Goal: Transaction & Acquisition: Purchase product/service

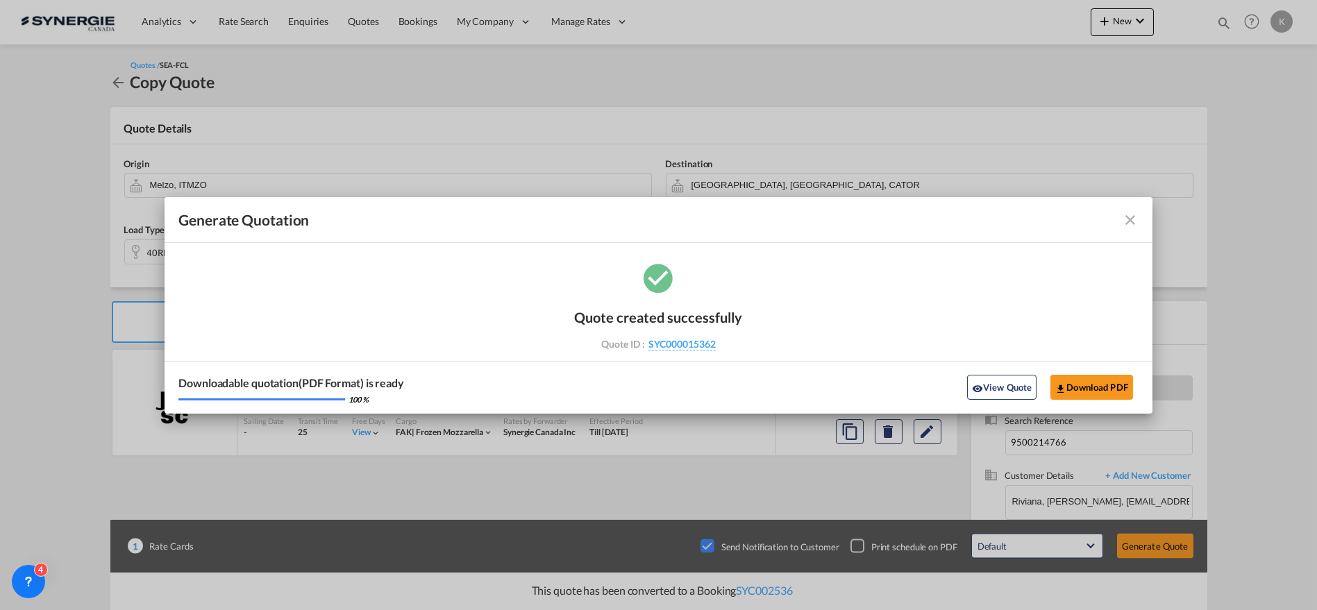
scroll to position [77, 0]
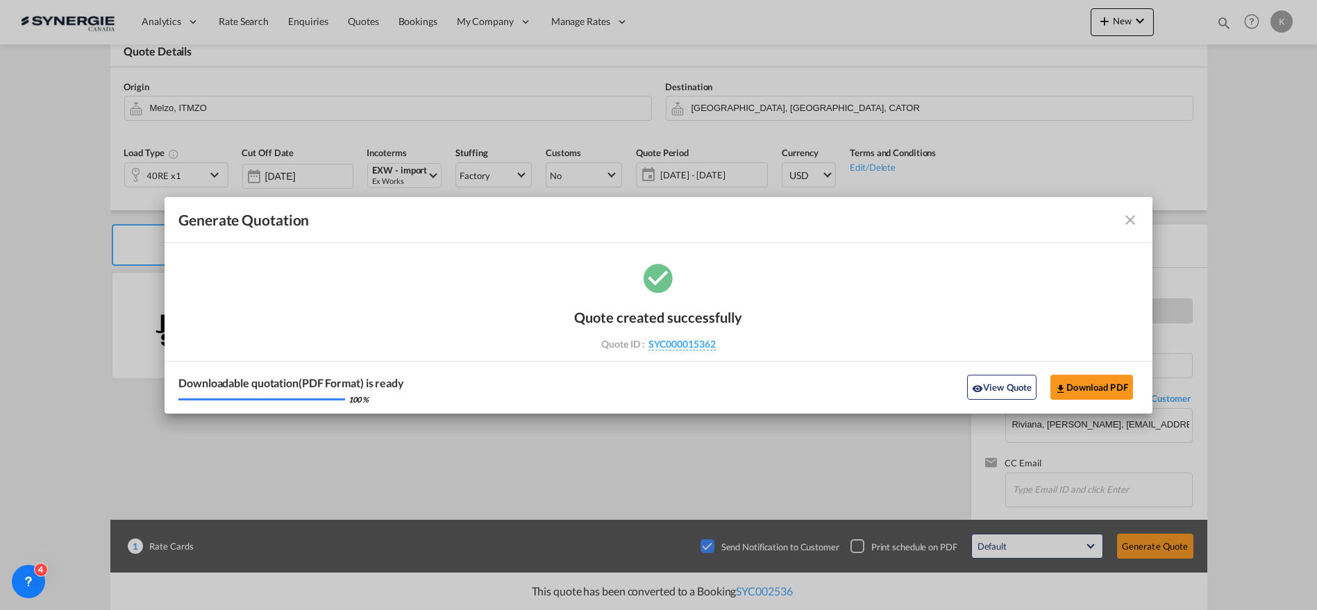
click at [1138, 216] on md-icon "icon-close fg-AAA8AD cursor m-0" at bounding box center [1130, 220] width 17 height 17
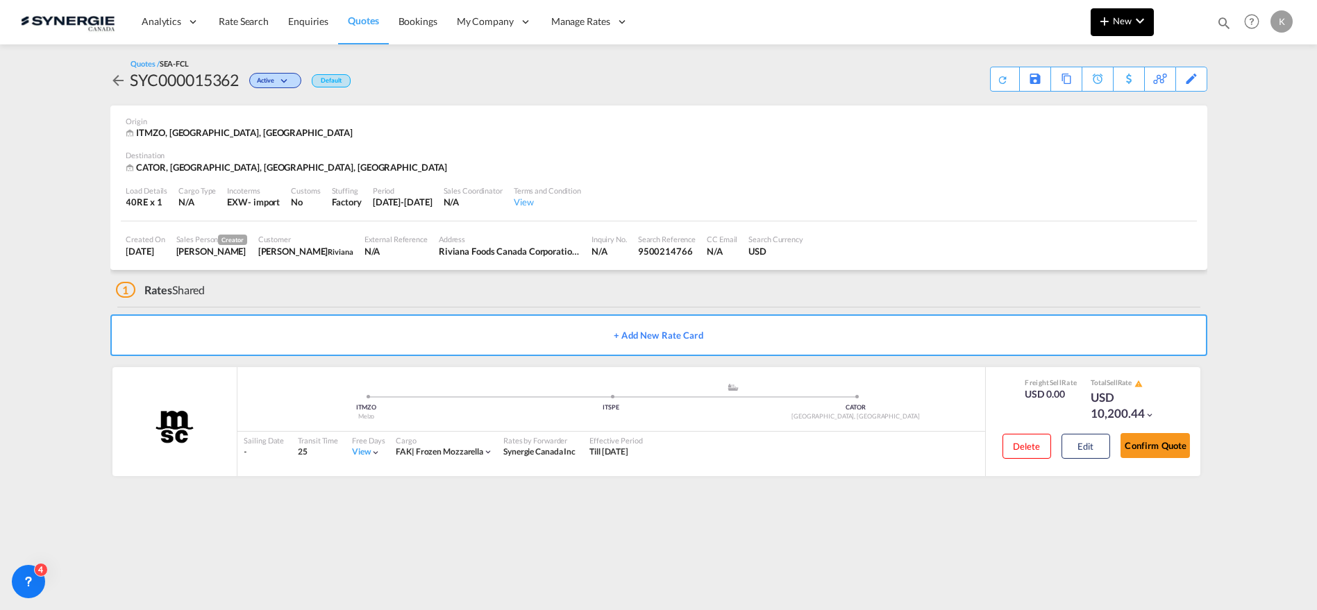
click at [1118, 17] on span "New" at bounding box center [1122, 20] width 52 height 11
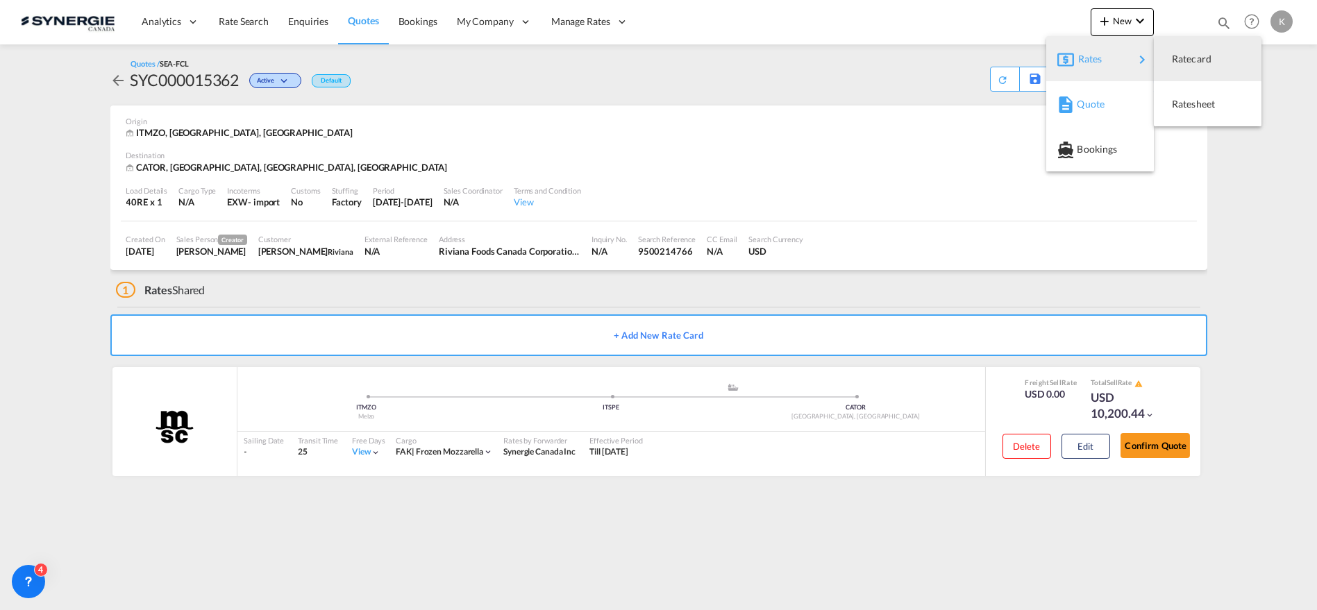
click at [1100, 112] on div "Quote" at bounding box center [1102, 104] width 51 height 35
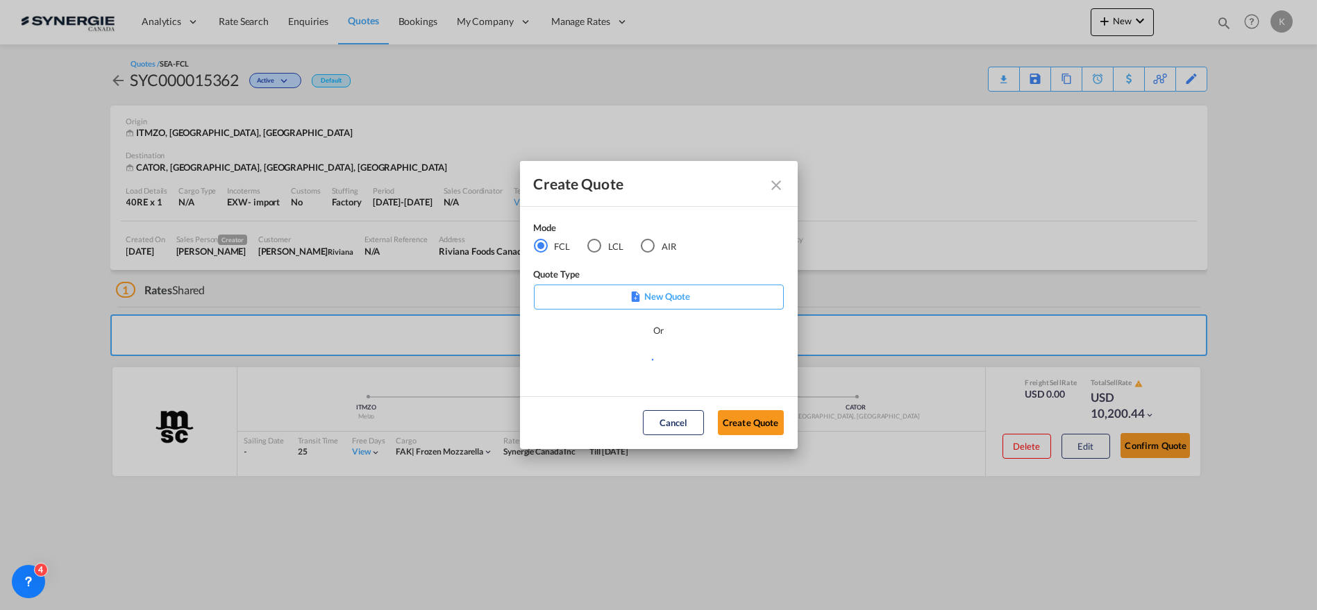
click at [590, 252] on div "LCL" at bounding box center [594, 246] width 14 height 14
click at [655, 364] on md-select "Select template *NEW* UBV [GEOGRAPHIC_DATA] consol LCL [PERSON_NAME] | [DATE] N…" at bounding box center [659, 365] width 250 height 28
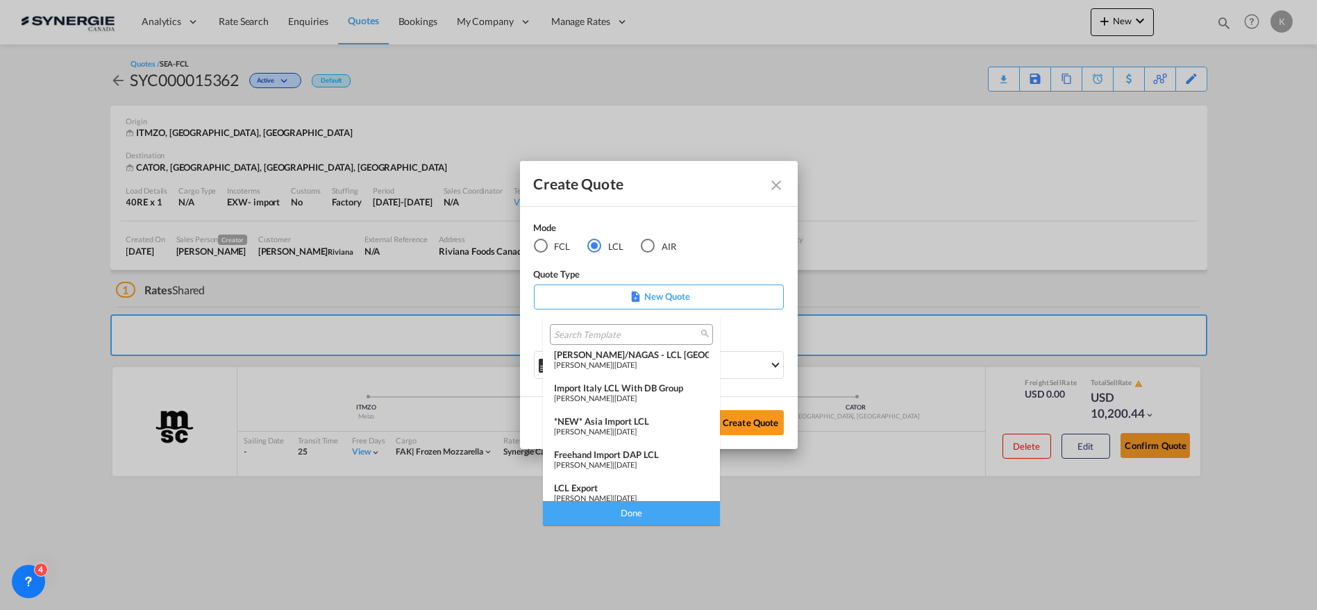
scroll to position [146, 0]
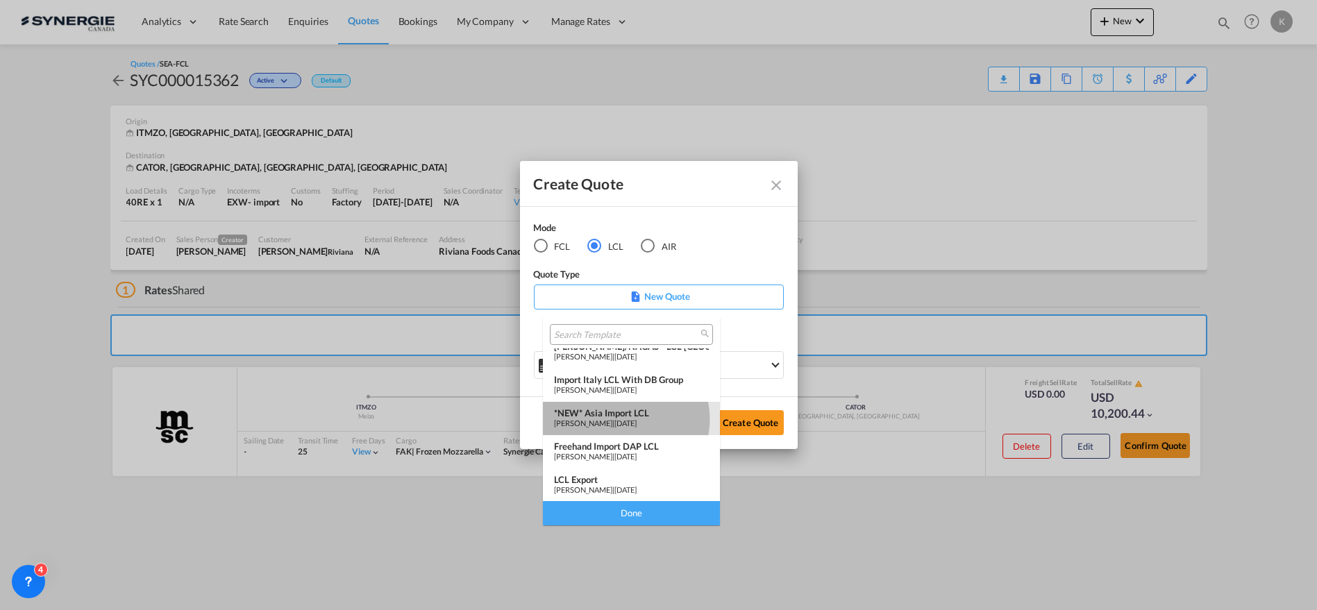
click at [612, 419] on span "[PERSON_NAME]" at bounding box center [583, 423] width 58 height 9
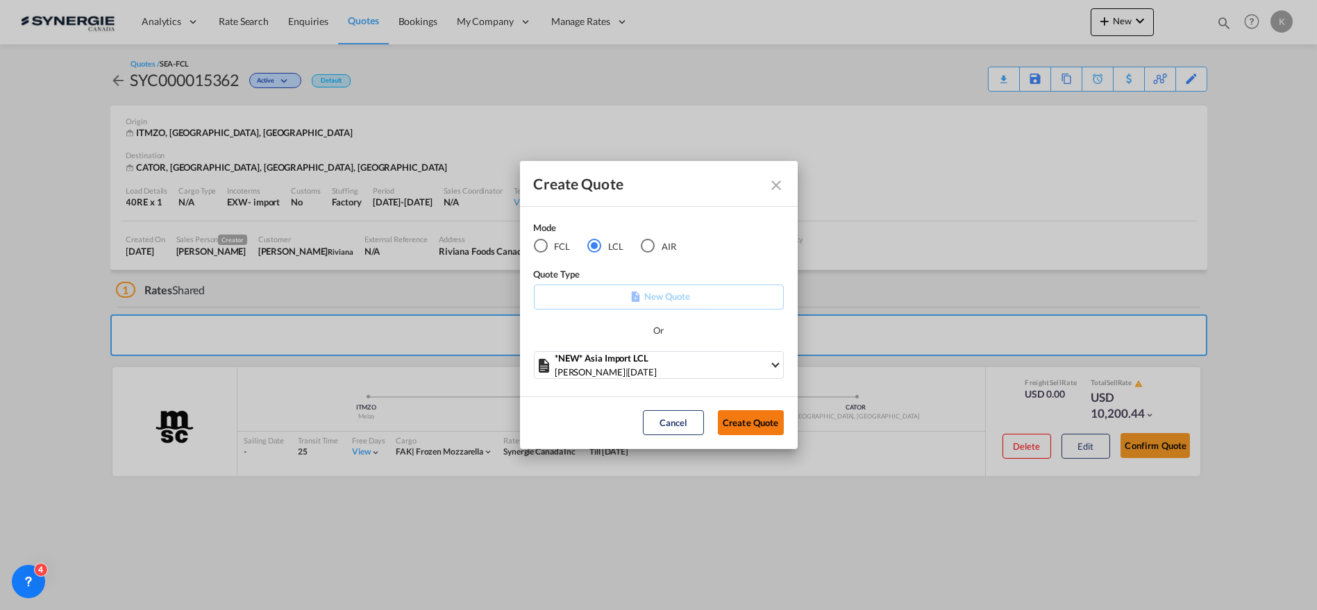
click at [756, 431] on button "Create Quote" at bounding box center [751, 422] width 66 height 25
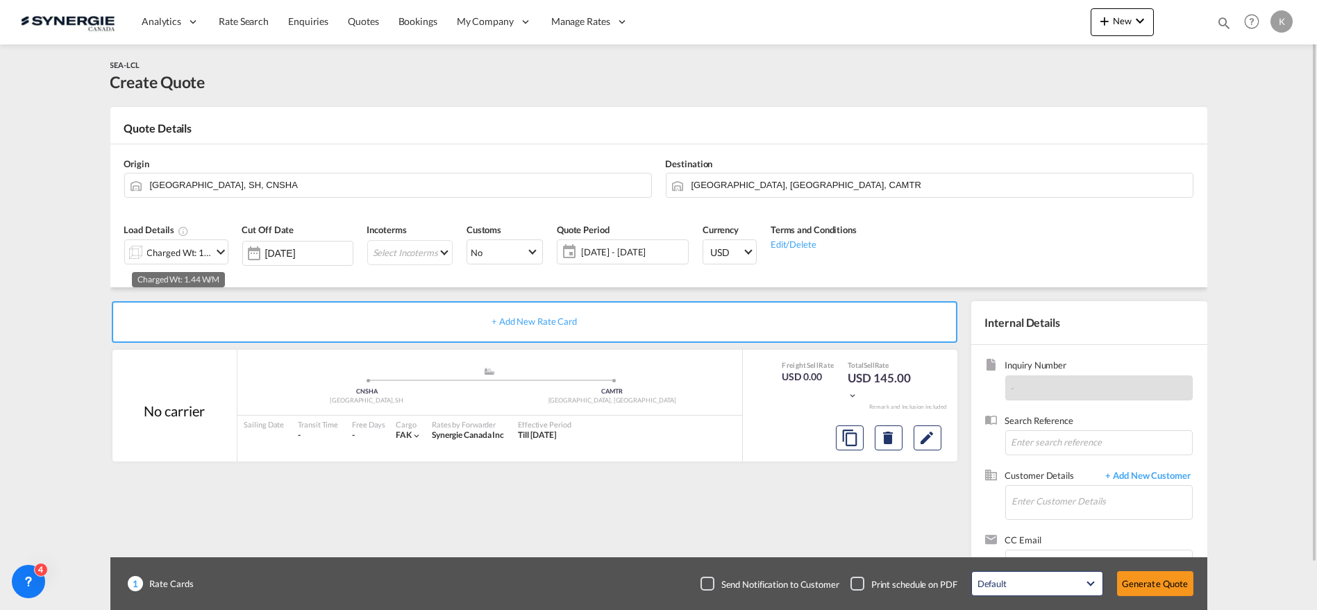
click at [182, 253] on div "Charged Wt: 1.44 W/M" at bounding box center [179, 252] width 65 height 19
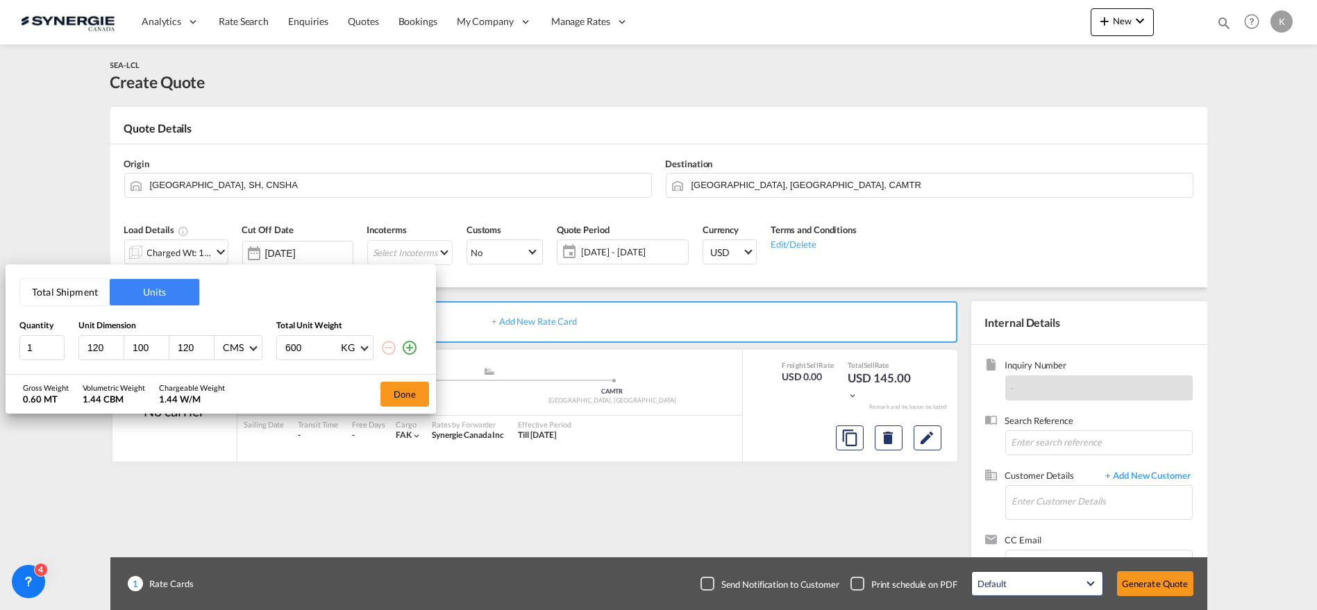
click at [69, 285] on button "Total Shipment" at bounding box center [65, 292] width 90 height 26
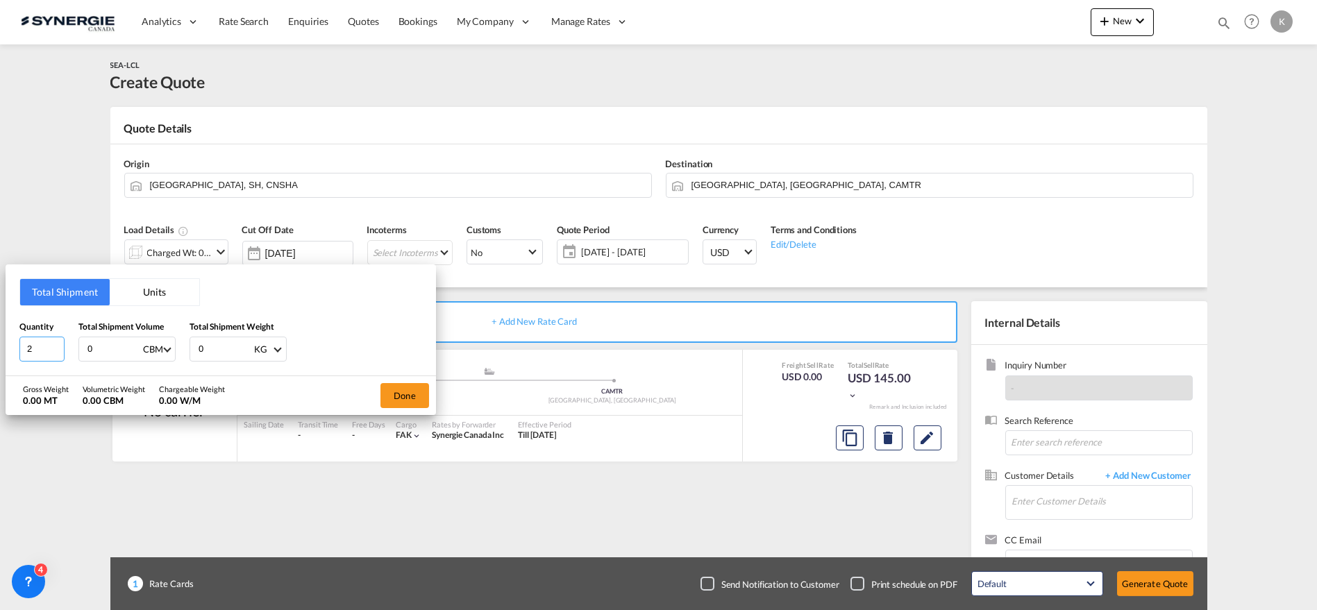
drag, startPoint x: 51, startPoint y: 345, endPoint x: 12, endPoint y: 351, distance: 40.0
type input "2"
click at [19, 351] on input "2" at bounding box center [41, 349] width 45 height 25
type input "29"
type input "3"
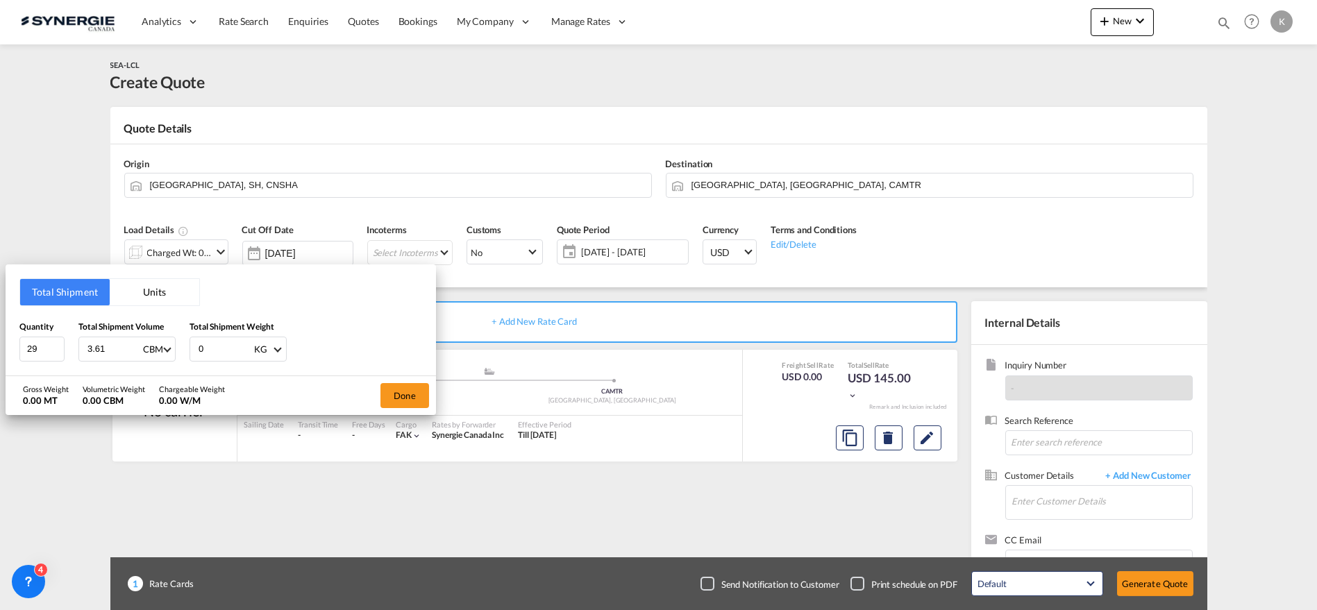
type input "3.61"
type input "511"
type input "511.6"
click at [414, 392] on button "Done" at bounding box center [404, 395] width 49 height 25
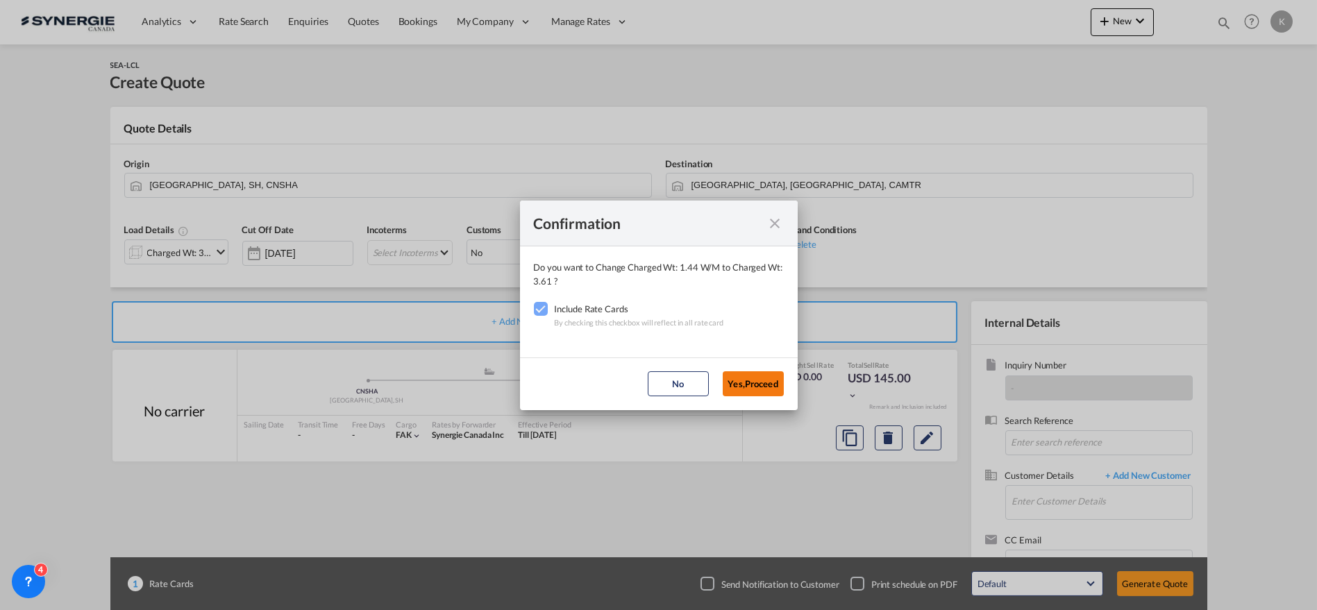
click at [740, 380] on button "Yes,Proceed" at bounding box center [753, 383] width 61 height 25
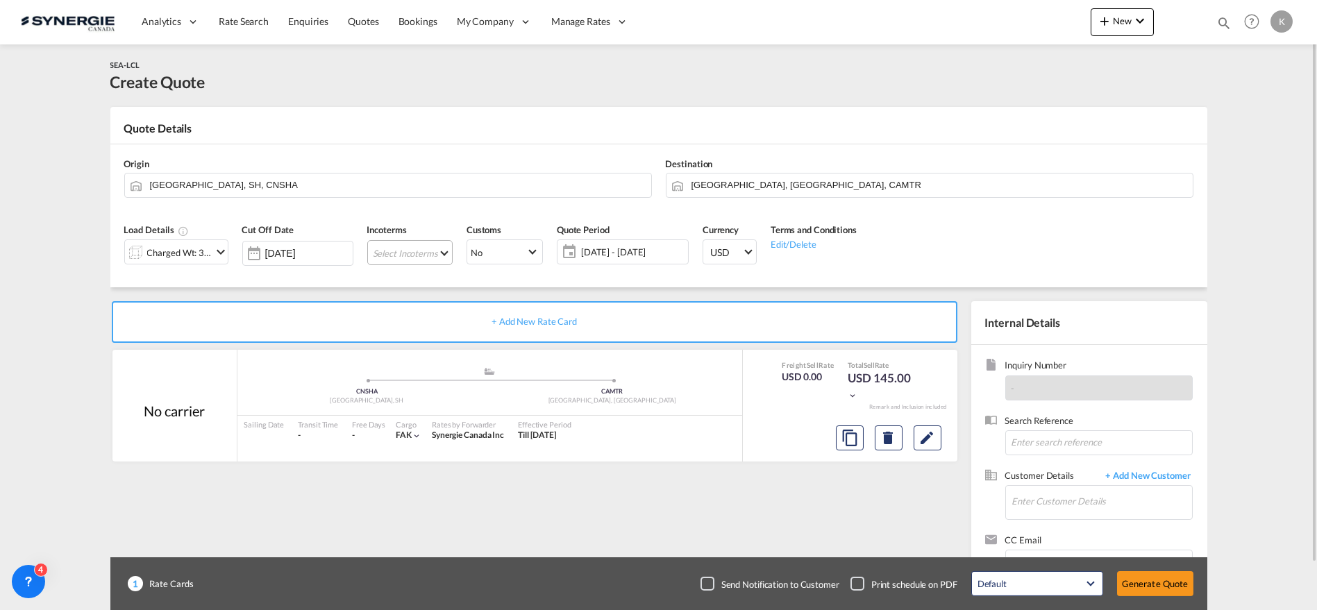
click at [389, 251] on md-select "Select Incoterms EXW - export Ex Works CIF - import Cost,Insurance and Freight …" at bounding box center [409, 252] width 85 height 25
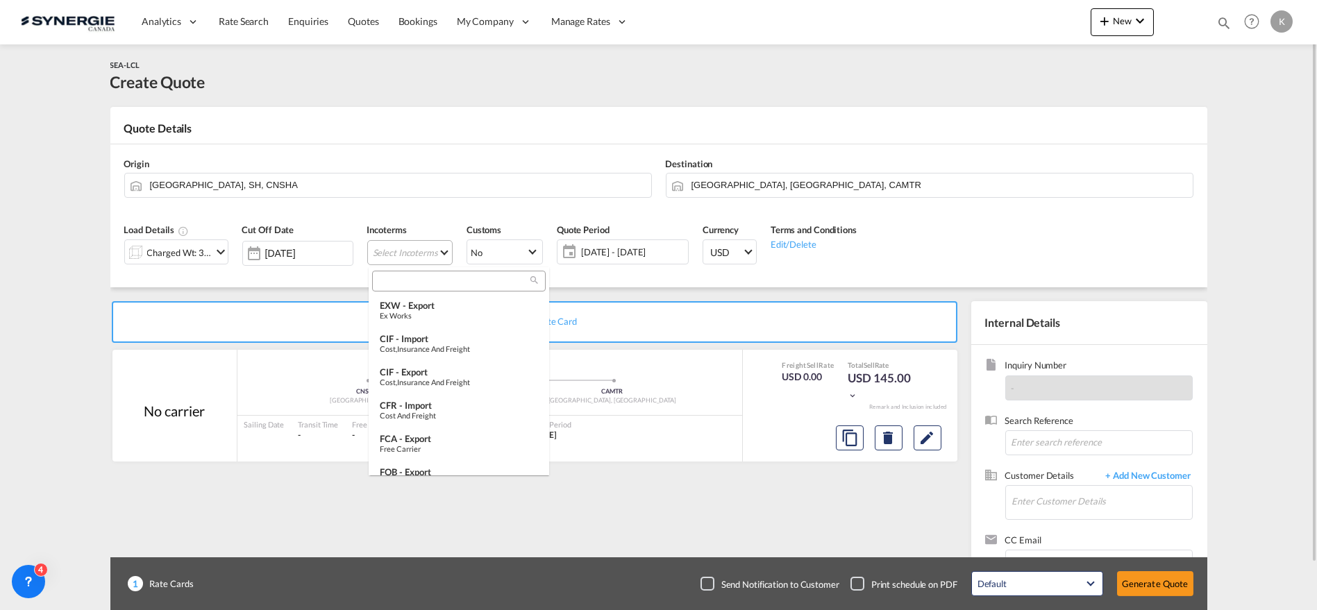
click at [432, 280] on input "search" at bounding box center [453, 281] width 154 height 12
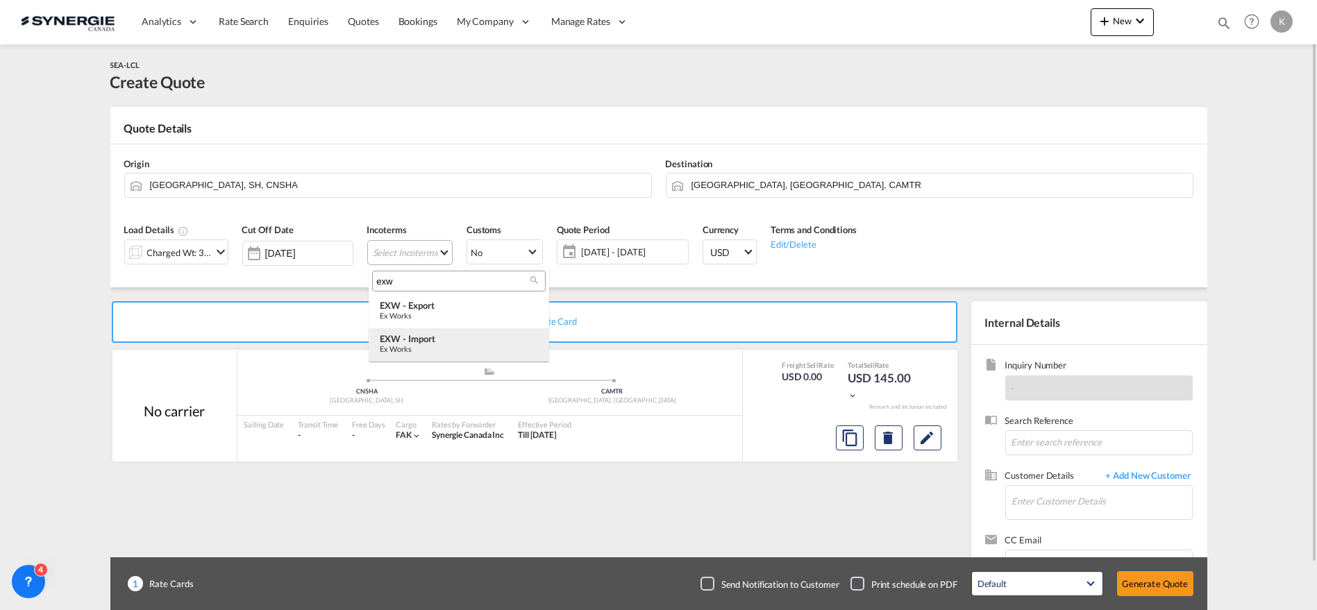
type input "exw"
click at [455, 348] on div "Ex Works" at bounding box center [459, 348] width 158 height 9
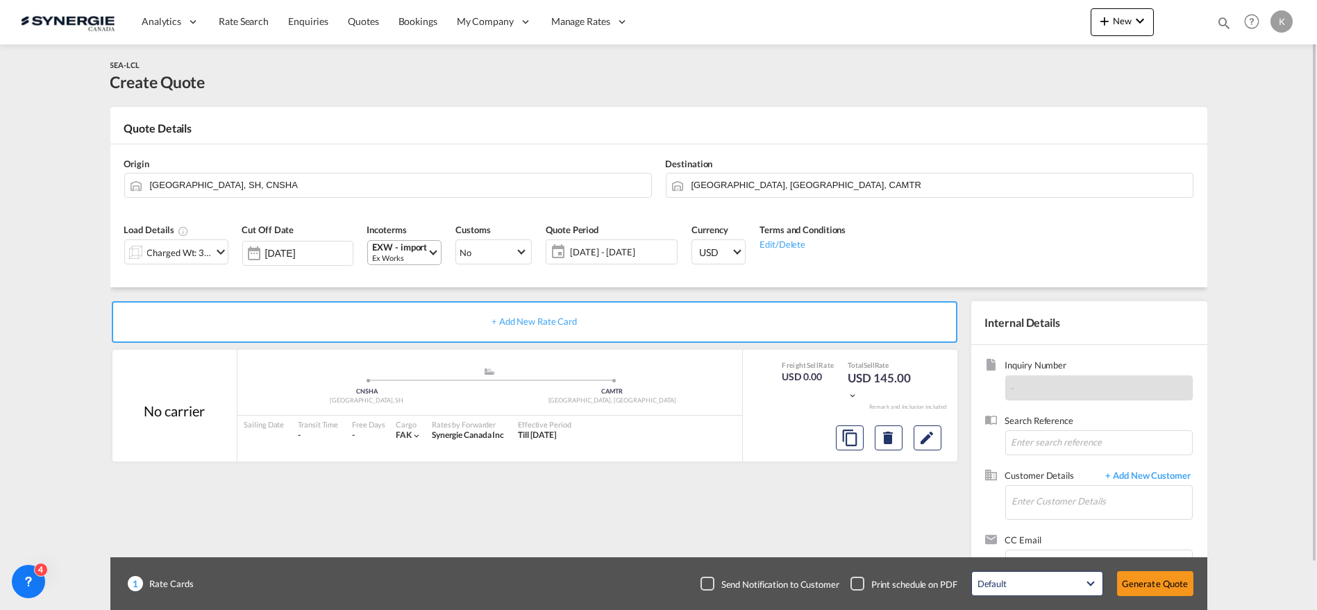
click at [591, 251] on span "[DATE] - [DATE]" at bounding box center [621, 252] width 103 height 12
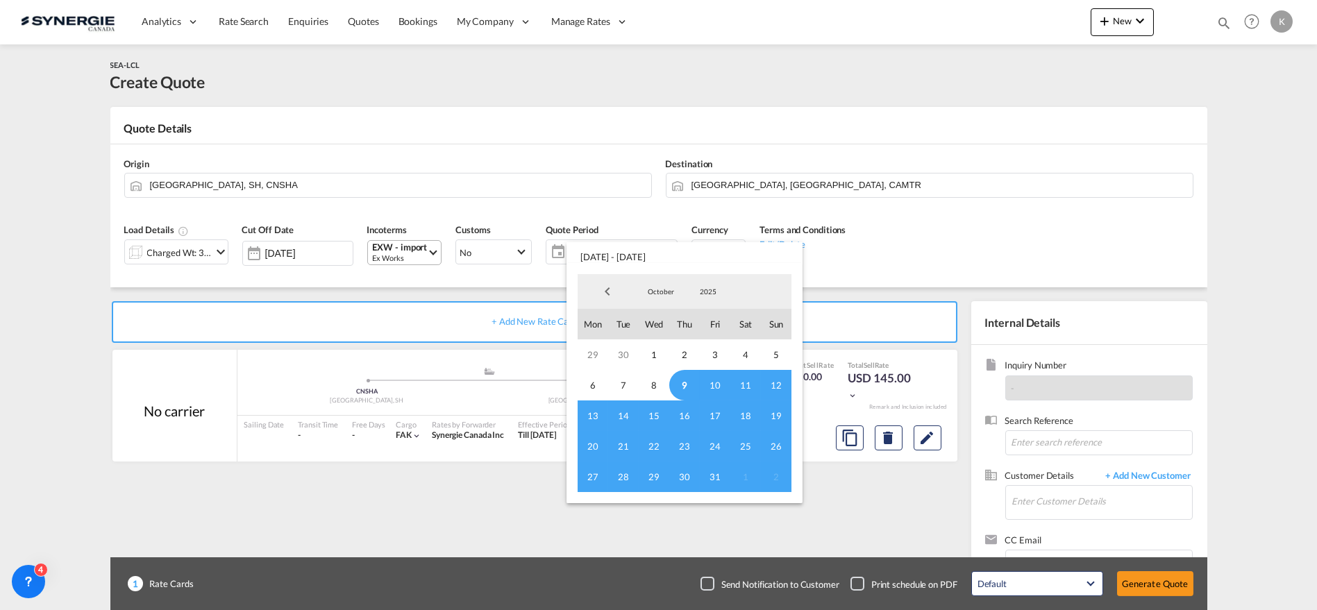
click at [691, 385] on span "9" at bounding box center [684, 385] width 31 height 31
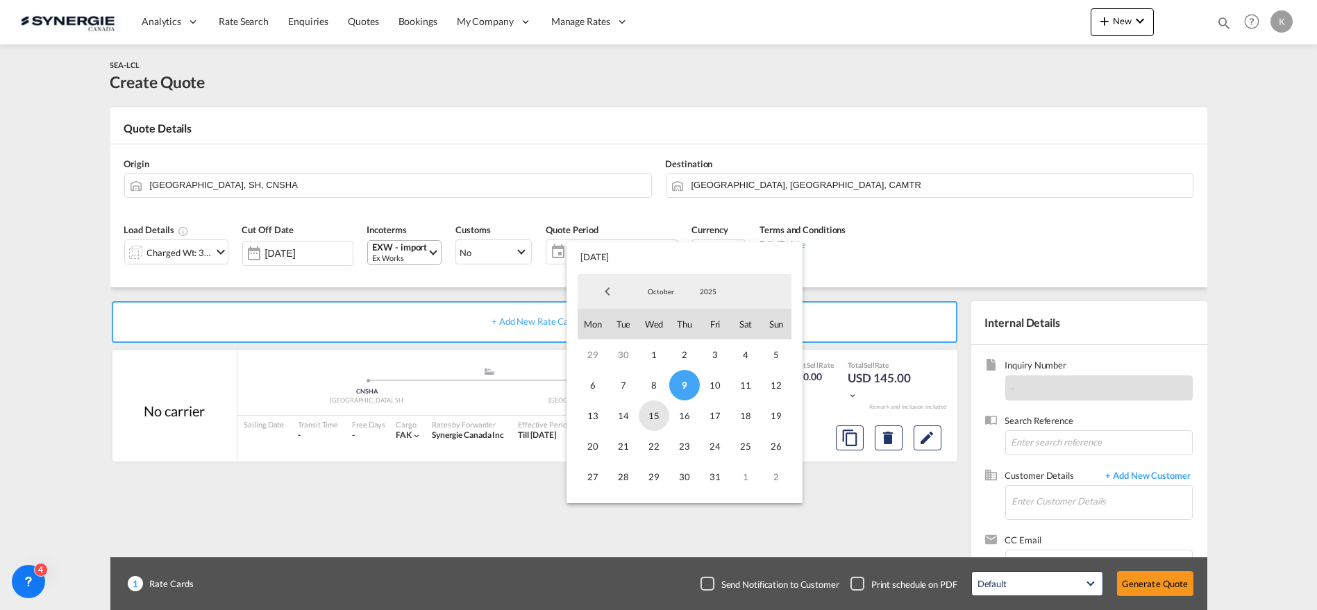
click at [653, 416] on span "15" at bounding box center [654, 416] width 31 height 31
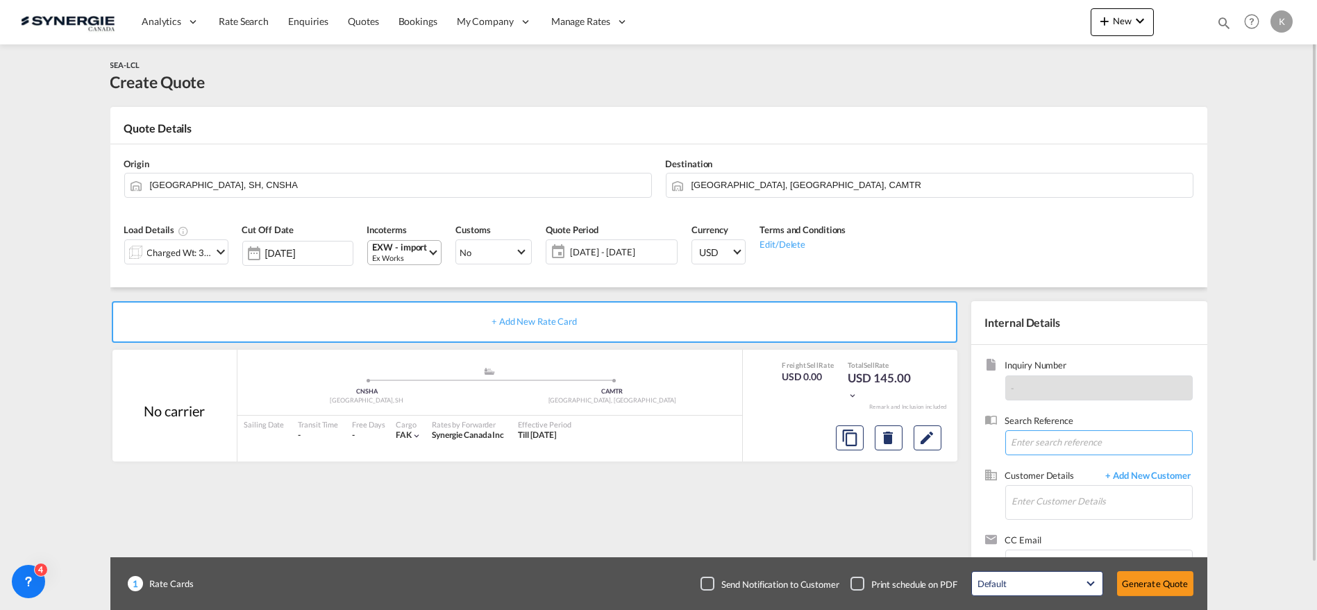
click at [1043, 446] on input at bounding box center [1098, 442] width 187 height 25
paste input "Re: Quote for PO 1748 and 1773"
type input "Re: Quote for PO 1748 and 1773"
click at [1045, 498] on input "Enter Customer Details" at bounding box center [1102, 501] width 180 height 31
paste input "[EMAIL_ADDRESS][DOMAIN_NAME]"
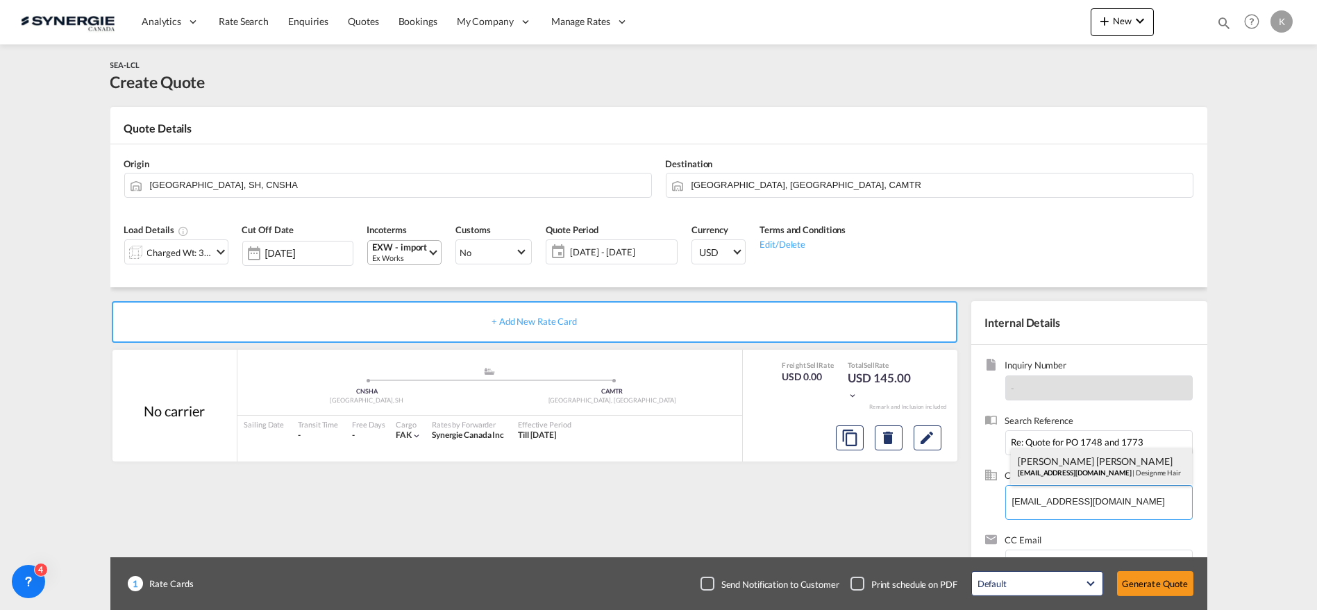
click at [1050, 470] on div "[PERSON_NAME] Khati [EMAIL_ADDRESS][DOMAIN_NAME] | Designme Hair" at bounding box center [1101, 466] width 181 height 37
type input "Designme Hair, [PERSON_NAME] Khati, [EMAIL_ADDRESS][DOMAIN_NAME]"
click at [930, 435] on md-icon "Edit" at bounding box center [927, 438] width 17 height 17
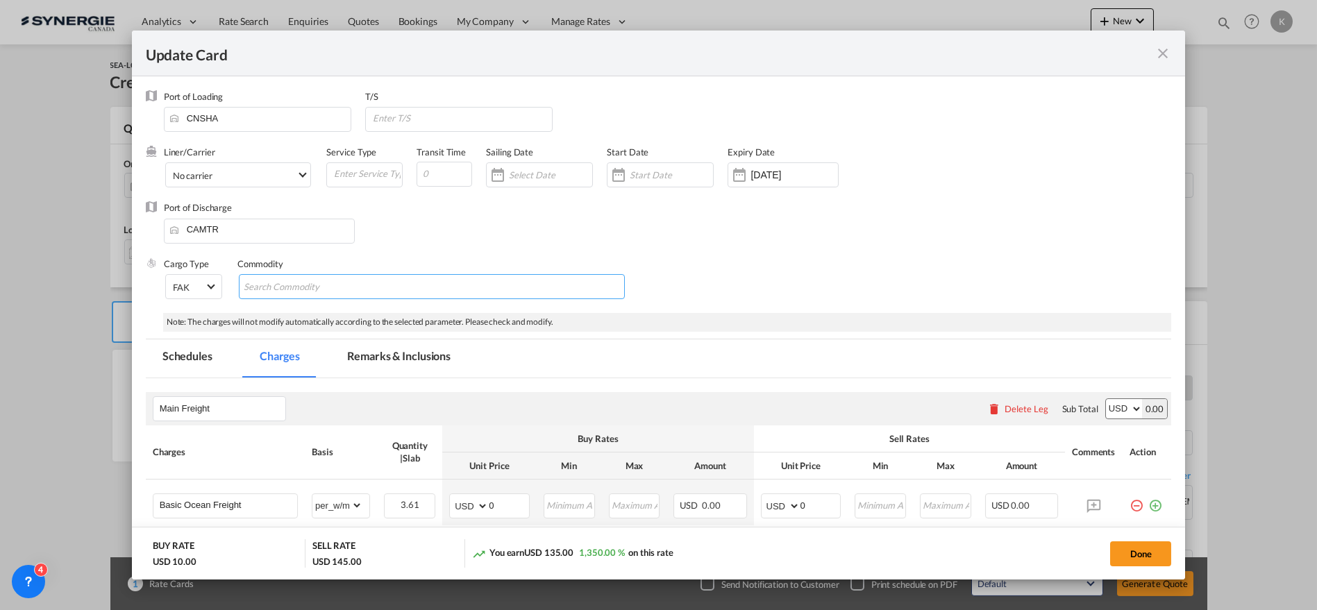
click at [412, 285] on md-chips-wrap "Chips container with autocompletion. Enter the text area, type text to search, …" at bounding box center [432, 286] width 387 height 25
paste input "PAPER BOX"
type input "PAPER BOX"
click at [251, 176] on span "No carrier" at bounding box center [235, 175] width 124 height 12
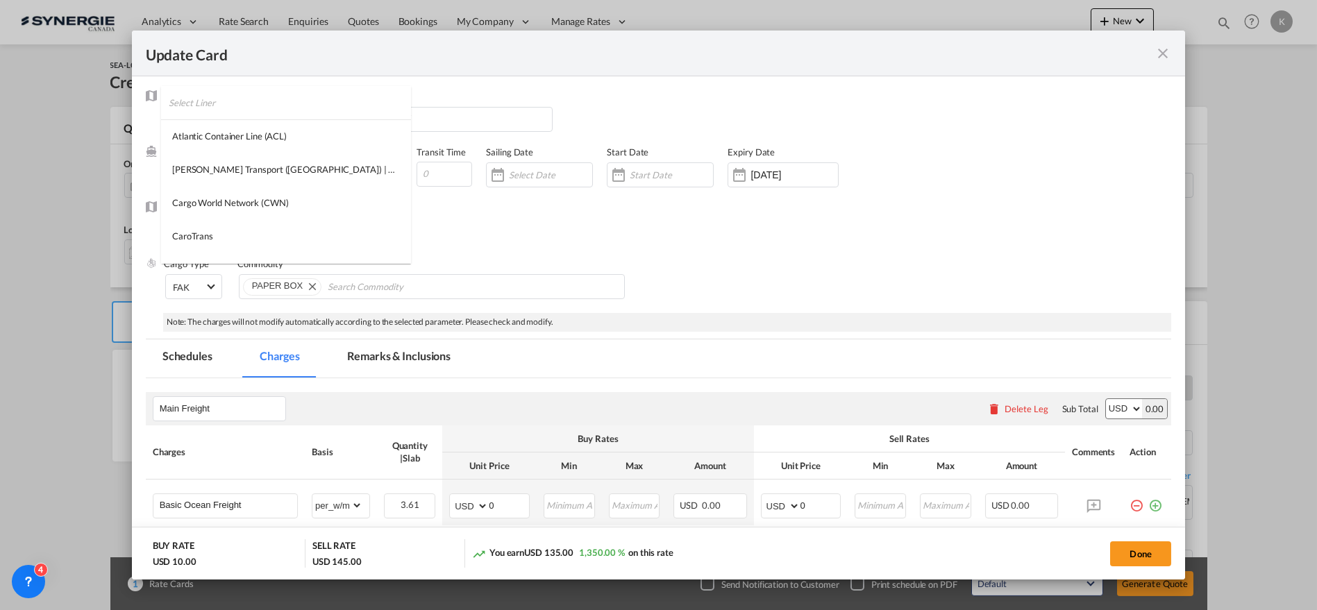
scroll to position [1493, 0]
type md-option "1218"
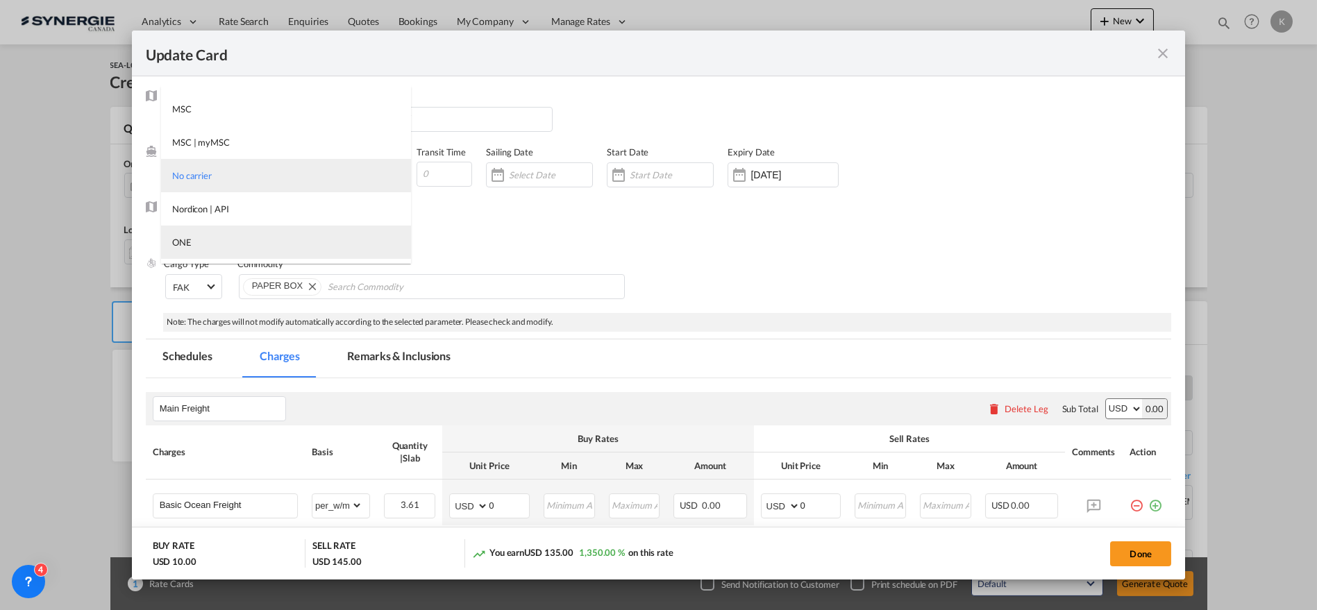
type md-option "68"
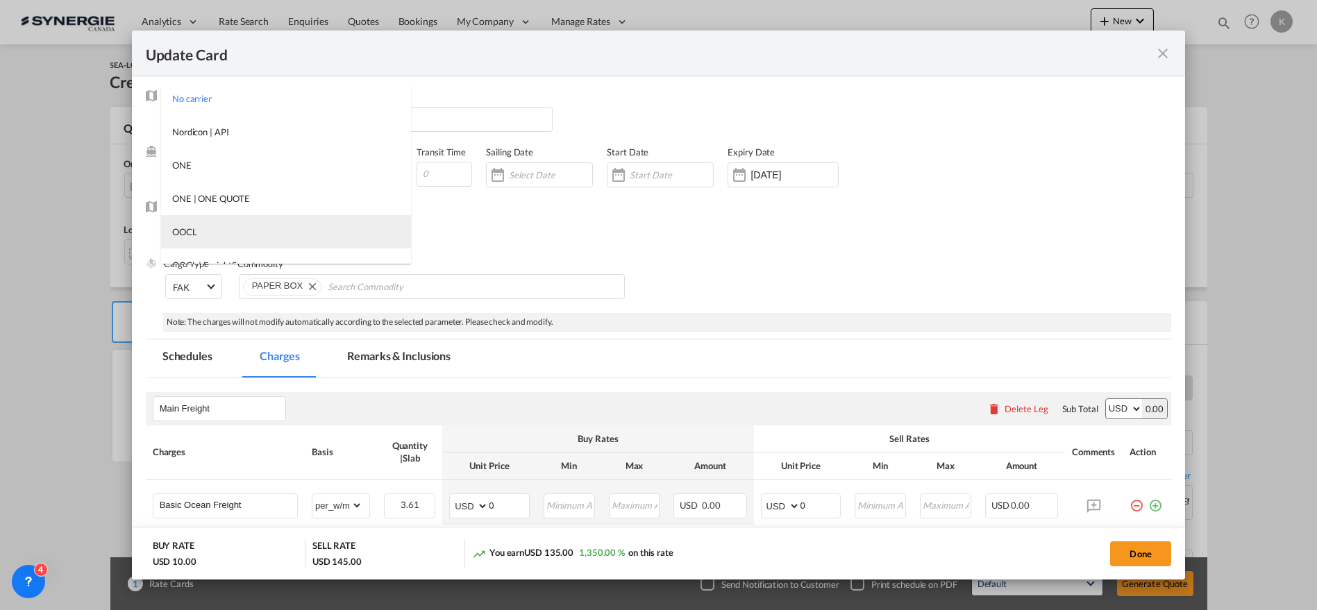
click at [211, 226] on md-option "OOCL" at bounding box center [286, 231] width 250 height 33
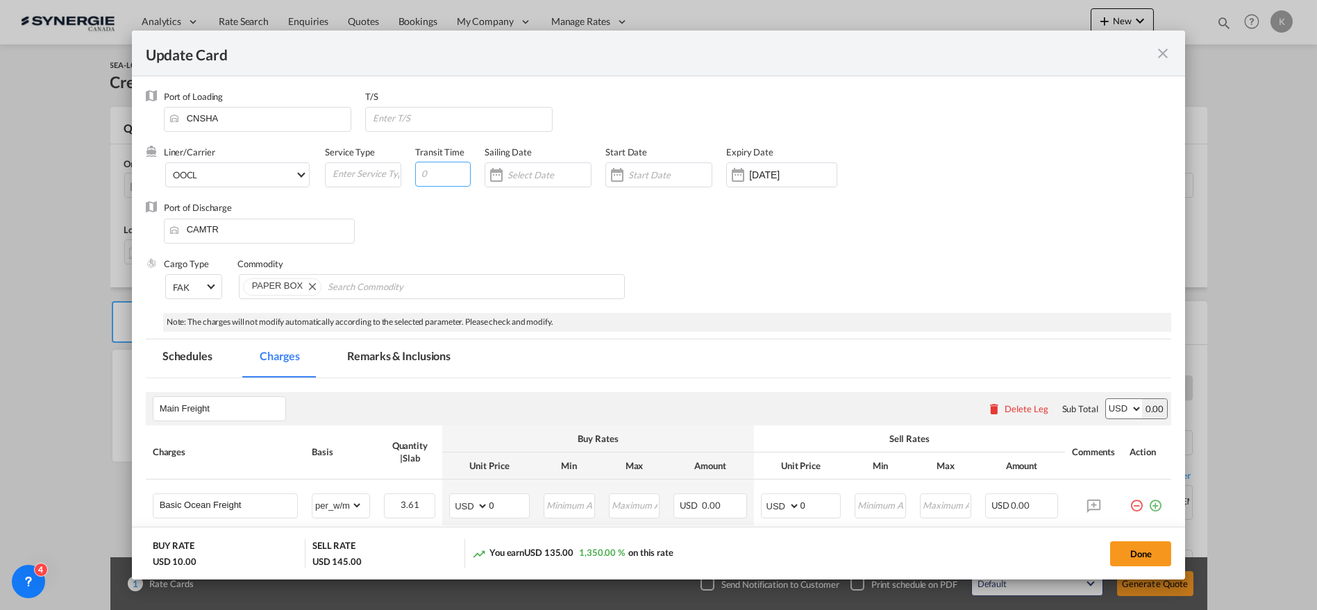
click at [440, 178] on input "Update Card Port ..." at bounding box center [443, 174] width 56 height 25
type input "35"
click at [771, 161] on div "Expiry Date [DATE]" at bounding box center [788, 174] width 125 height 56
click at [781, 179] on input "[DATE]" at bounding box center [792, 174] width 87 height 11
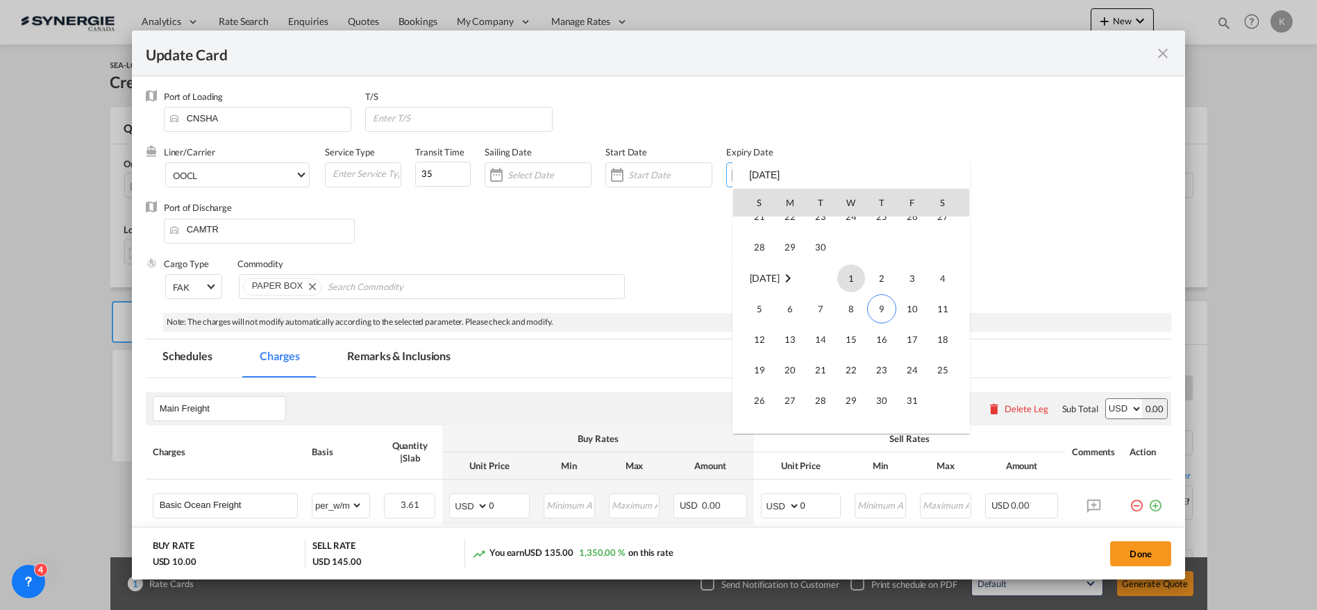
scroll to position [321686, 0]
click at [855, 337] on span "15" at bounding box center [851, 342] width 28 height 28
type input "[DATE]"
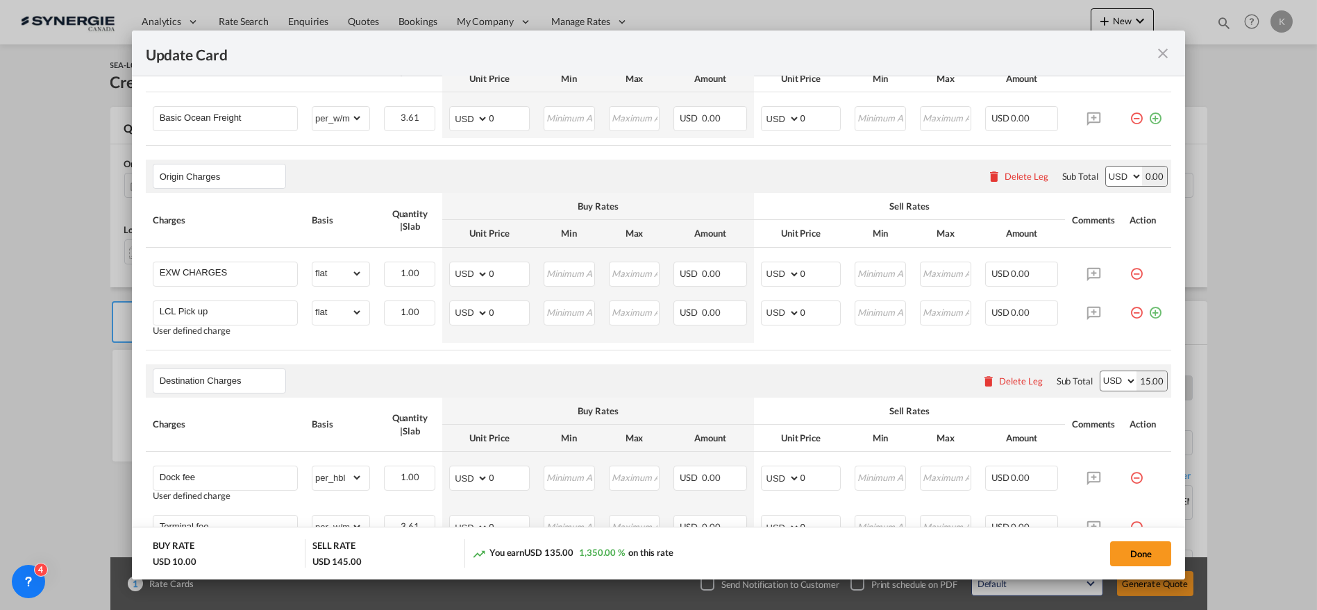
scroll to position [308, 0]
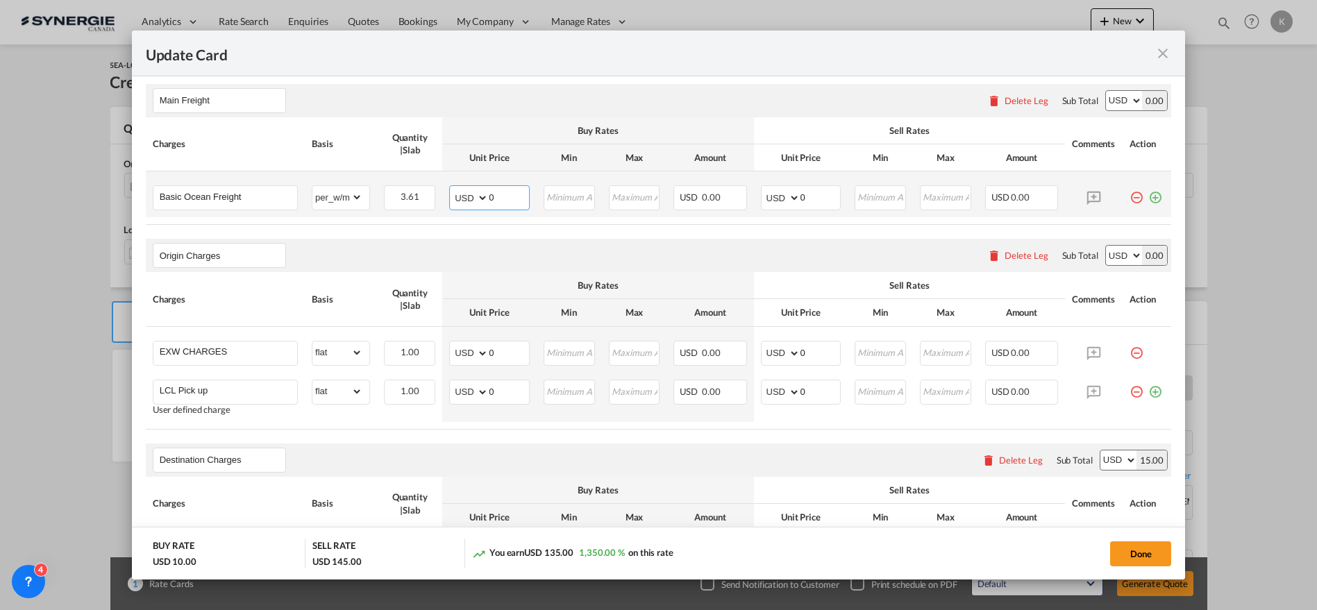
click at [457, 200] on md-input-container "AED AFN ALL AMD ANG AOA ARS AUD AWG AZN BAM BBD BDT BGN BHD BIF BMD BND [PERSON…" at bounding box center [489, 197] width 81 height 25
type input "40"
drag, startPoint x: 801, startPoint y: 201, endPoint x: 782, endPoint y: 204, distance: 18.9
click at [790, 203] on md-input-container "AED AFN ALL AMD ANG AOA ARS AUD AWG AZN BAM BBD BDT BGN BHD BIF BMD BND [PERSON…" at bounding box center [801, 197] width 81 height 25
type input "55"
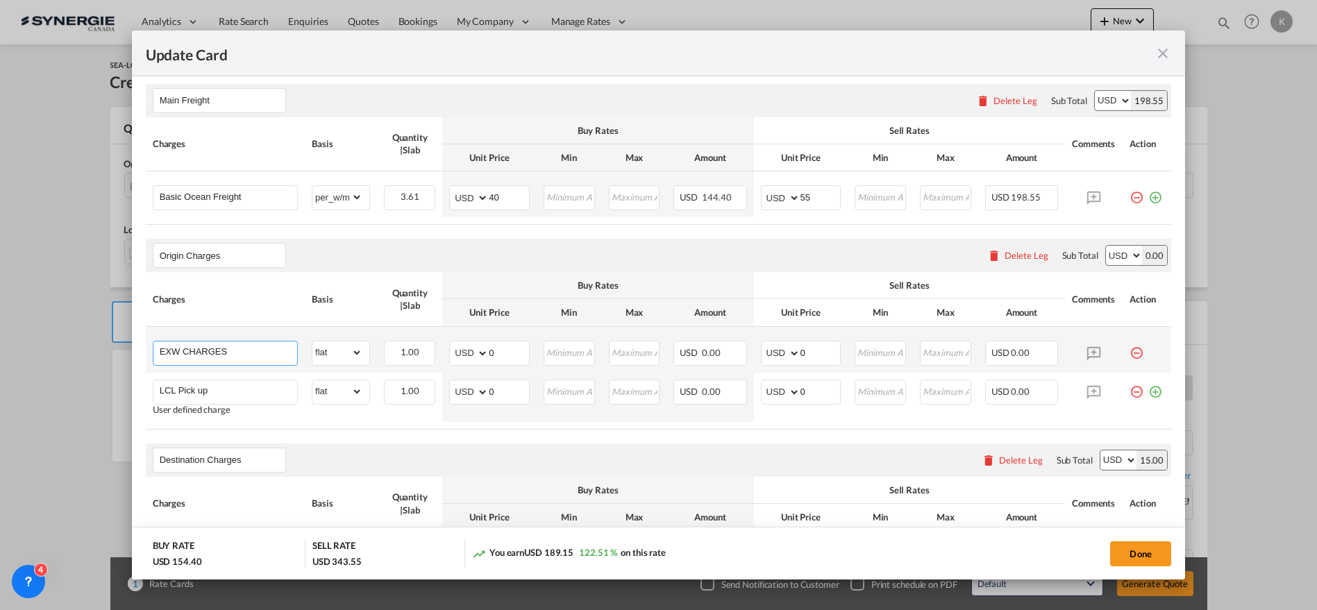
click at [239, 355] on input "EXW CHARGES" at bounding box center [228, 352] width 137 height 21
paste input "CF"
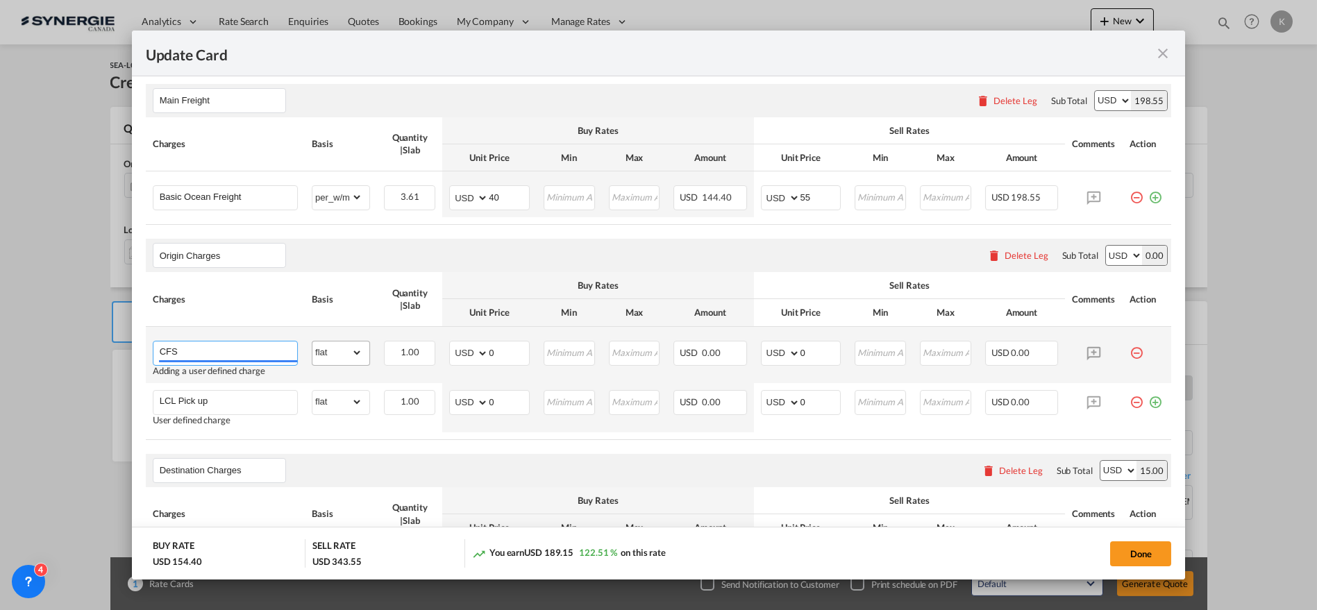
type input "CFS"
click at [343, 357] on select "gross_weight volumetric_weight per_shipment per_bl per_km per_hawb per_kg flat …" at bounding box center [337, 353] width 50 height 22
select select "per_cbm"
click at [312, 342] on select "gross_weight volumetric_weight per_shipment per_bl per_km per_hawb per_kg flat …" at bounding box center [337, 353] width 50 height 22
drag, startPoint x: 491, startPoint y: 345, endPoint x: 463, endPoint y: 349, distance: 28.8
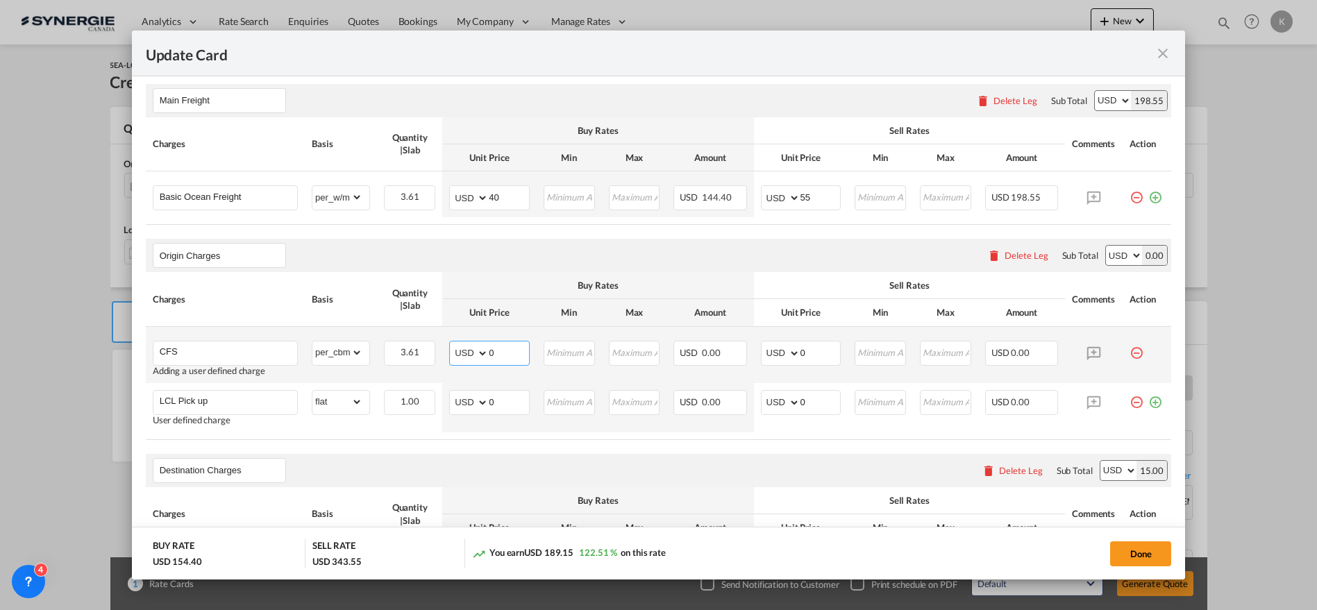
click at [463, 349] on md-input-container "AED AFN ALL AMD ANG AOA ARS AUD AWG AZN BAM BBD BDT BGN BHD BIF BMD BND [PERSON…" at bounding box center [489, 353] width 81 height 25
type input "10"
type input "11"
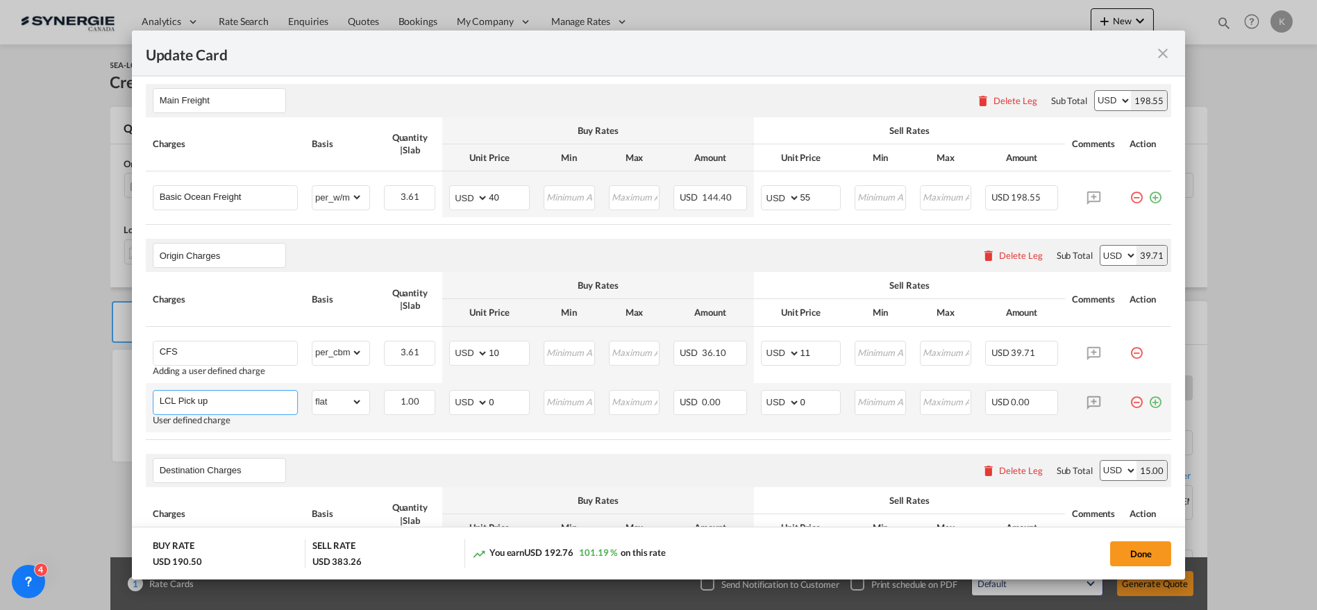
click at [203, 399] on input "LCL Pick up" at bounding box center [228, 401] width 137 height 21
paste input "DOC"
type input "DOC"
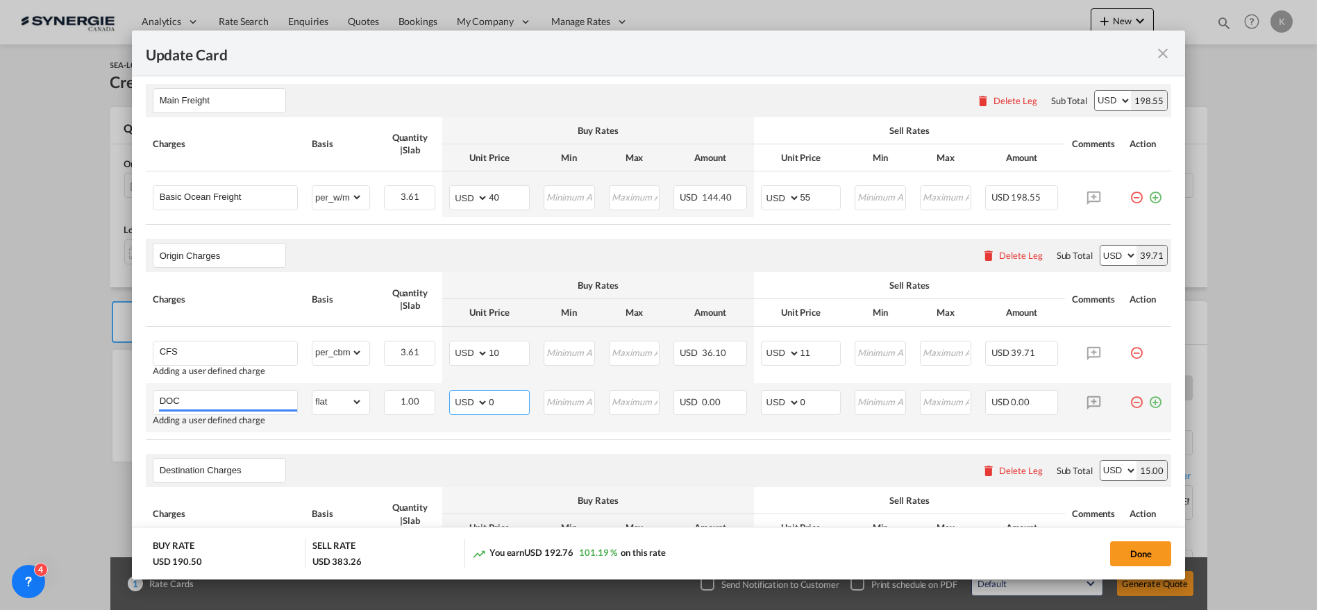
drag, startPoint x: 499, startPoint y: 395, endPoint x: 474, endPoint y: 403, distance: 26.1
click at [474, 403] on md-input-container "AED AFN ALL AMD ANG AOA ARS AUD AWG AZN BAM BBD BDT BGN BHD BIF BMD BND [PERSON…" at bounding box center [489, 402] width 81 height 25
type input "50"
type input "55"
drag, startPoint x: 1147, startPoint y: 394, endPoint x: 1066, endPoint y: 415, distance: 84.7
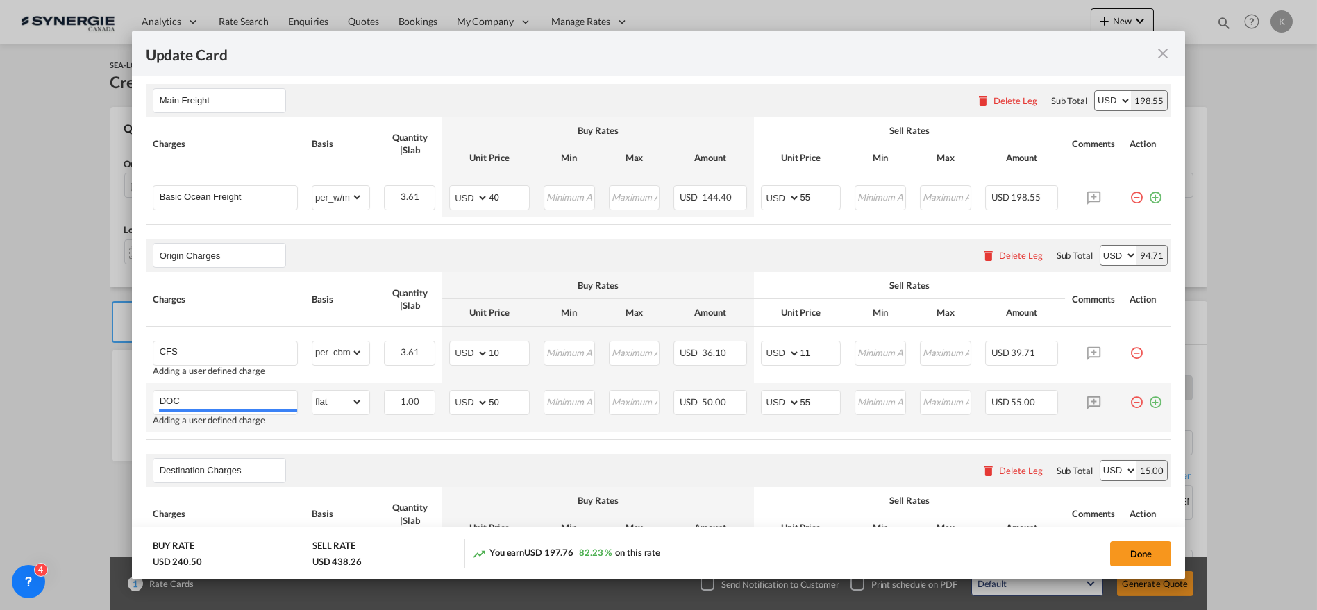
click at [1148, 394] on md-icon "icon-plus-circle-outline green-400-fg" at bounding box center [1155, 397] width 14 height 14
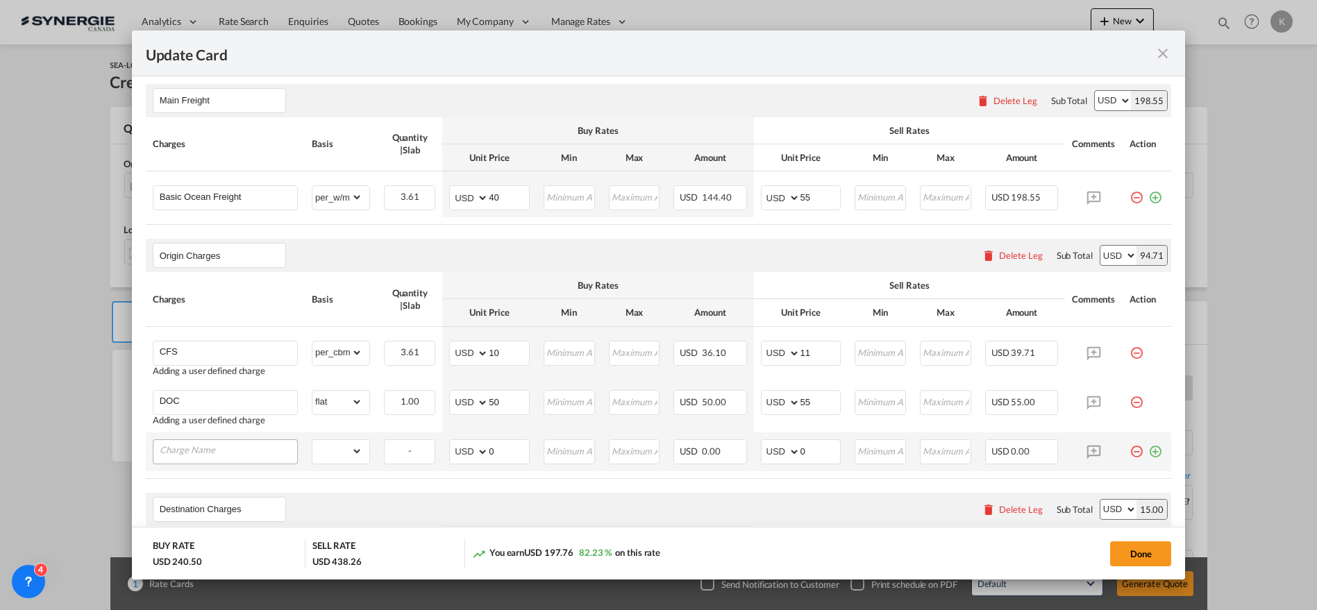
click at [208, 455] on input "Charge Name" at bounding box center [228, 450] width 137 height 21
type input "HANDLE"
click at [332, 449] on select "gross_weight volumetric_weight per_shipment per_bl per_km per_hawb per_kg flat …" at bounding box center [337, 451] width 50 height 22
select select "per_bl"
click at [312, 440] on select "gross_weight volumetric_weight per_shipment per_bl per_km per_hawb per_kg flat …" at bounding box center [337, 451] width 50 height 22
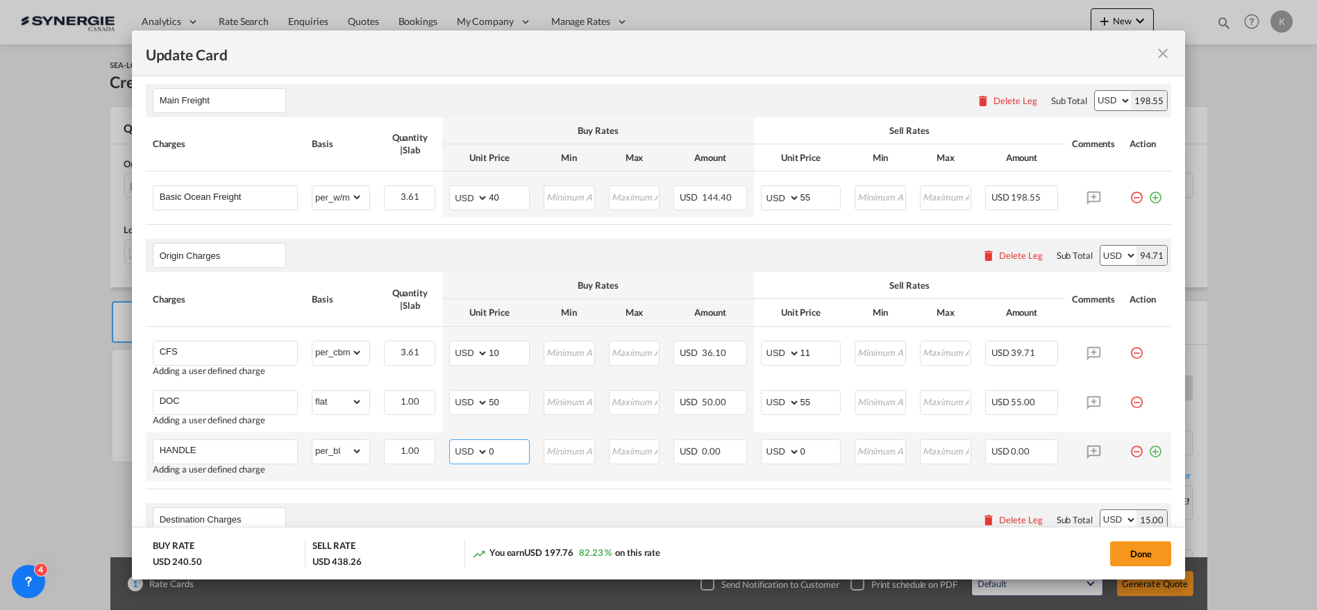
drag, startPoint x: 488, startPoint y: 450, endPoint x: 476, endPoint y: 453, distance: 12.8
click at [476, 453] on md-input-container "AED AFN ALL AMD ANG AOA ARS AUD AWG AZN BAM BBD BDT BGN BHD BIF BMD BND [PERSON…" at bounding box center [489, 451] width 81 height 25
type input "50"
type input "55"
click at [1148, 450] on md-icon "icon-plus-circle-outline green-400-fg" at bounding box center [1155, 446] width 14 height 14
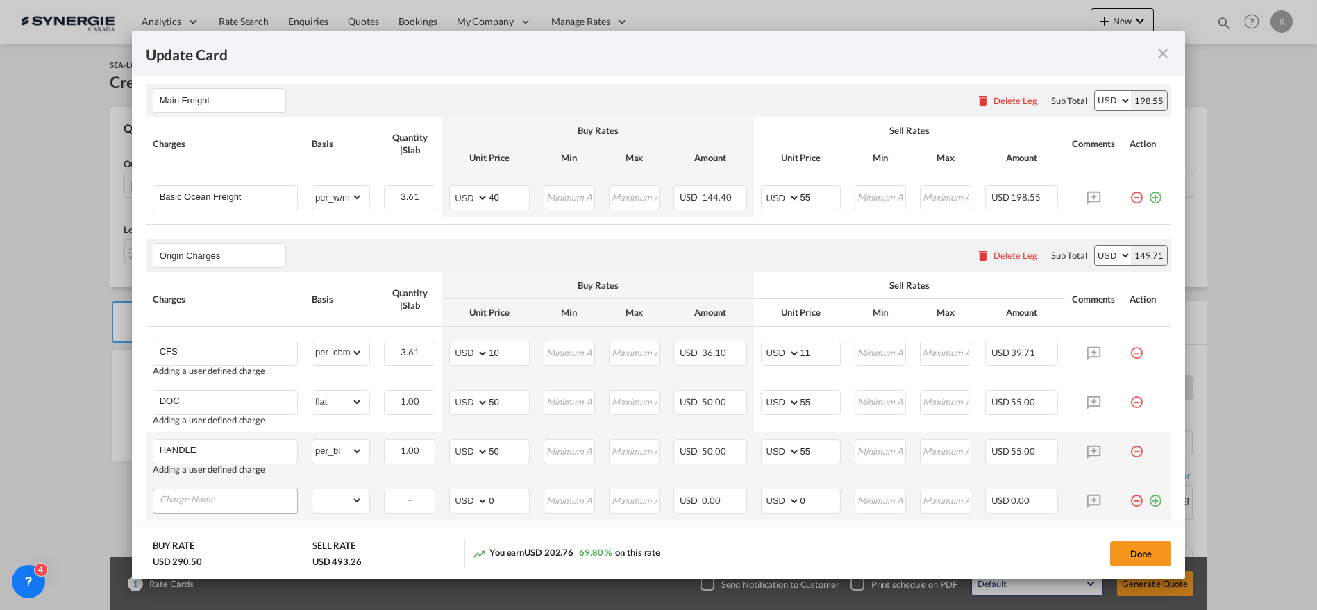
click at [236, 510] on div "Update Card Port ..." at bounding box center [225, 501] width 145 height 25
click at [236, 501] on input "Charge Name" at bounding box center [228, 499] width 137 height 21
paste input "customs"
type input "customs"
click at [353, 499] on select "gross_weight volumetric_weight per_shipment per_bl per_km per_hawb per_kg flat …" at bounding box center [337, 500] width 50 height 22
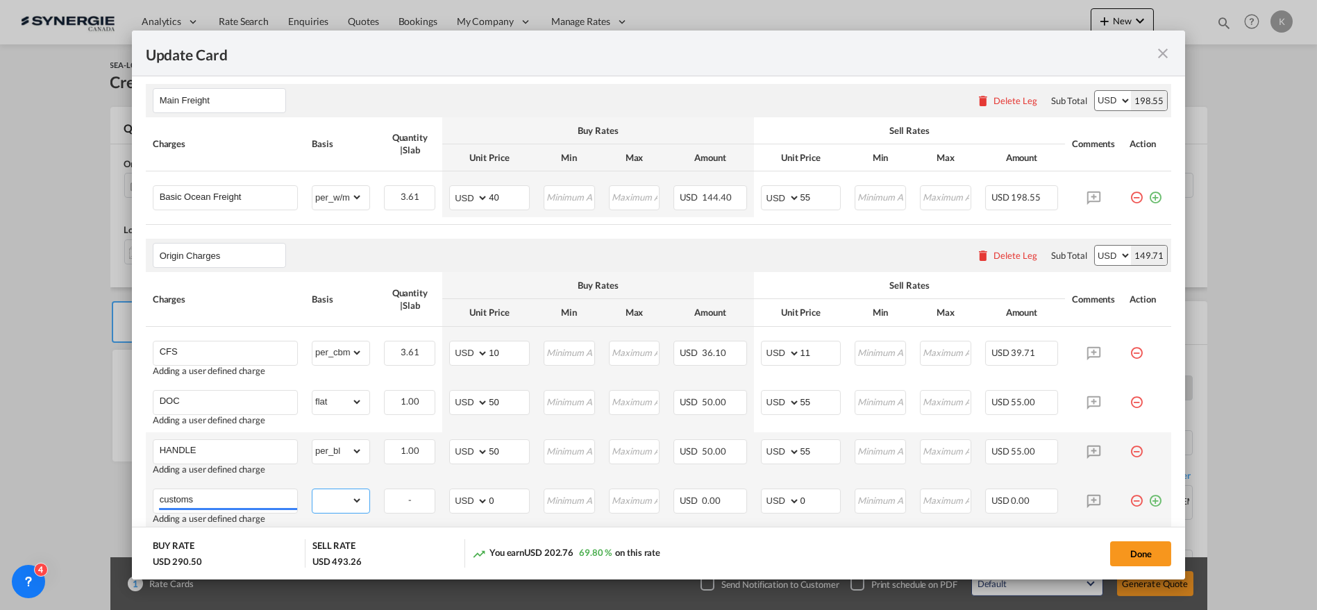
select select "per_shipment"
click at [312, 489] on select "gross_weight volumetric_weight per_shipment per_bl per_km per_hawb per_kg flat …" at bounding box center [337, 500] width 50 height 22
drag, startPoint x: 471, startPoint y: 507, endPoint x: 432, endPoint y: 499, distance: 39.6
click at [469, 507] on md-input-container "AED AFN ALL AMD ANG AOA ARS AUD AWG AZN BAM BBD BDT BGN BHD BIF BMD BND [PERSON…" at bounding box center [489, 501] width 81 height 25
type input "55"
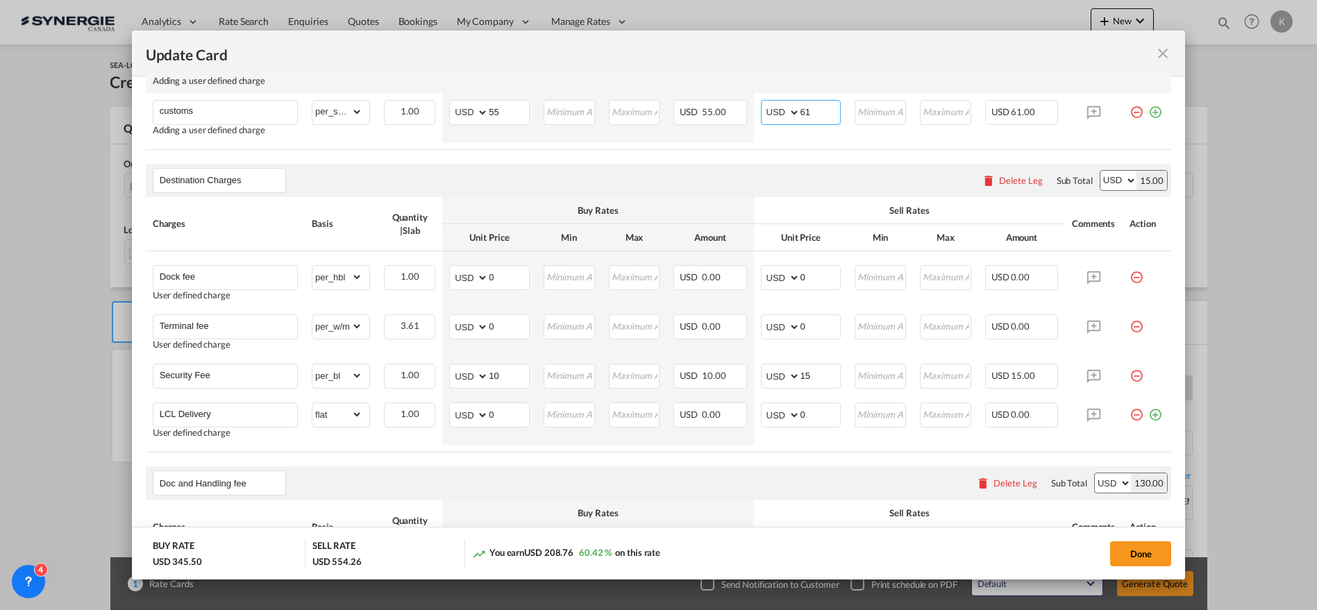
scroll to position [771, 0]
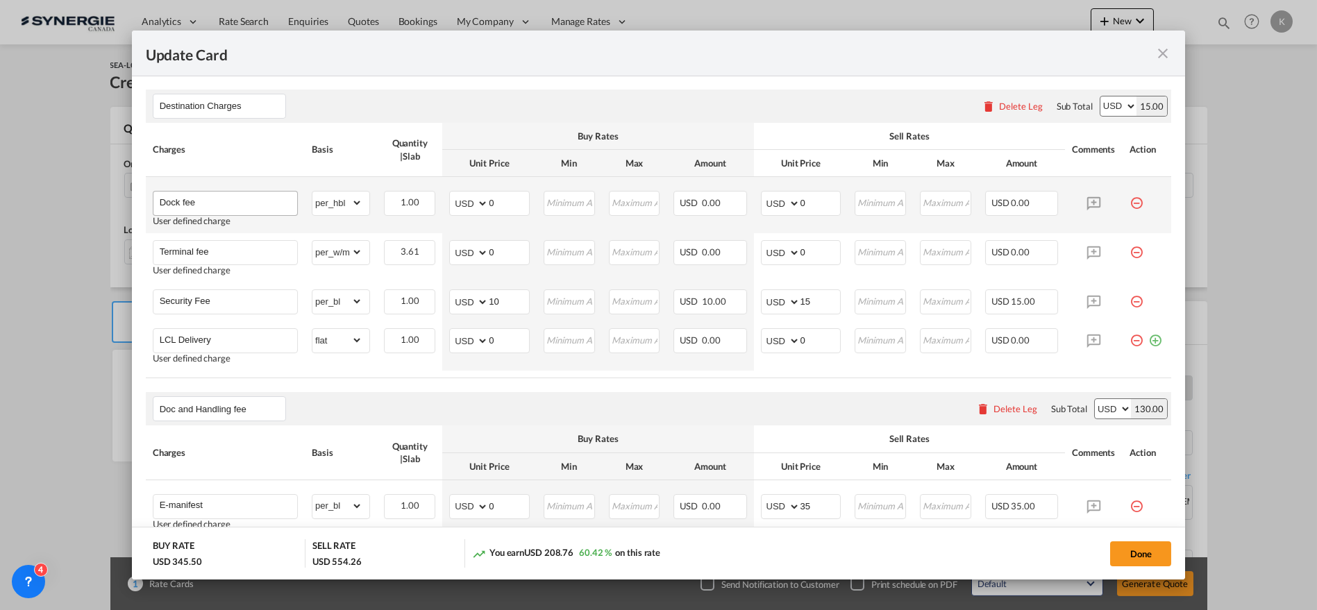
type input "61"
click at [215, 200] on input "Dock fee" at bounding box center [228, 202] width 137 height 21
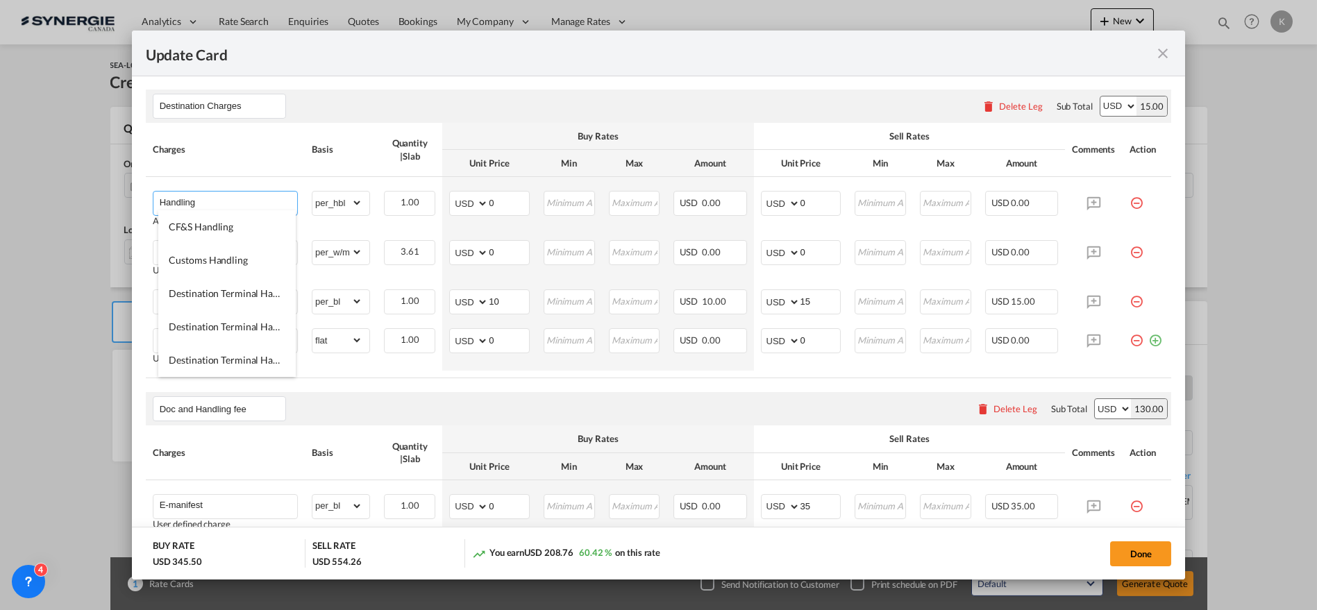
type input "Handling"
type input "30"
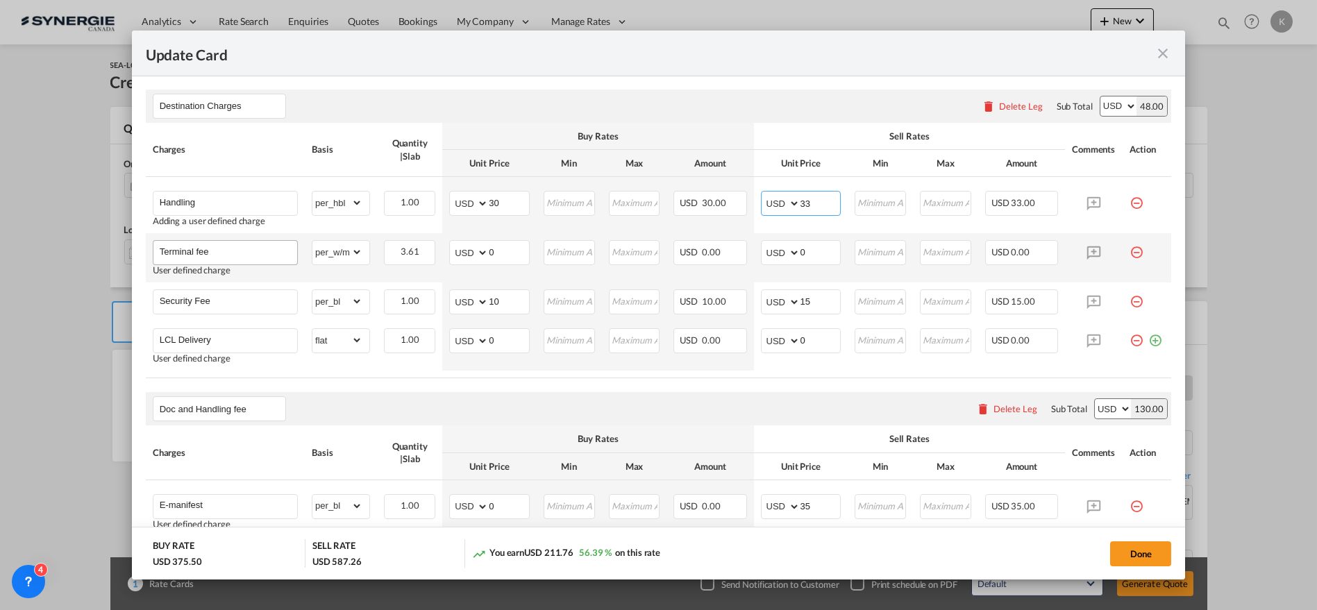
type input "33"
click at [210, 248] on input "Terminal fee" at bounding box center [228, 251] width 137 height 21
type input "Port security"
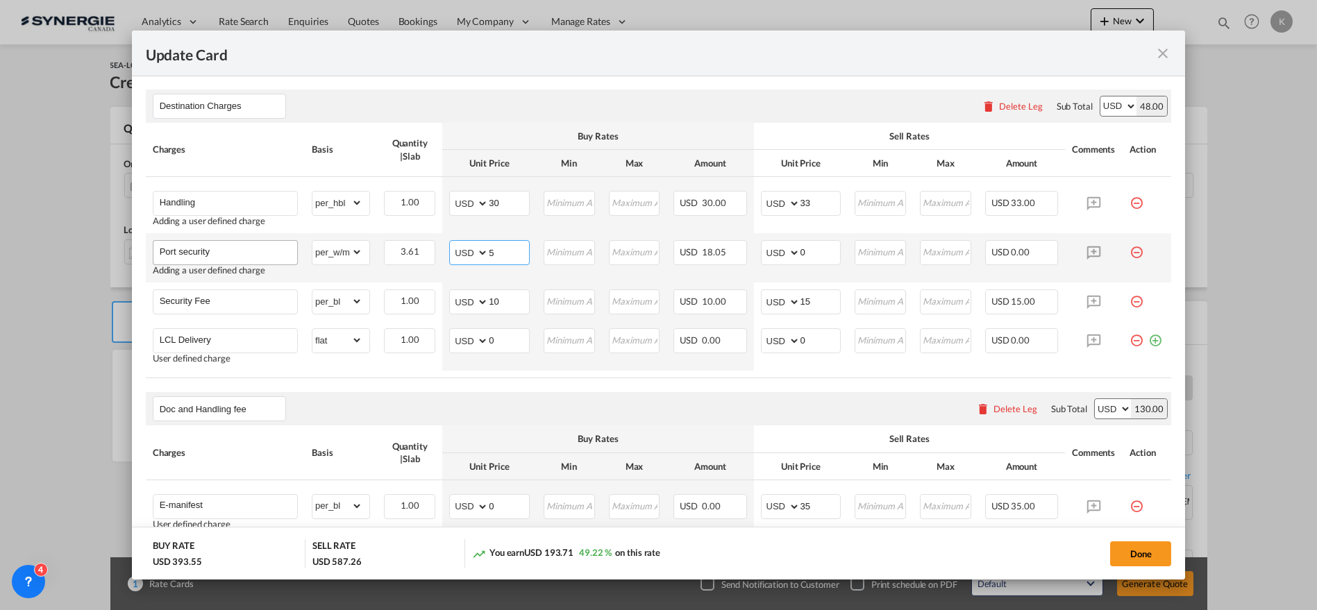
type input "5"
type input "6"
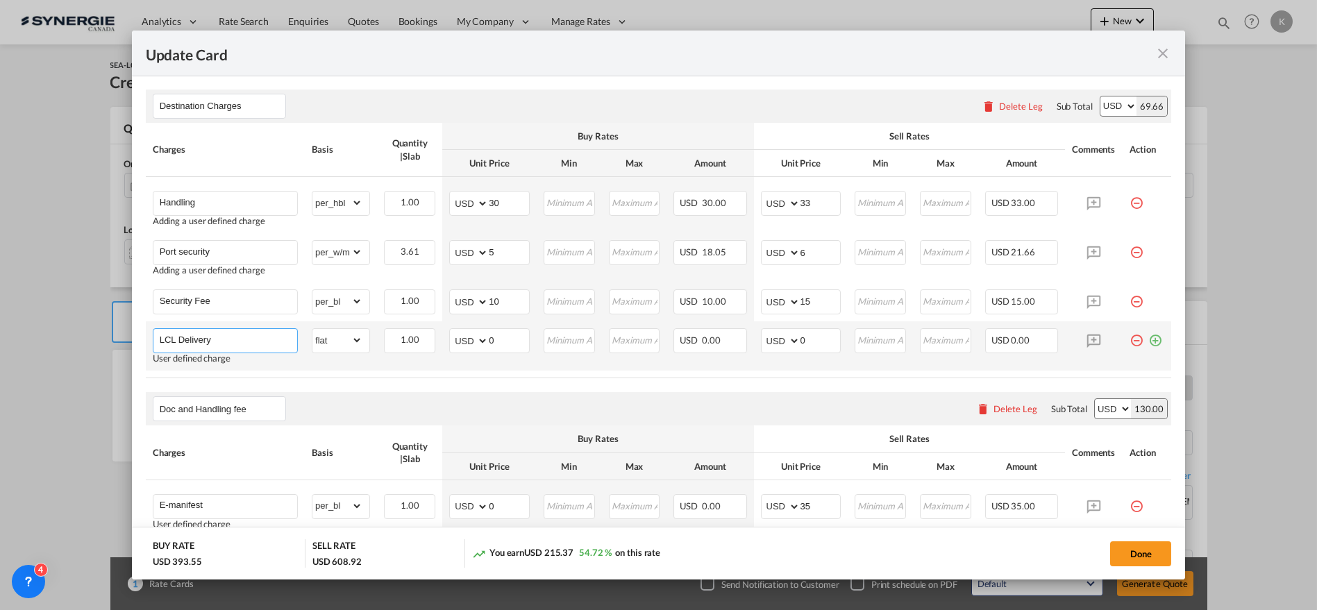
click at [214, 333] on input "LCL Delivery" at bounding box center [228, 339] width 137 height 21
type input "D"
type input "CFS fee"
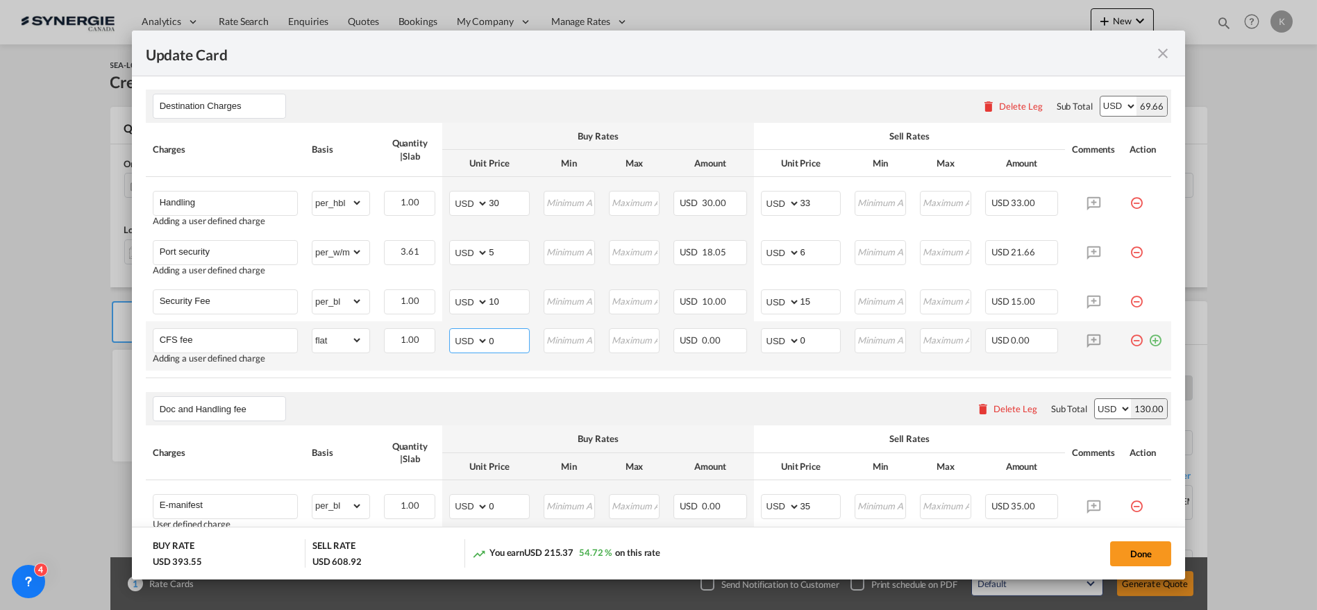
drag, startPoint x: 498, startPoint y: 337, endPoint x: 482, endPoint y: 339, distance: 15.4
click at [482, 339] on md-input-container "AED AFN ALL AMD ANG AOA ARS AUD AWG AZN BAM BBD BDT BGN BHD BIF BMD BND [PERSON…" at bounding box center [489, 340] width 81 height 25
type input "65"
type input "72"
click at [1148, 338] on md-icon "icon-plus-circle-outline green-400-fg" at bounding box center [1155, 335] width 14 height 14
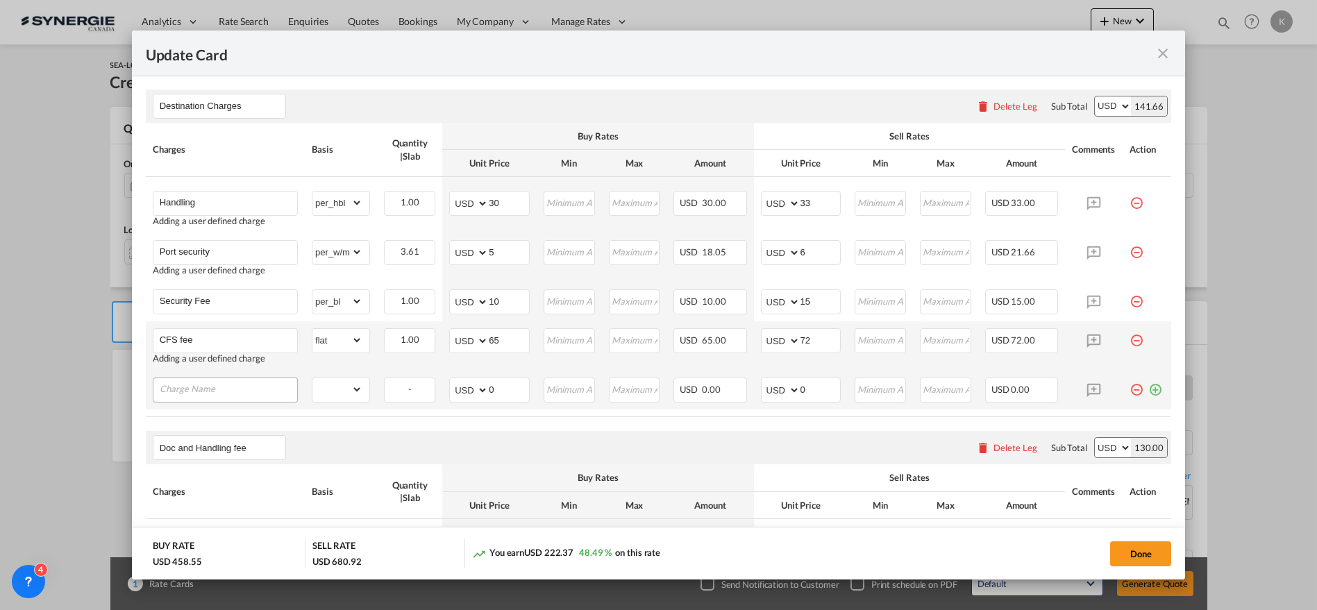
click at [205, 389] on input "Charge Name" at bounding box center [228, 388] width 137 height 21
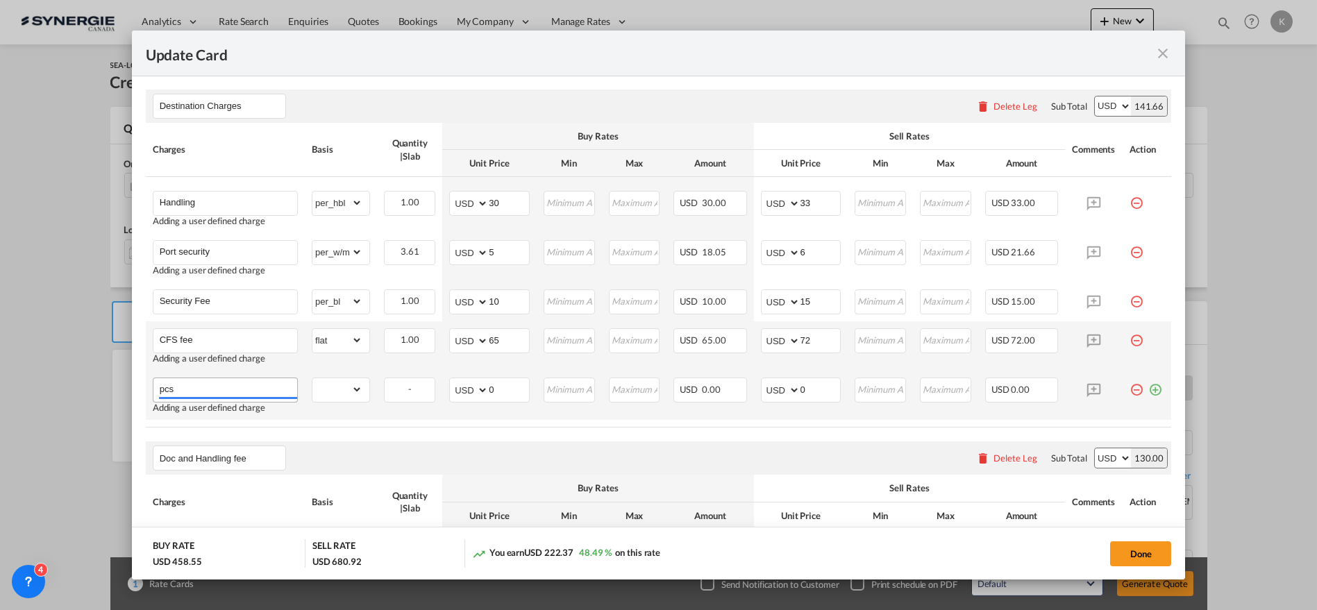
type input "pcs"
click at [335, 382] on select "gross_weight volumetric_weight per_shipment per_bl per_km per_hawb per_kg flat …" at bounding box center [337, 389] width 50 height 22
select select "per_cbm"
click at [312, 378] on select "gross_weight volumetric_weight per_shipment per_bl per_km per_hawb per_kg flat …" at bounding box center [337, 389] width 50 height 22
drag, startPoint x: 476, startPoint y: 393, endPoint x: 460, endPoint y: 394, distance: 15.3
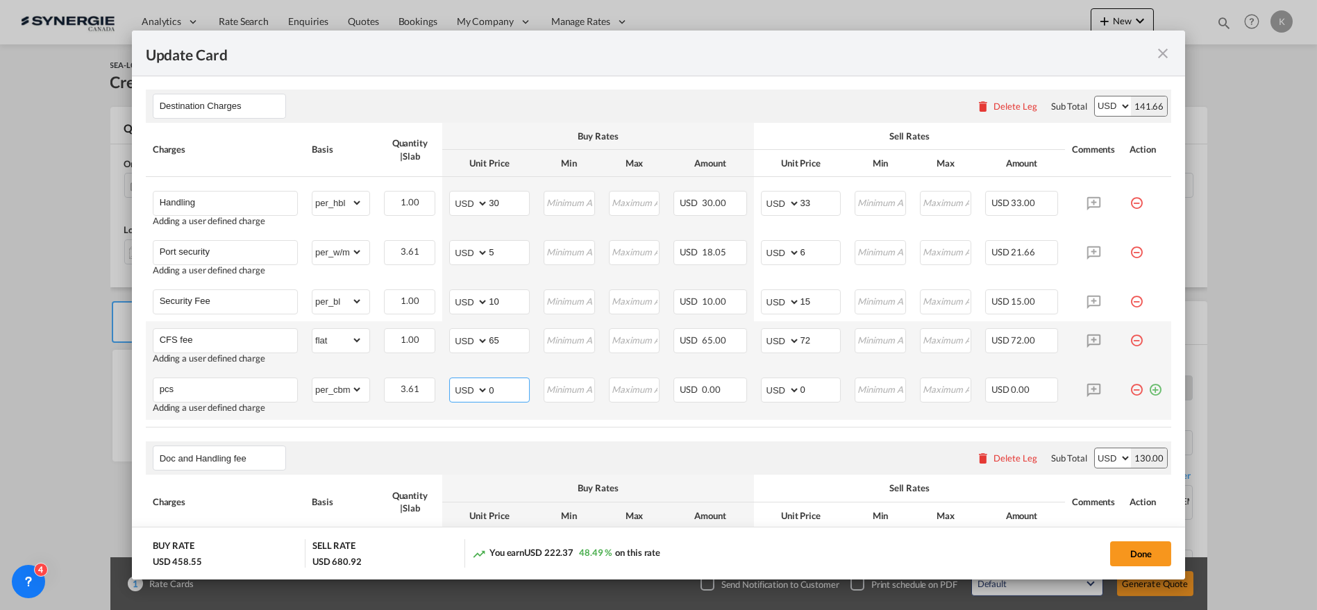
click at [468, 395] on md-input-container "AED AFN ALL AMD ANG AOA ARS AUD AWG AZN BAM BBD BDT BGN BHD BIF BMD BND [PERSON…" at bounding box center [489, 390] width 81 height 25
type input "30"
type input "33"
click at [1148, 385] on md-icon "icon-plus-circle-outline green-400-fg" at bounding box center [1155, 385] width 14 height 14
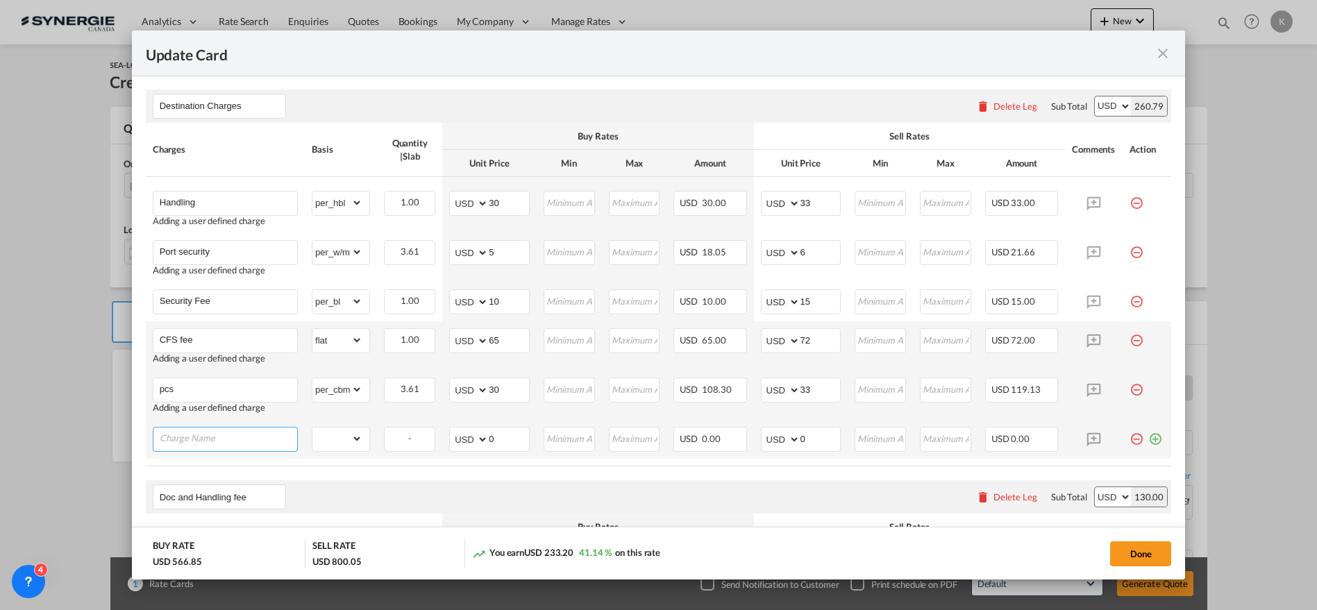
click at [244, 437] on input "Charge Name" at bounding box center [228, 438] width 137 height 21
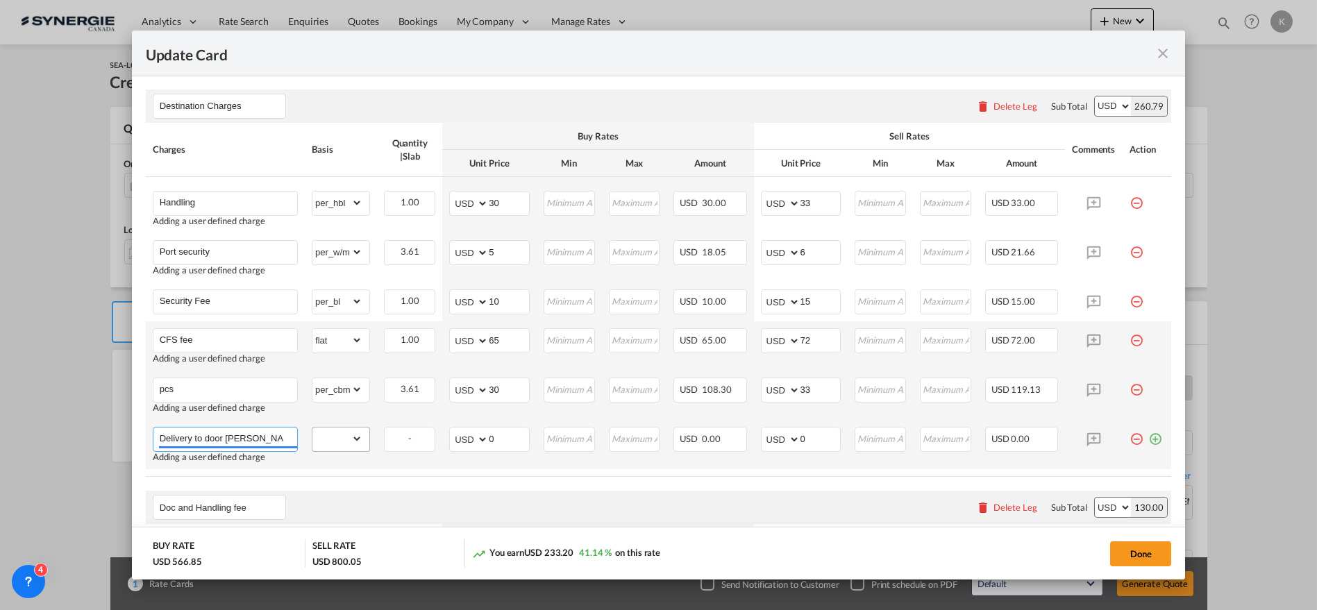
type input "Delivery to door [PERSON_NAME]"
click at [343, 444] on select "gross_weight volumetric_weight per_shipment per_bl per_km per_hawb per_kg flat …" at bounding box center [337, 439] width 50 height 22
select select "per_shipment"
click at [312, 428] on select "gross_weight volumetric_weight per_shipment per_bl per_km per_hawb per_kg flat …" at bounding box center [337, 439] width 50 height 22
click at [470, 439] on select "AED AFN ALL AMD ANG AOA ARS AUD AWG AZN BAM BBD BDT BGN BHD BIF BMD BND [PERSON…" at bounding box center [470, 439] width 36 height 19
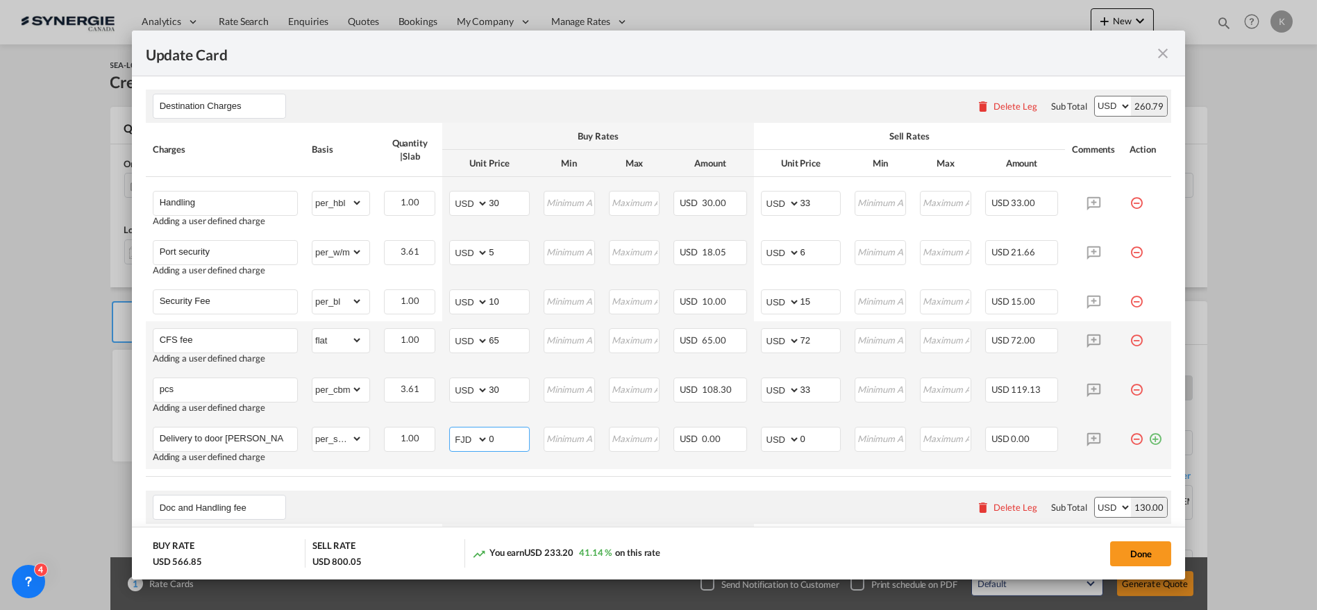
click at [452, 430] on select "AED AFN ALL AMD ANG AOA ARS AUD AWG AZN BAM BBD BDT BGN BHD BIF BMD BND [PERSON…" at bounding box center [470, 439] width 36 height 19
click at [466, 439] on select "AED AFN ALL AMD ANG AOA ARS AUD AWG AZN BAM BBD BDT BGN BHD BIF BMD BND [PERSON…" at bounding box center [470, 439] width 36 height 19
select select "string:CAD"
click at [452, 430] on select "AED AFN ALL AMD ANG AOA ARS AUD AWG AZN BAM BBD BDT BGN BHD BIF BMD BND [PERSON…" at bounding box center [470, 439] width 36 height 19
type input "117.44"
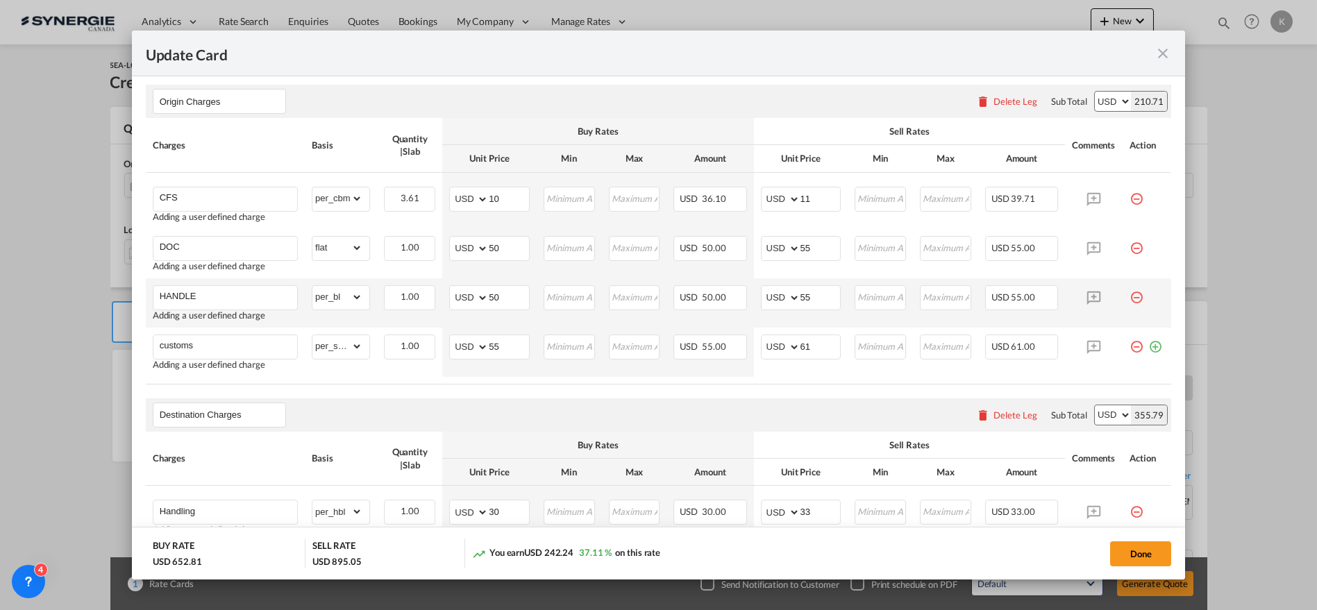
scroll to position [154, 0]
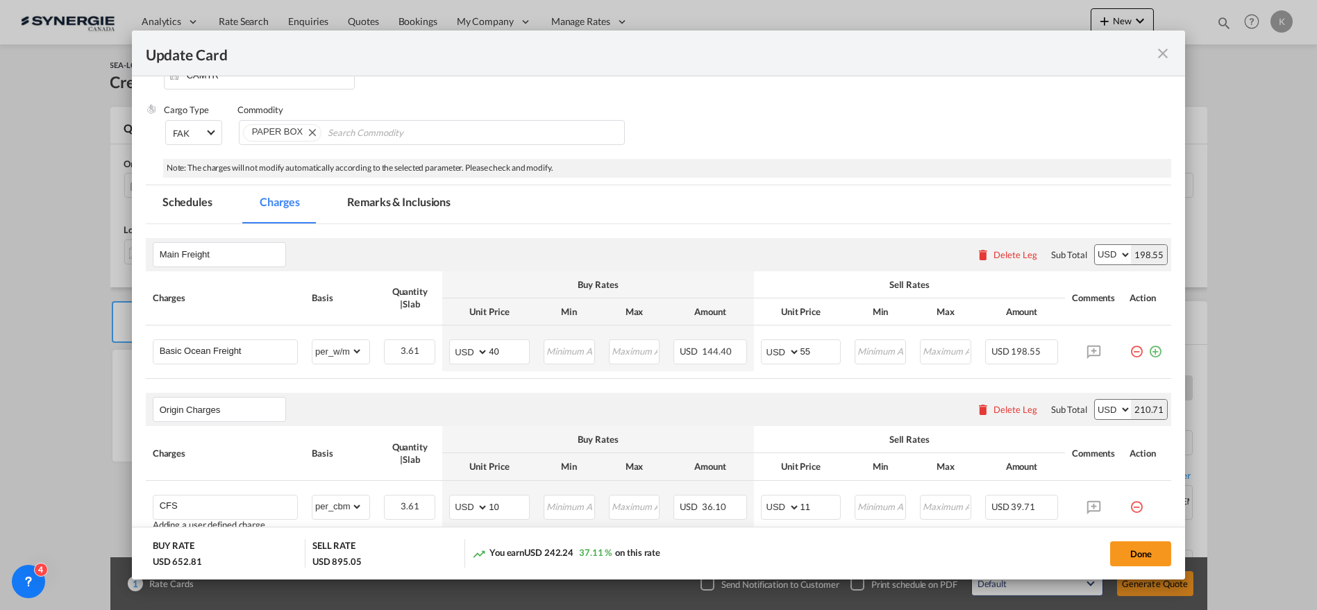
type input "95"
drag, startPoint x: 403, startPoint y: 208, endPoint x: 10, endPoint y: 205, distance: 392.9
click at [403, 208] on md-tab-item "Remarks & Inclusions" at bounding box center [398, 204] width 137 height 38
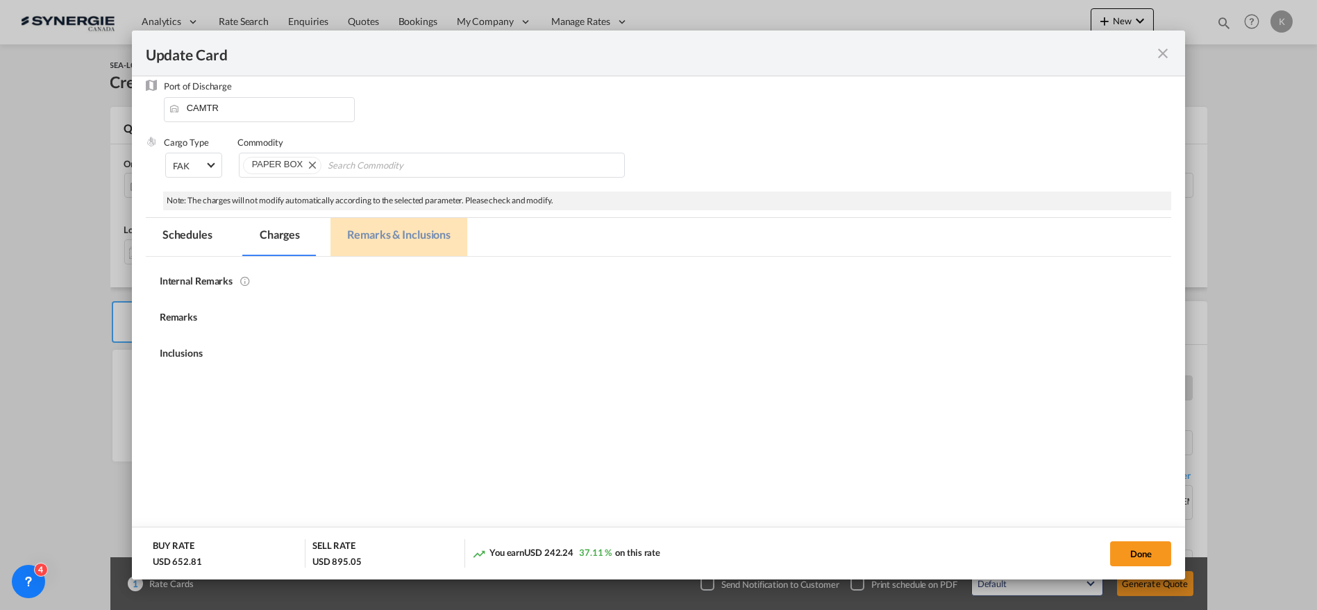
scroll to position [121, 0]
drag, startPoint x: 255, startPoint y: 375, endPoint x: 248, endPoint y: 378, distance: 7.5
click at [254, 375] on div "Internal Remarks Remarks Inclusions" at bounding box center [659, 334] width 998 height 153
click at [414, 237] on md-tab-item "Remarks & Inclusions" at bounding box center [398, 238] width 137 height 38
click at [285, 276] on div "Internal Remarks" at bounding box center [659, 281] width 998 height 12
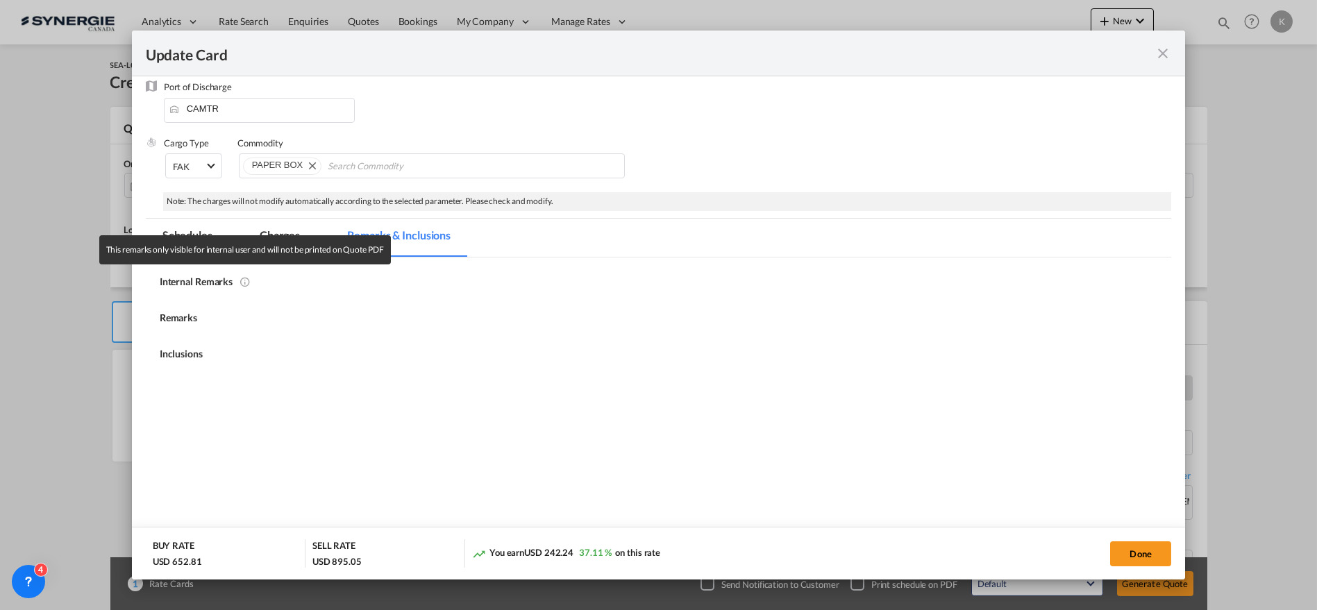
click at [245, 278] on md-icon "This remarks only visible for internal user and will not be printed on Quote PDF" at bounding box center [244, 280] width 11 height 11
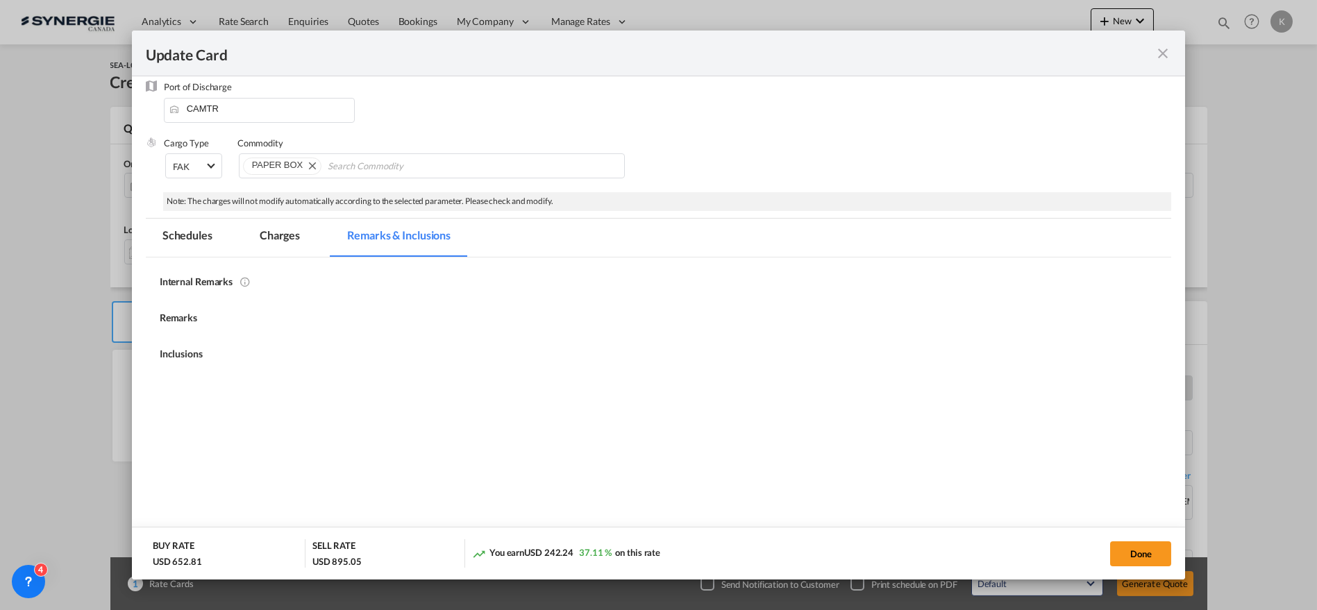
click at [244, 244] on md-tab-item "Charges" at bounding box center [280, 238] width 74 height 38
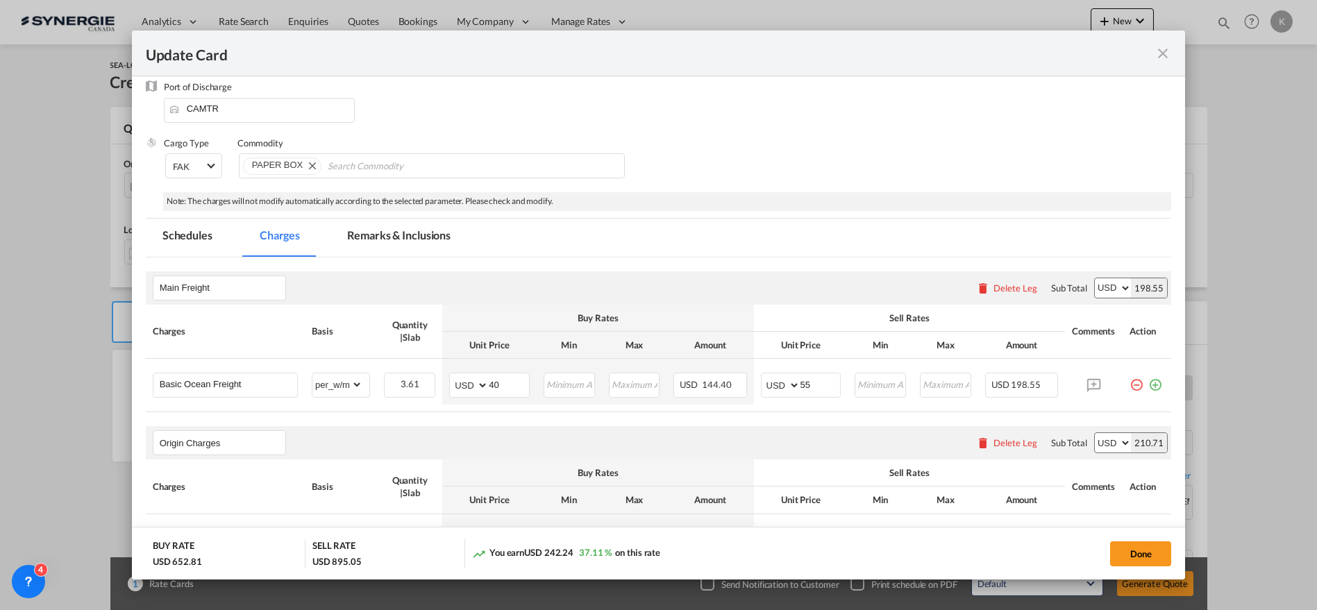
click at [367, 239] on md-tab-item "Remarks & Inclusions" at bounding box center [398, 238] width 137 height 38
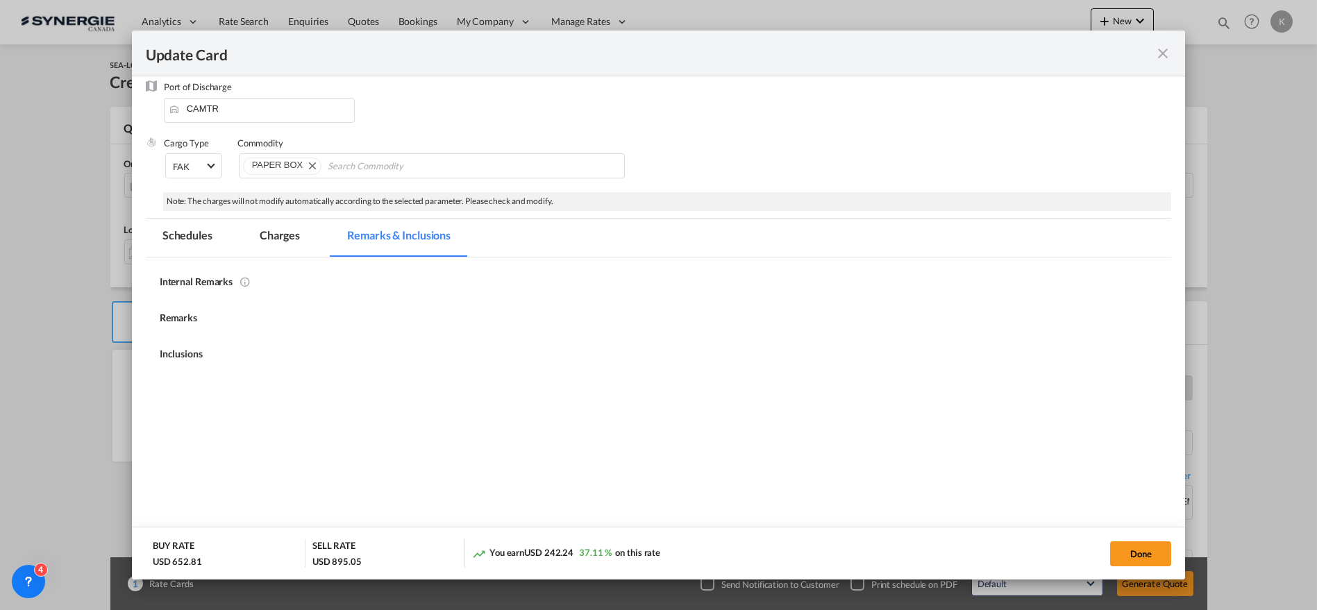
click at [244, 402] on div "Internal Remarks Remarks Inclusions" at bounding box center [659, 334] width 998 height 153
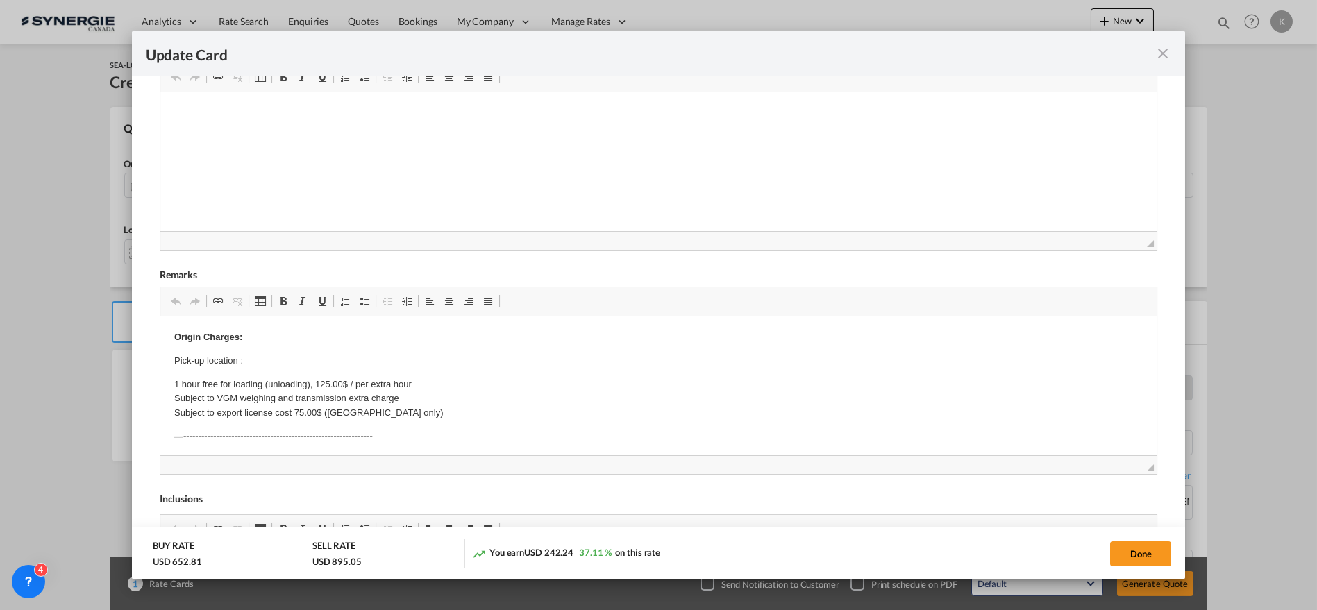
scroll to position [0, 0]
click at [575, 180] on p "[URL][DOMAIN_NAME]" at bounding box center [658, 183] width 969 height 15
drag, startPoint x: 1141, startPoint y: 548, endPoint x: 799, endPoint y: 586, distance: 344.3
click at [1141, 548] on button "Done" at bounding box center [1140, 553] width 61 height 25
type input "[DATE]"
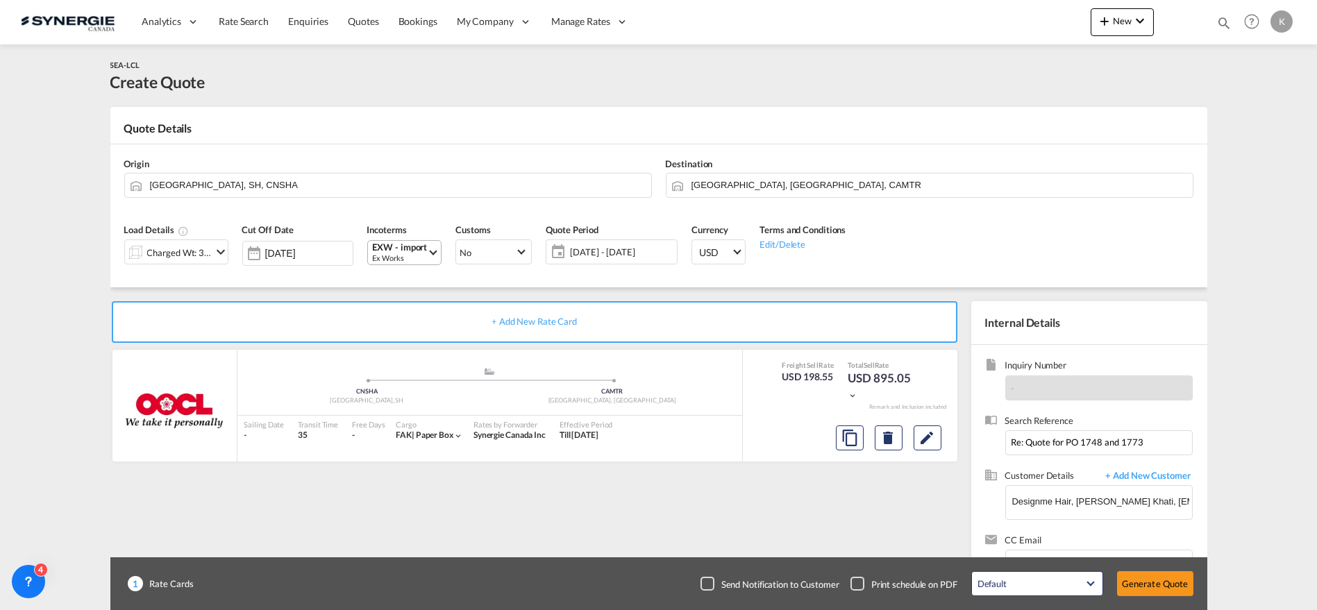
scroll to position [121, 0]
click at [709, 588] on div "Checkbox No Ink" at bounding box center [707, 584] width 14 height 14
click at [1156, 580] on button "Generate Quote" at bounding box center [1155, 583] width 76 height 25
click at [1144, 587] on button "Generate Quote" at bounding box center [1155, 583] width 76 height 25
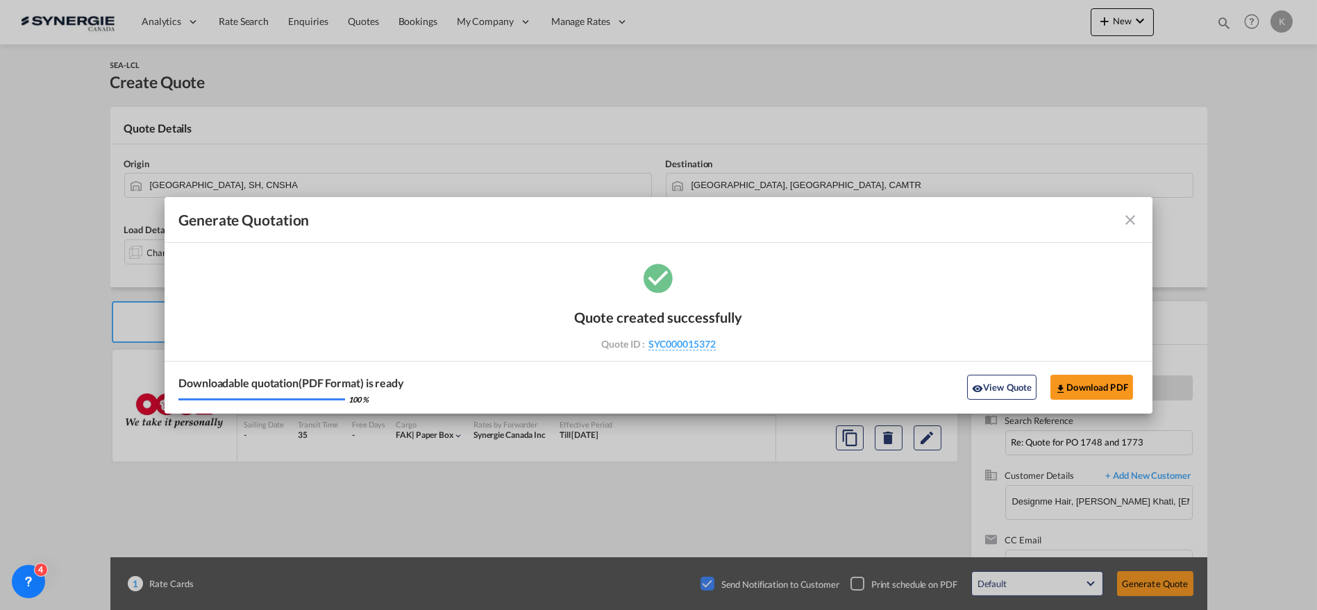
click at [1128, 222] on md-icon "icon-close fg-AAA8AD cursor m-0" at bounding box center [1130, 220] width 17 height 17
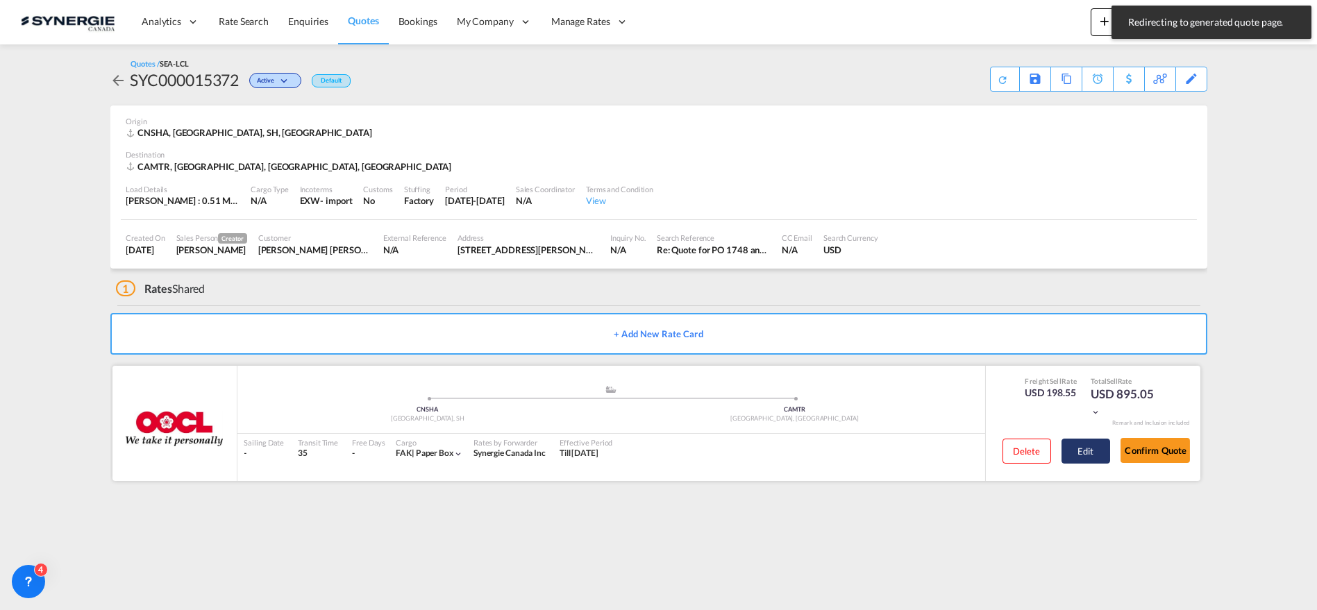
click at [1081, 446] on button "Edit" at bounding box center [1085, 451] width 49 height 25
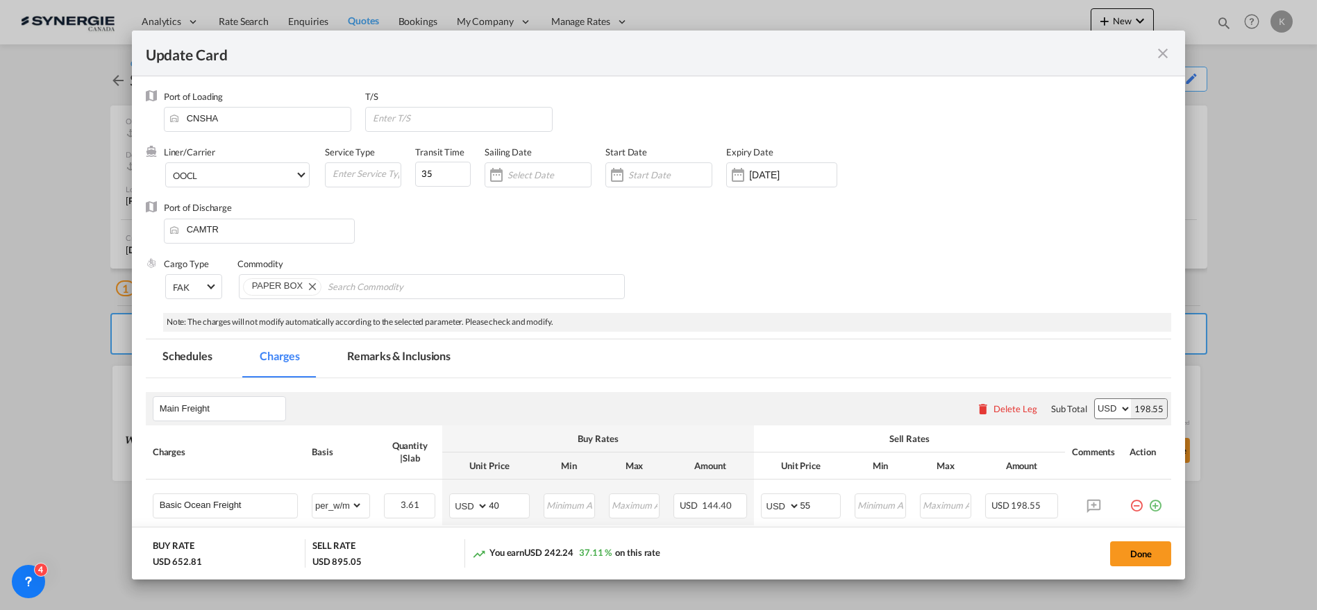
click at [388, 364] on md-tab-item "Remarks & Inclusions" at bounding box center [398, 358] width 137 height 38
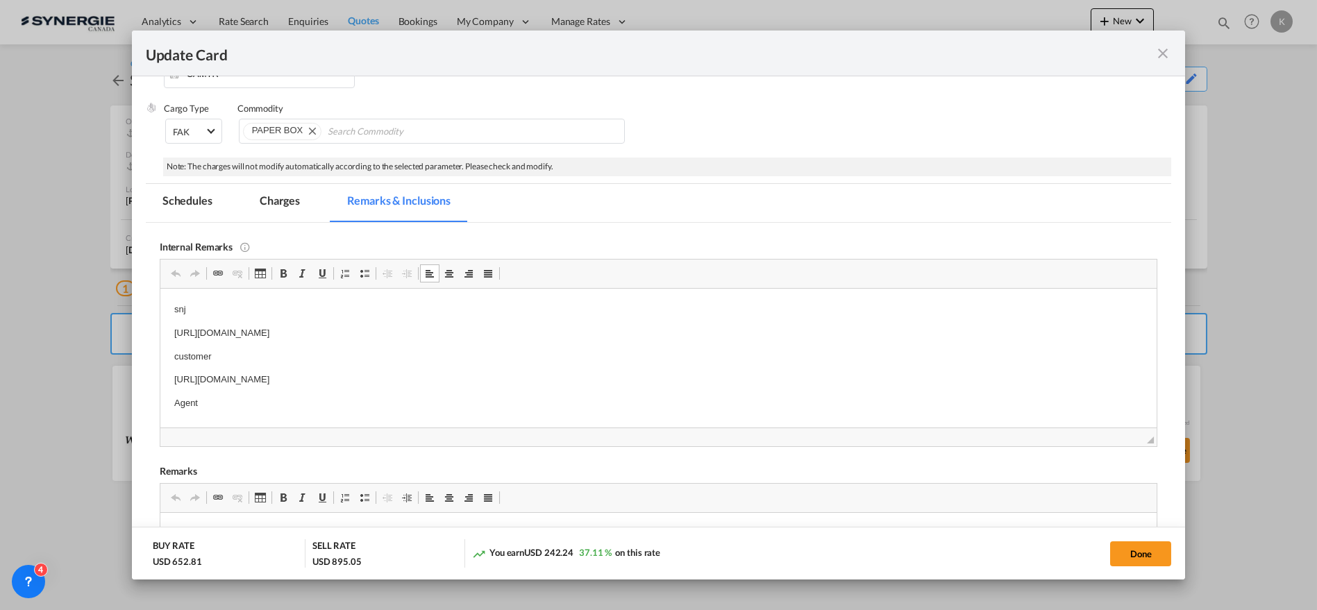
scroll to position [231, 0]
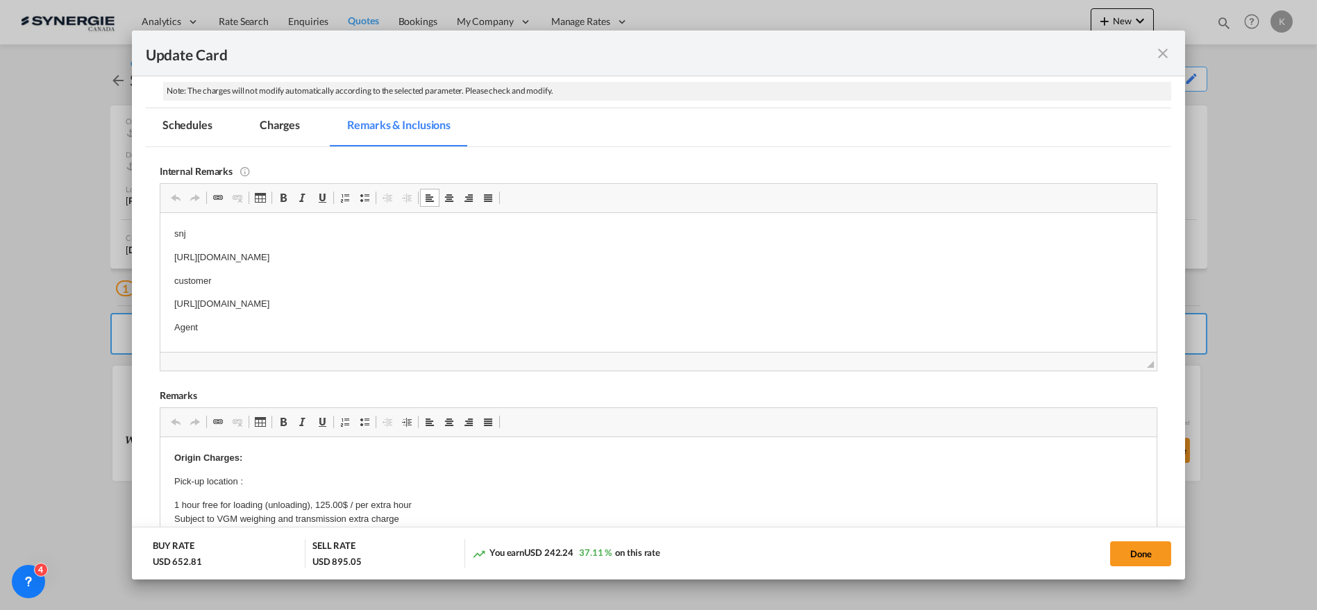
click at [216, 325] on p "Agent" at bounding box center [658, 327] width 969 height 15
click at [1132, 546] on button "Done" at bounding box center [1140, 553] width 61 height 25
type input "[DATE]"
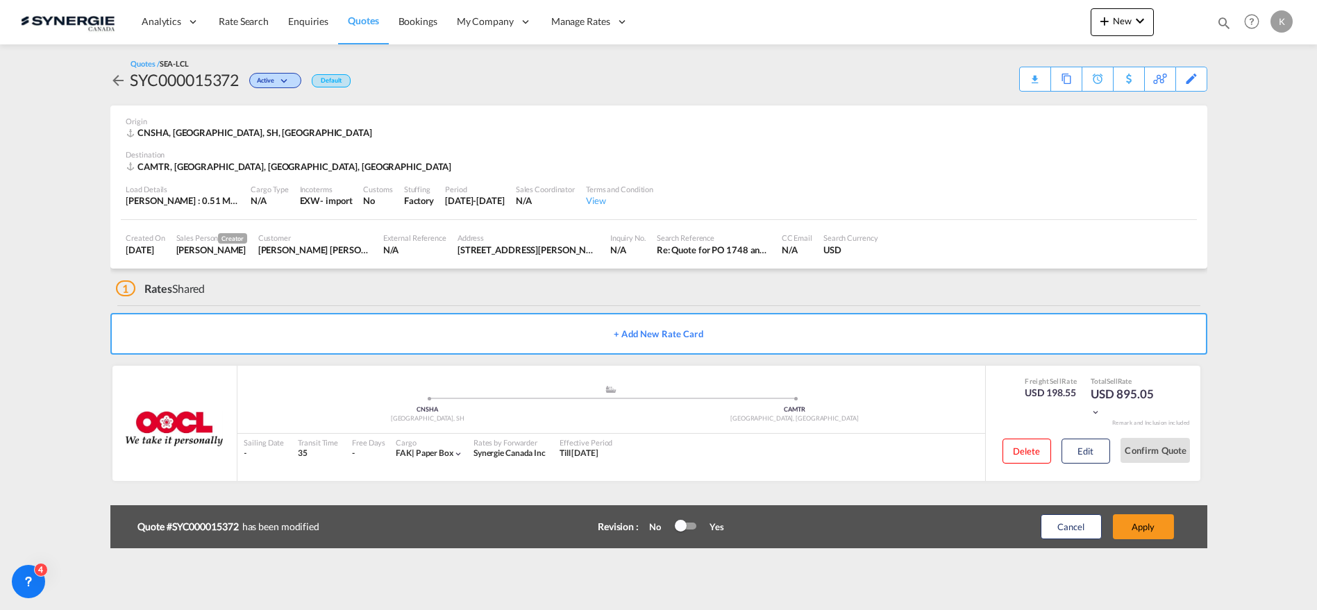
scroll to position [121, 0]
click at [1126, 519] on button "Apply" at bounding box center [1143, 526] width 61 height 25
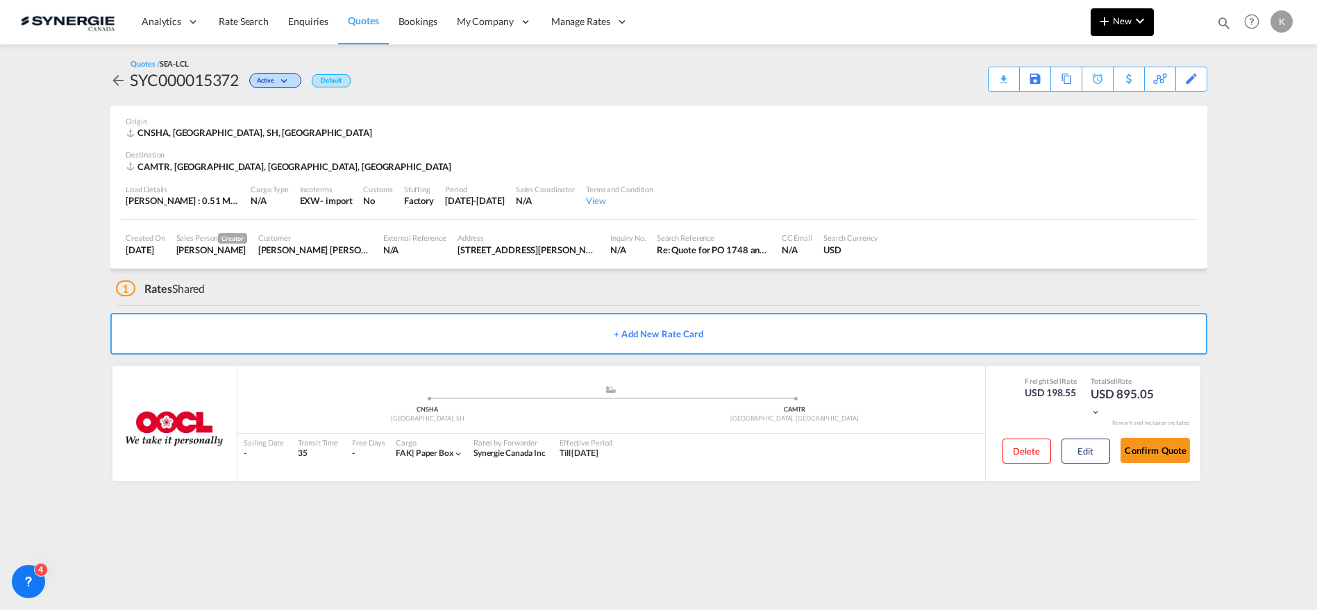
click at [1144, 19] on md-icon "icon-chevron-down" at bounding box center [1139, 20] width 17 height 17
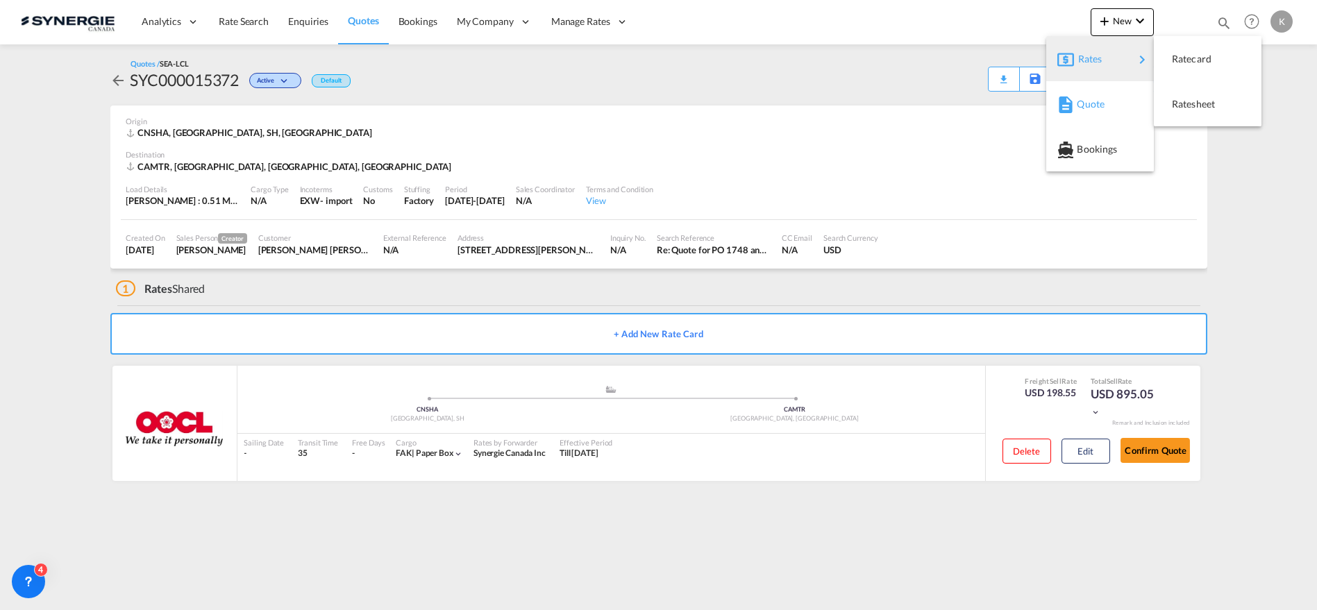
click at [1092, 108] on span "Quote" at bounding box center [1084, 104] width 15 height 28
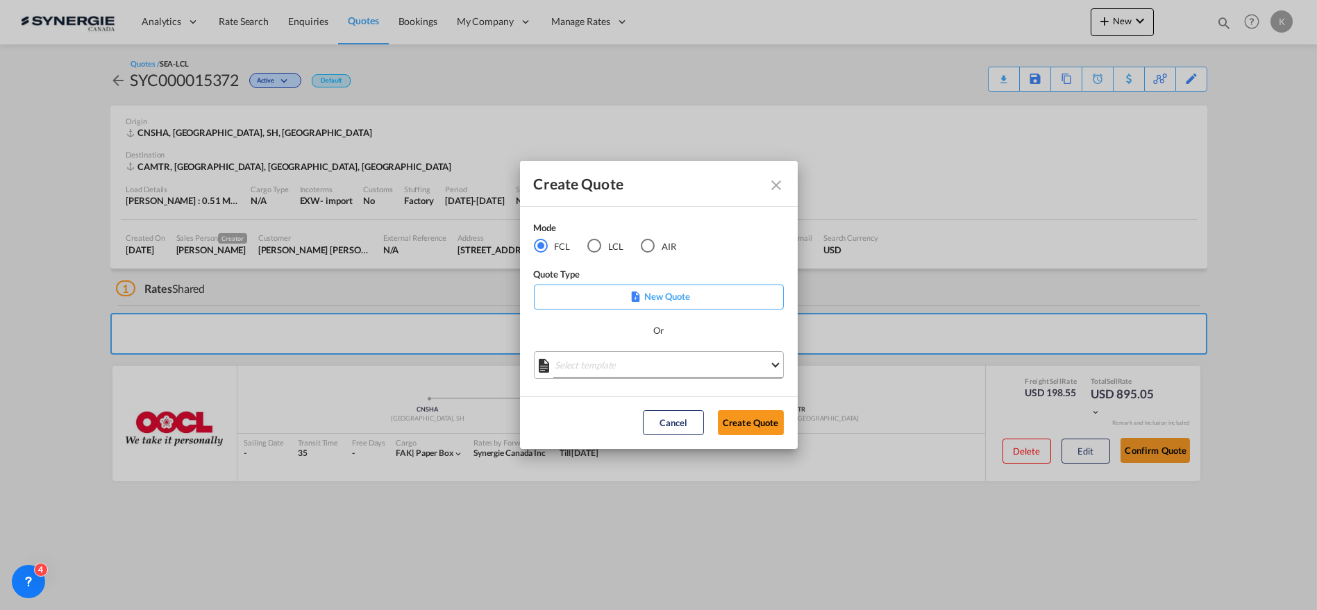
click at [607, 368] on md-select "Select template *NEW* FCL FREEHAND / DAP [PERSON_NAME] | [DATE] *NEW* Import FC…" at bounding box center [659, 365] width 250 height 28
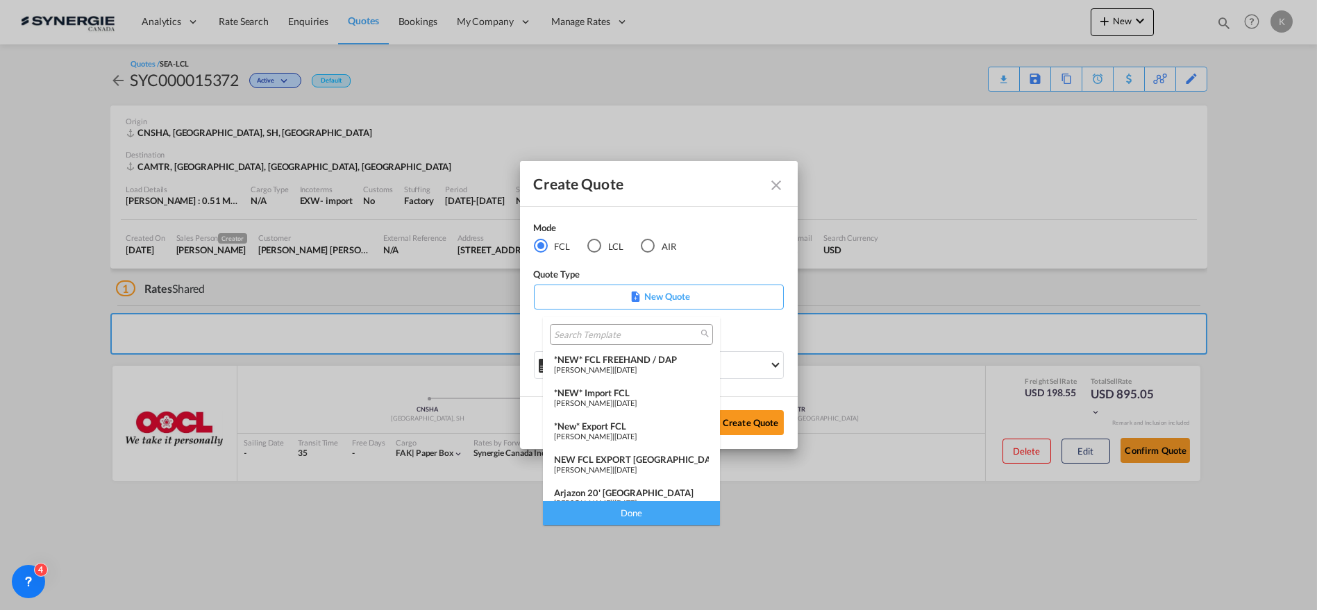
click at [647, 394] on div "*NEW* Import FCL" at bounding box center [631, 392] width 155 height 11
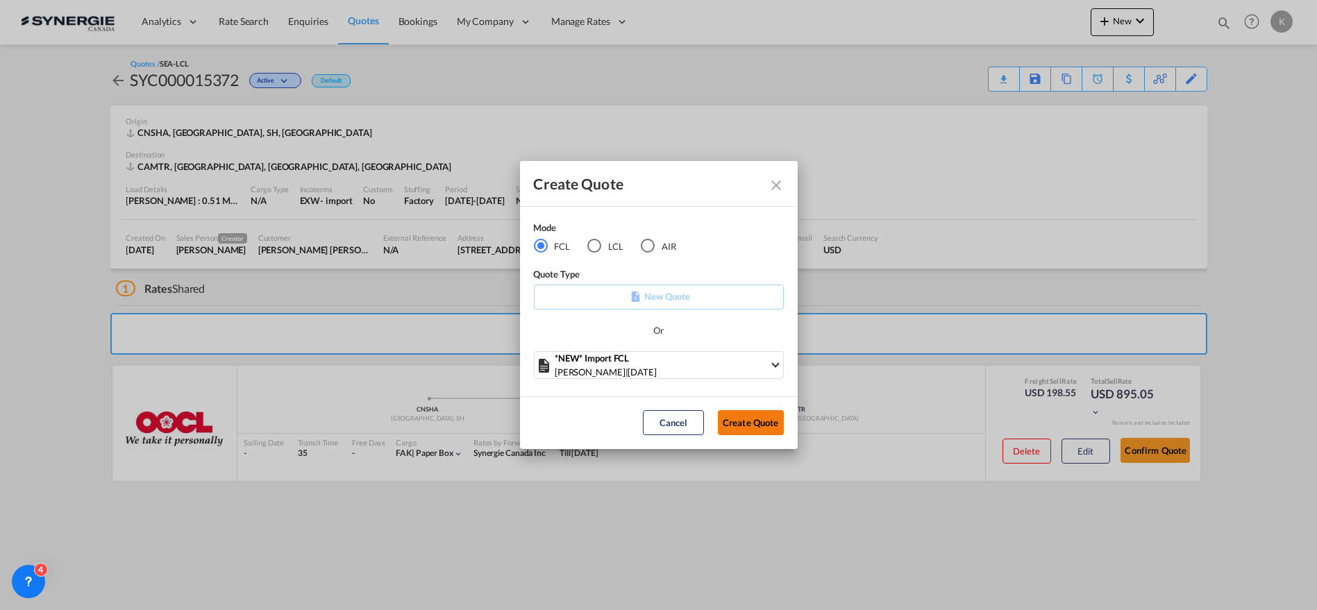
click at [748, 414] on button "Create Quote" at bounding box center [751, 422] width 66 height 25
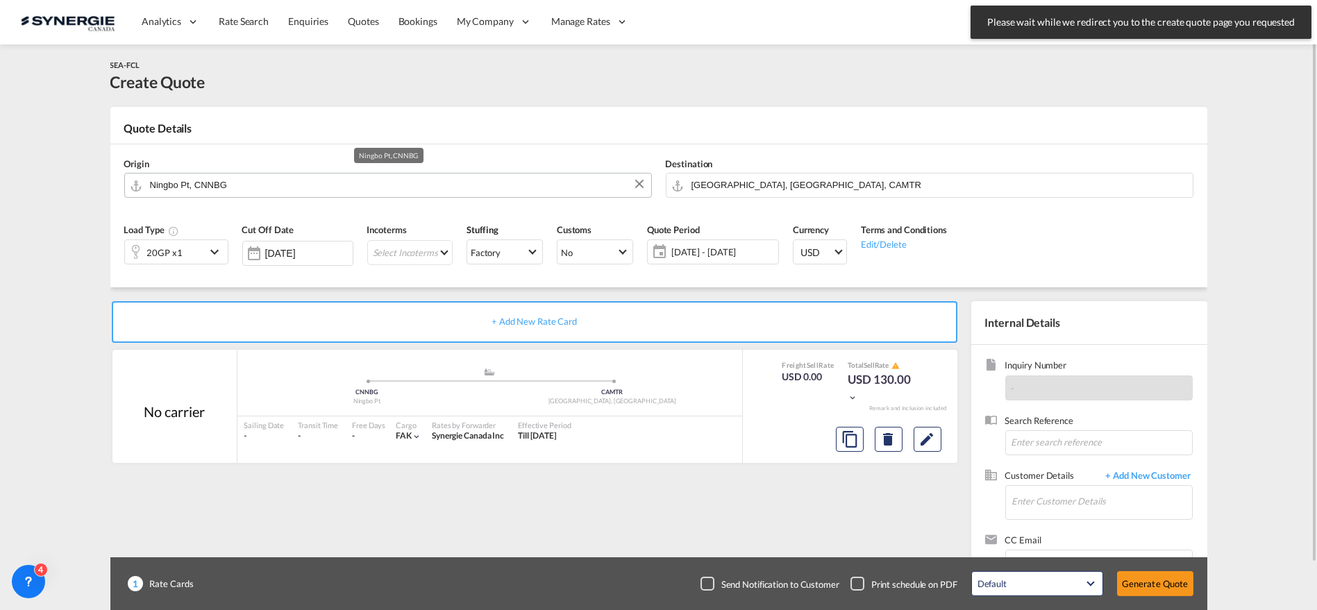
click at [275, 181] on input "Ningbo Pt, CNNBG" at bounding box center [397, 185] width 494 height 24
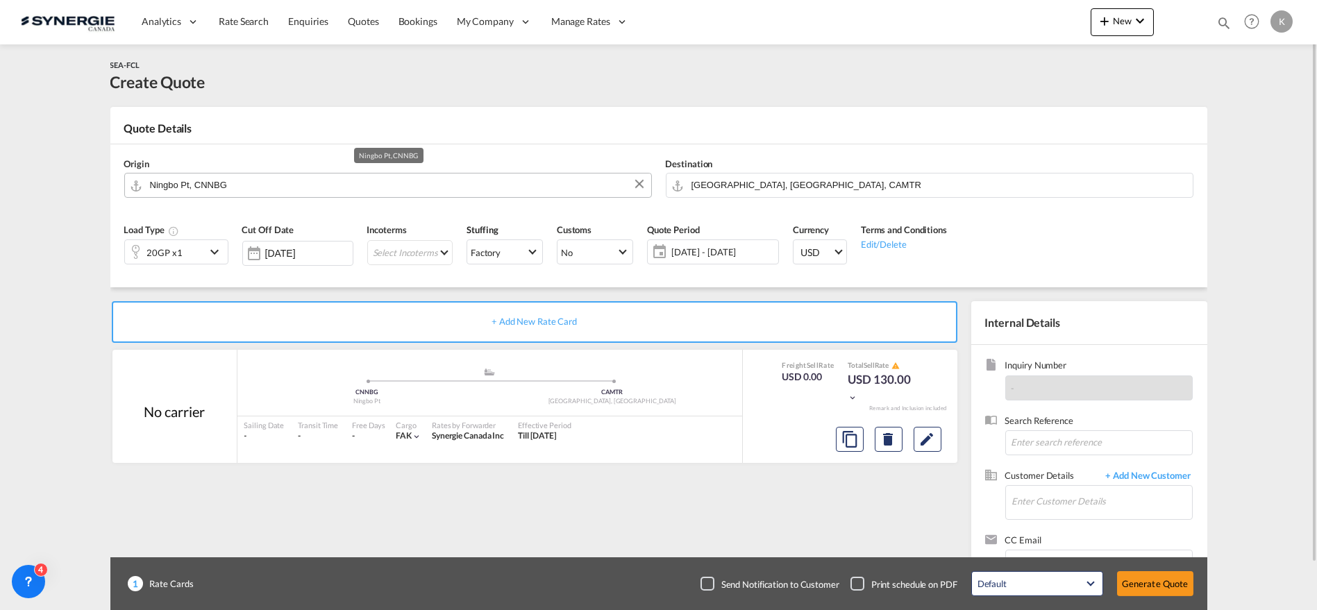
type input "h"
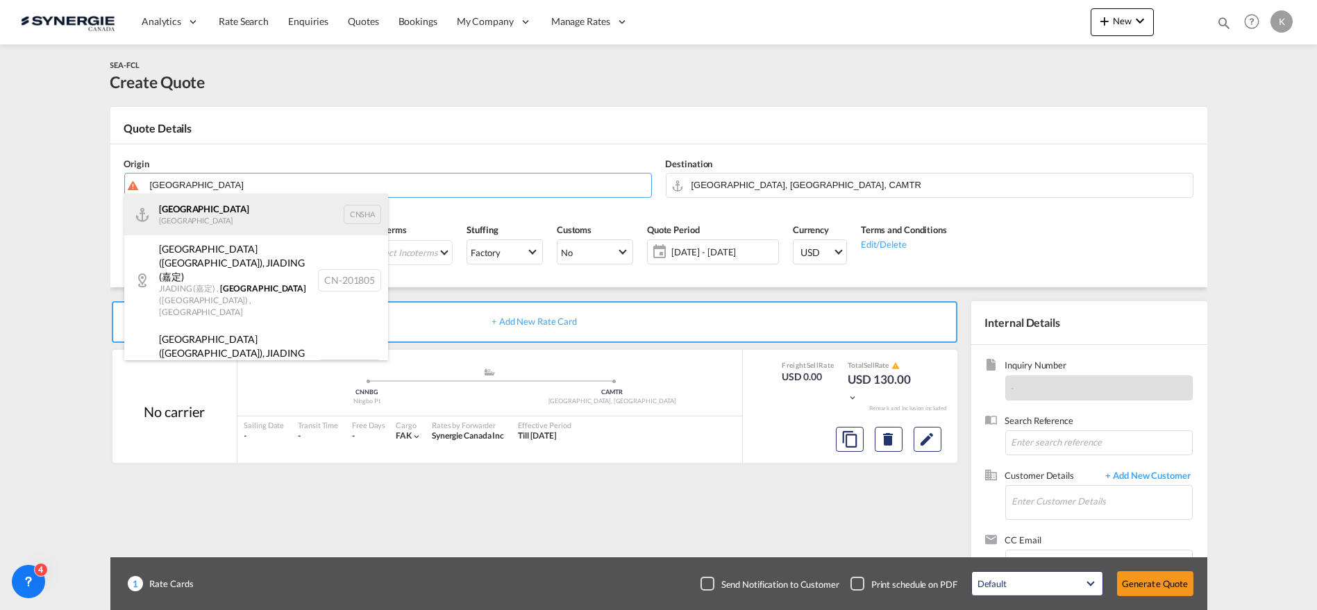
click at [176, 213] on div "Shanghai [GEOGRAPHIC_DATA] CNSHA" at bounding box center [256, 215] width 264 height 42
type input "[GEOGRAPHIC_DATA], [GEOGRAPHIC_DATA]"
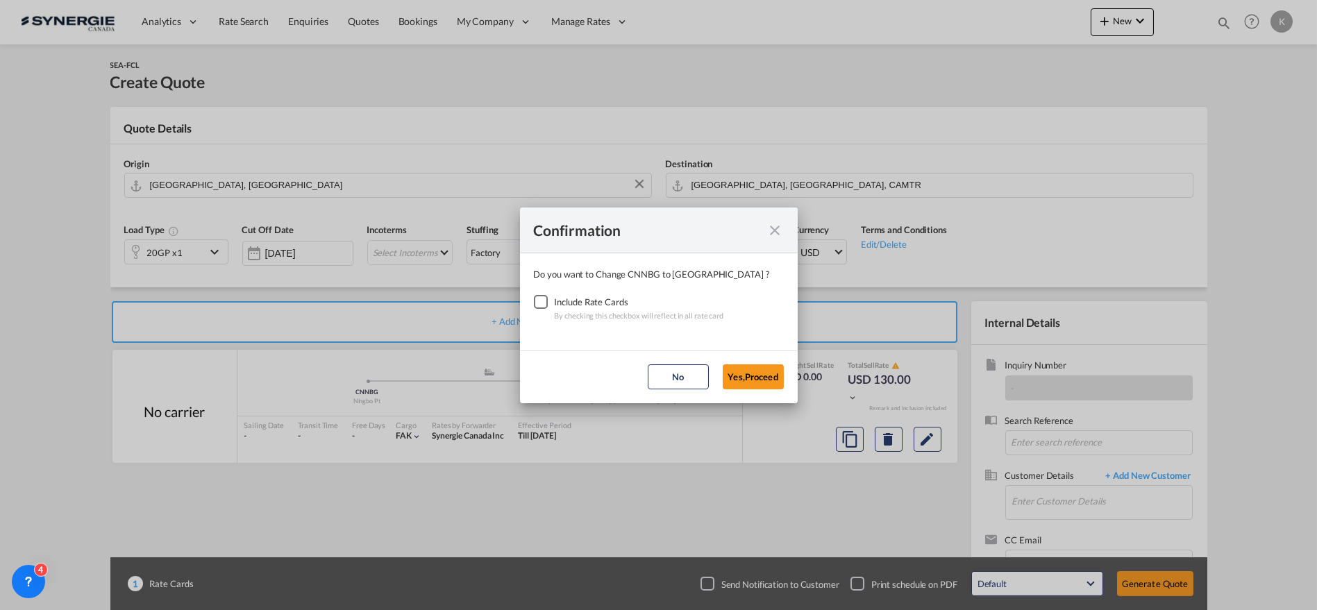
click at [547, 300] on div "Checkbox No Ink" at bounding box center [541, 302] width 14 height 14
click at [756, 388] on button "Yes,Proceed" at bounding box center [753, 376] width 61 height 25
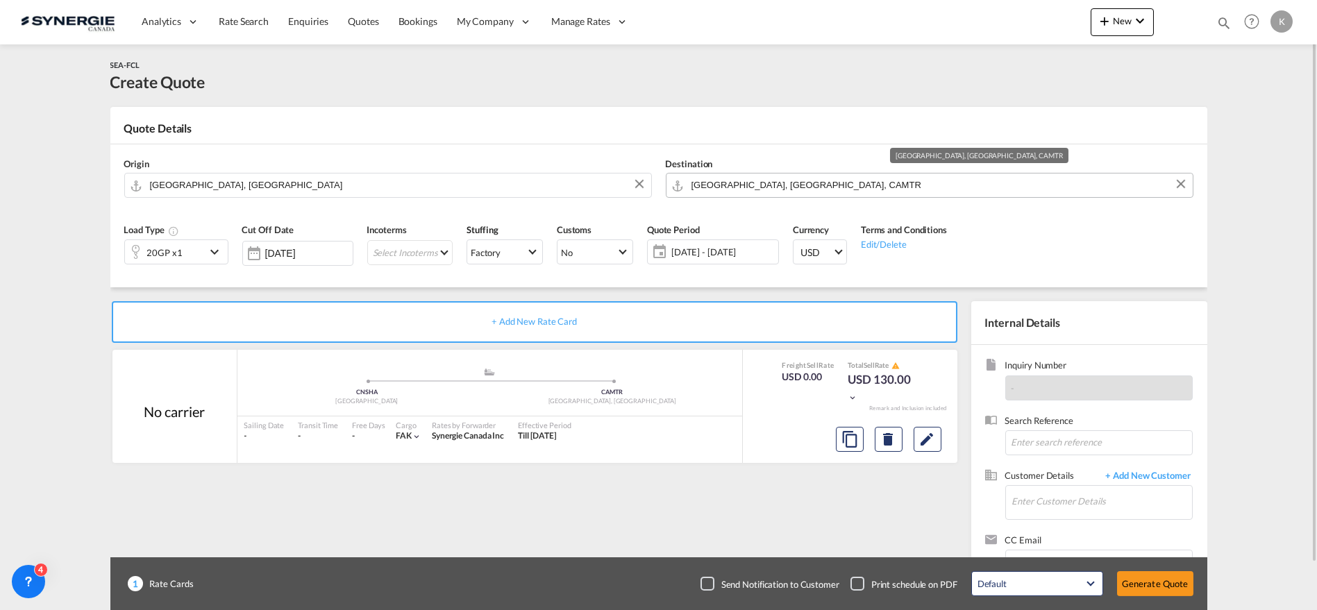
click at [786, 179] on input "[GEOGRAPHIC_DATA], [GEOGRAPHIC_DATA], CAMTR" at bounding box center [938, 185] width 494 height 24
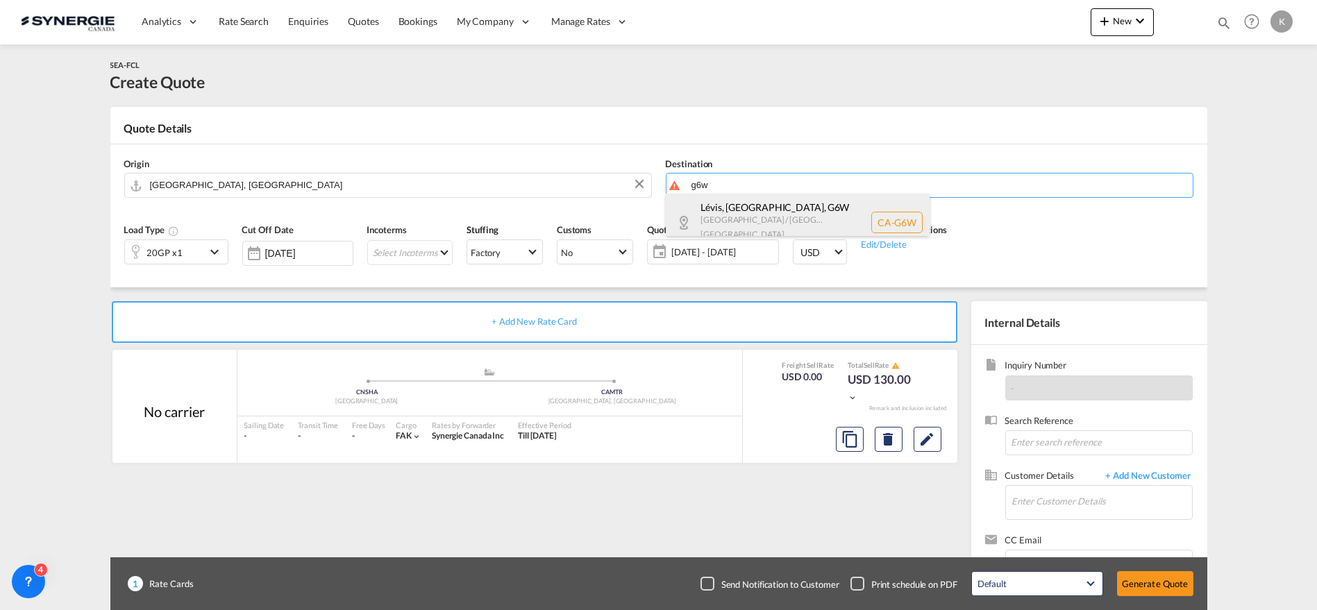
click at [788, 212] on div "Lévis, [GEOGRAPHIC_DATA] , G6W [GEOGRAPHIC_DATA] / [GEOGRAPHIC_DATA] [GEOGRAPHI…" at bounding box center [798, 223] width 264 height 58
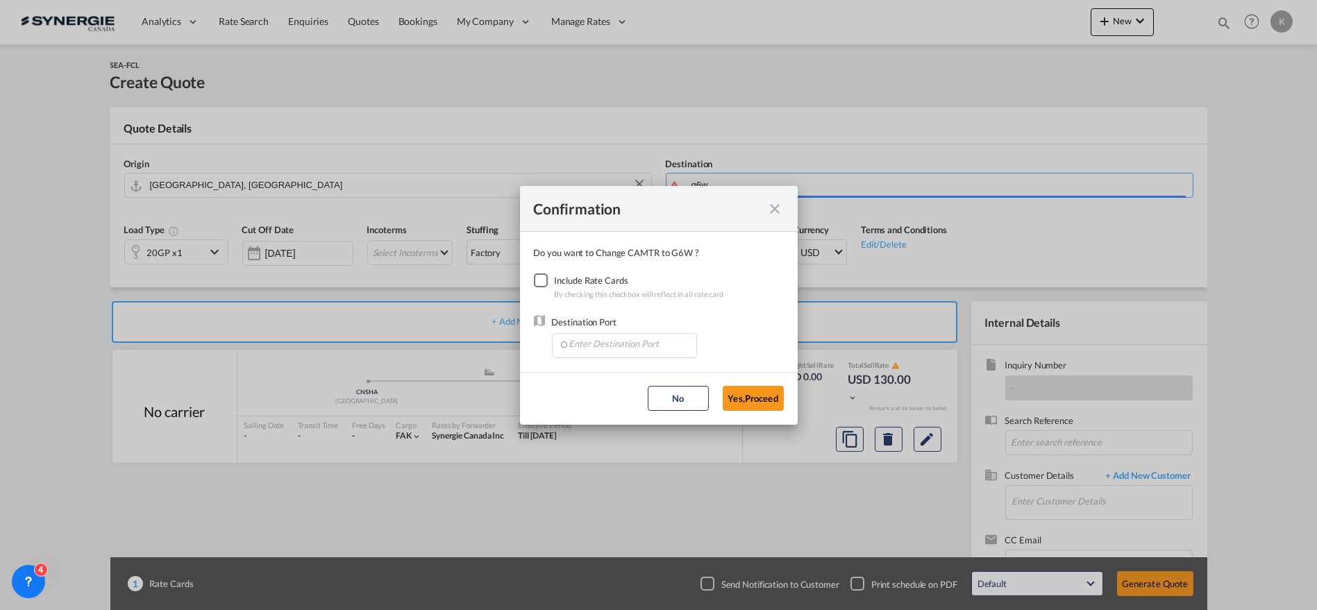
type input "CA-G6W, [GEOGRAPHIC_DATA], [GEOGRAPHIC_DATA], [GEOGRAPHIC_DATA] / [GEOGRAPHIC_D…"
click at [539, 278] on div "Checkbox No Ink" at bounding box center [541, 280] width 14 height 14
click at [640, 342] on input "Enter Destination Port" at bounding box center [627, 344] width 137 height 21
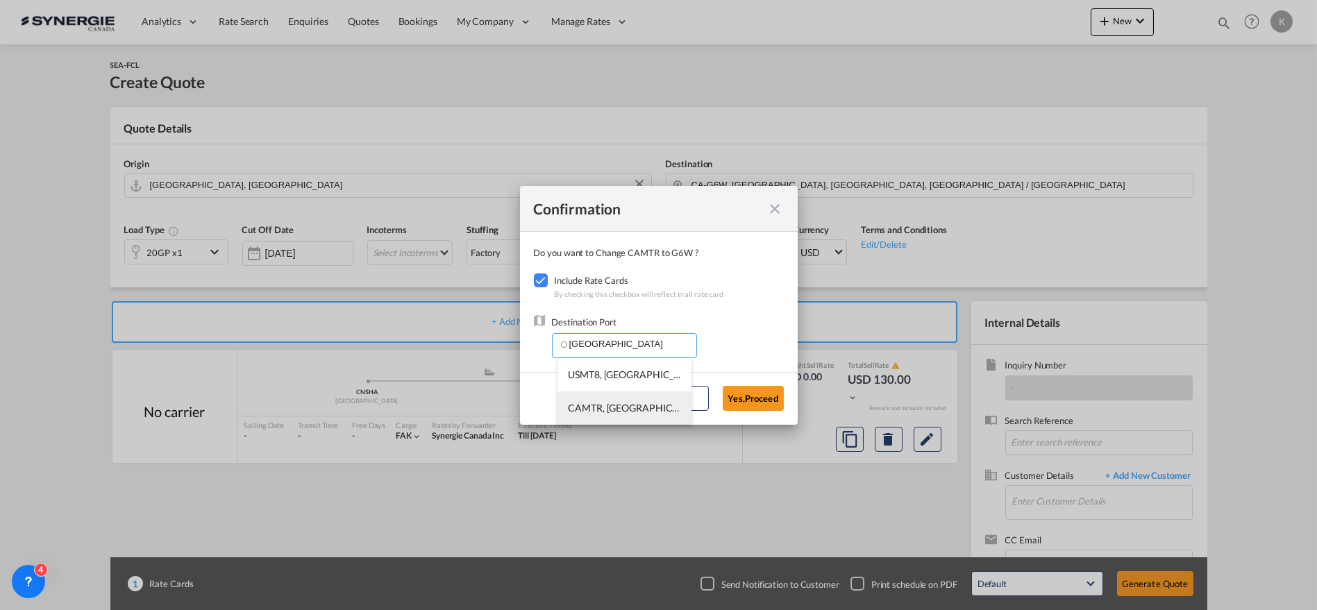
click at [637, 405] on span "CAMTR, [GEOGRAPHIC_DATA], [GEOGRAPHIC_DATA], [GEOGRAPHIC_DATA], [GEOGRAPHIC_DAT…" at bounding box center [840, 408] width 545 height 12
type input "CAMTR, [GEOGRAPHIC_DATA], [GEOGRAPHIC_DATA], [GEOGRAPHIC_DATA], [GEOGRAPHIC_DAT…"
click at [744, 405] on button "Yes,Proceed" at bounding box center [753, 398] width 61 height 25
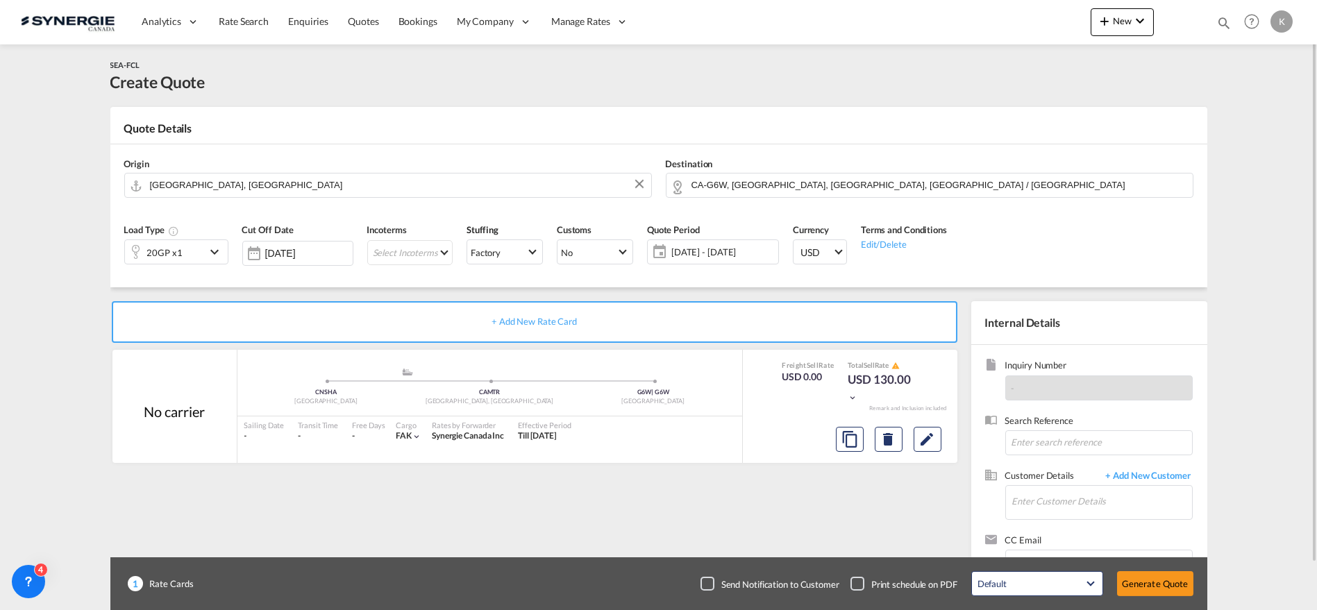
click at [210, 254] on md-icon "icon-chevron-down" at bounding box center [216, 252] width 21 height 17
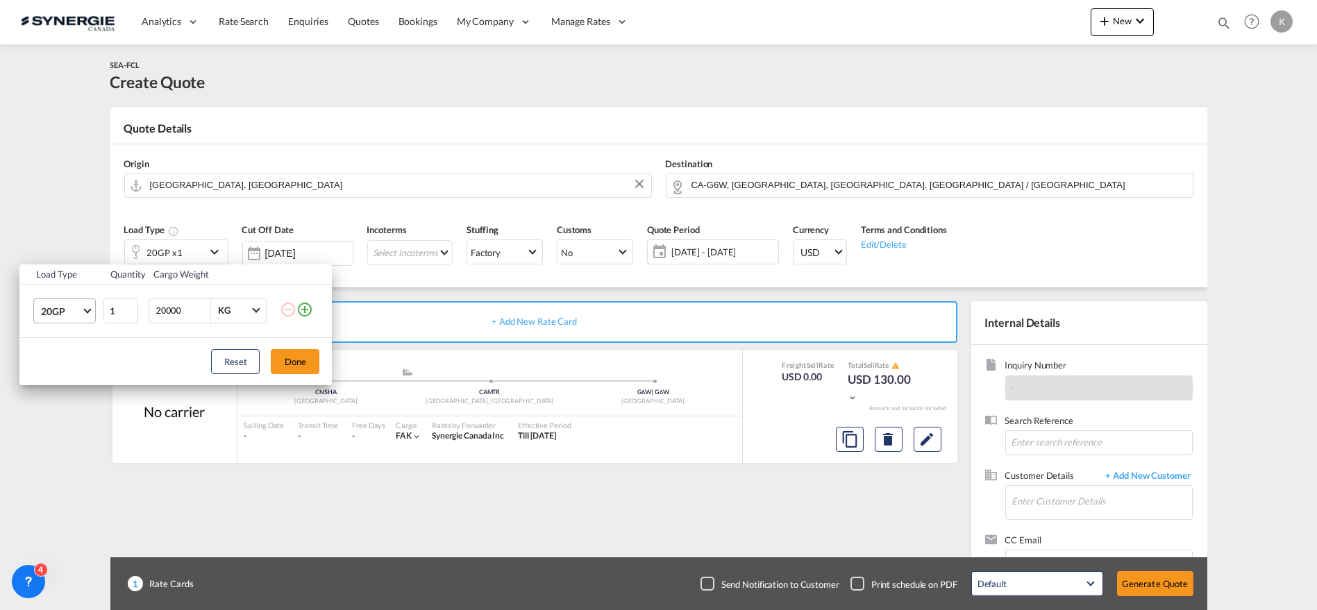
click at [87, 309] on span "Choose: \a20GP" at bounding box center [88, 309] width 8 height 8
click at [68, 380] on md-option "40HC" at bounding box center [77, 377] width 94 height 33
click at [298, 364] on button "Done" at bounding box center [295, 361] width 49 height 25
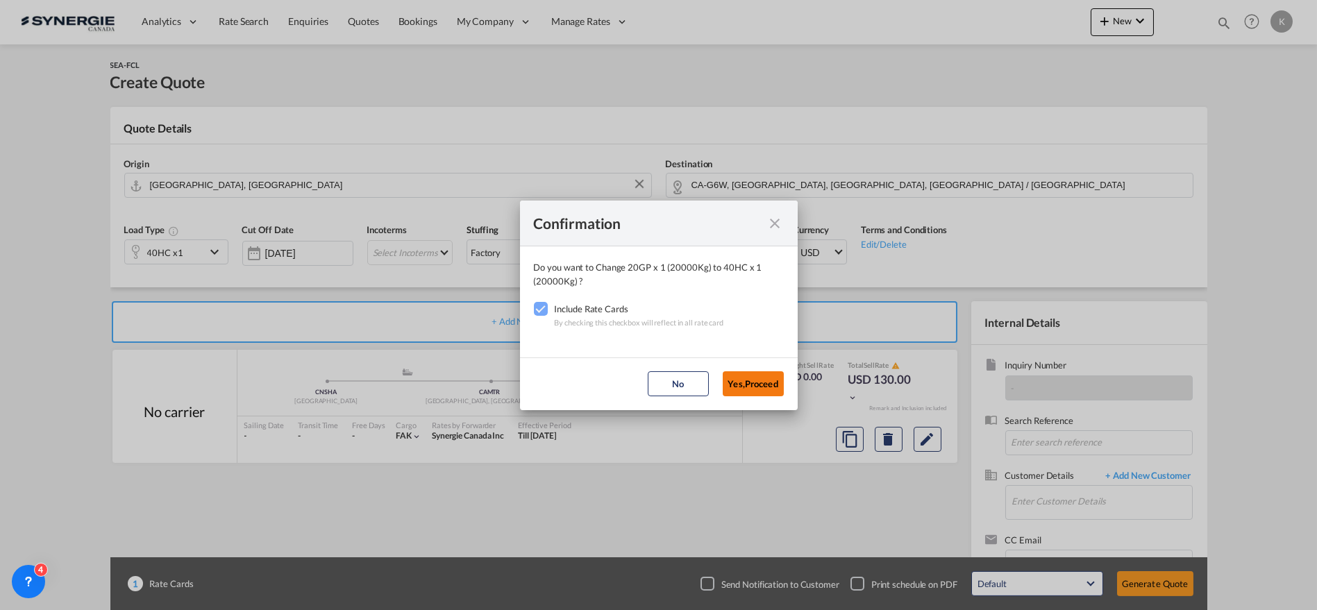
click at [752, 373] on button "Yes,Proceed" at bounding box center [753, 383] width 61 height 25
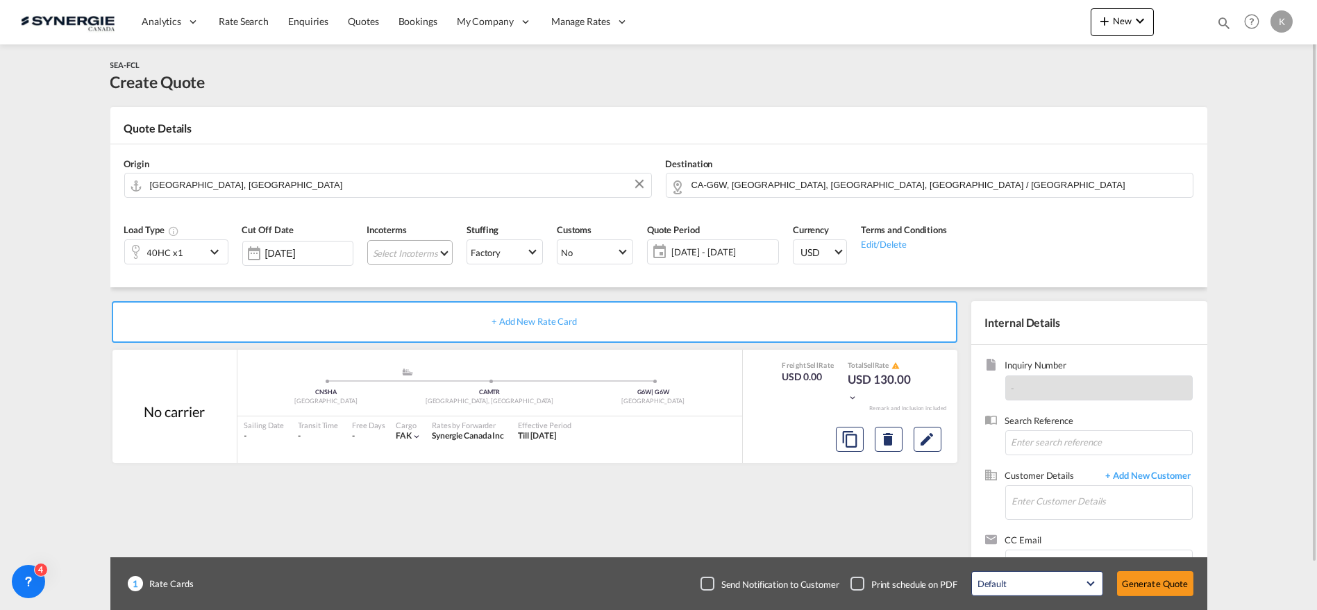
click at [382, 253] on md-select "Select Incoterms EXW - export Ex Works CIF - import Cost,Insurance and Freight …" at bounding box center [409, 252] width 85 height 25
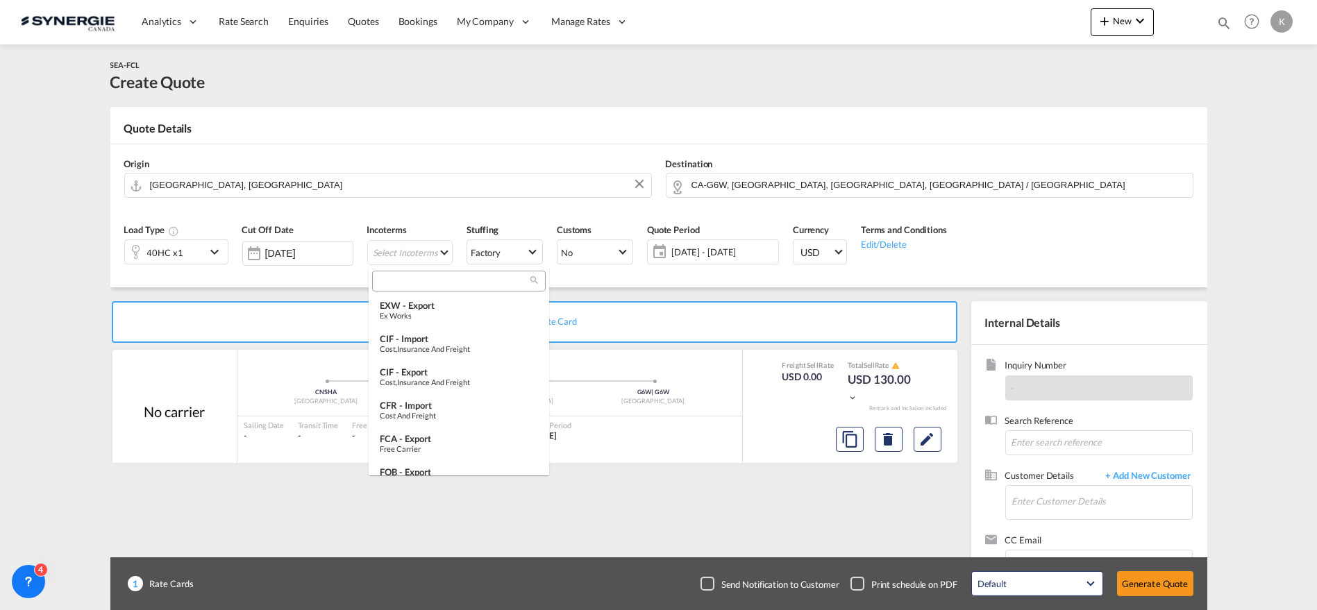
click at [439, 278] on input "search" at bounding box center [453, 281] width 154 height 12
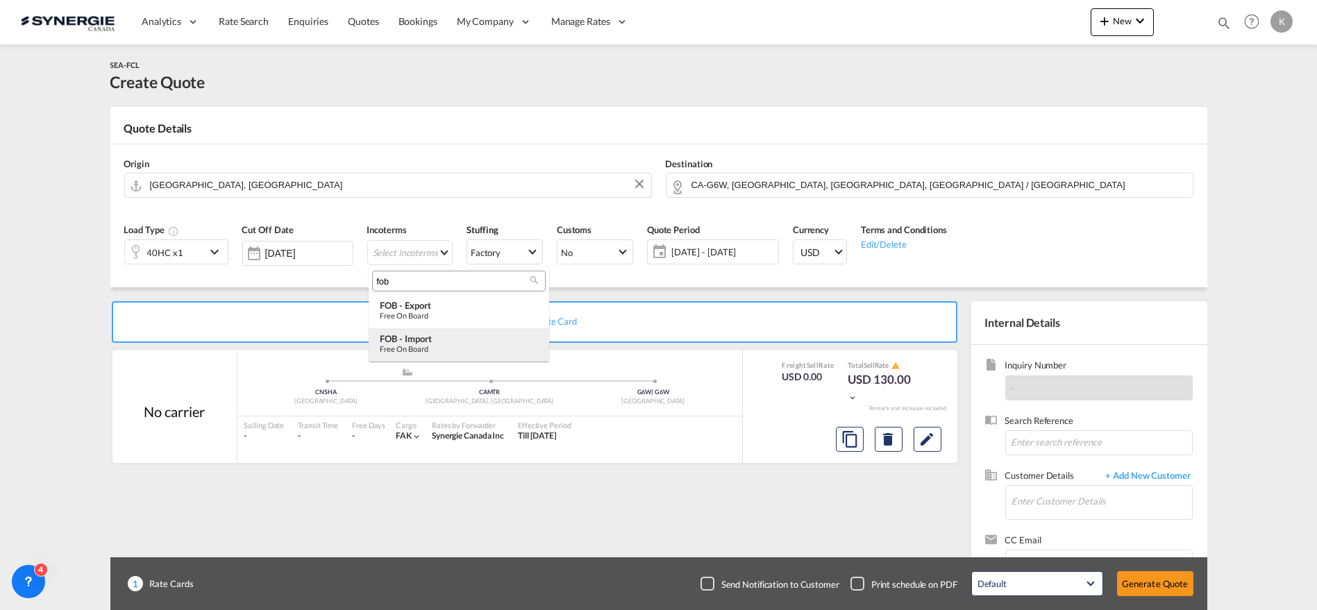
type input "fob"
click at [447, 346] on div "Free on Board" at bounding box center [459, 348] width 158 height 9
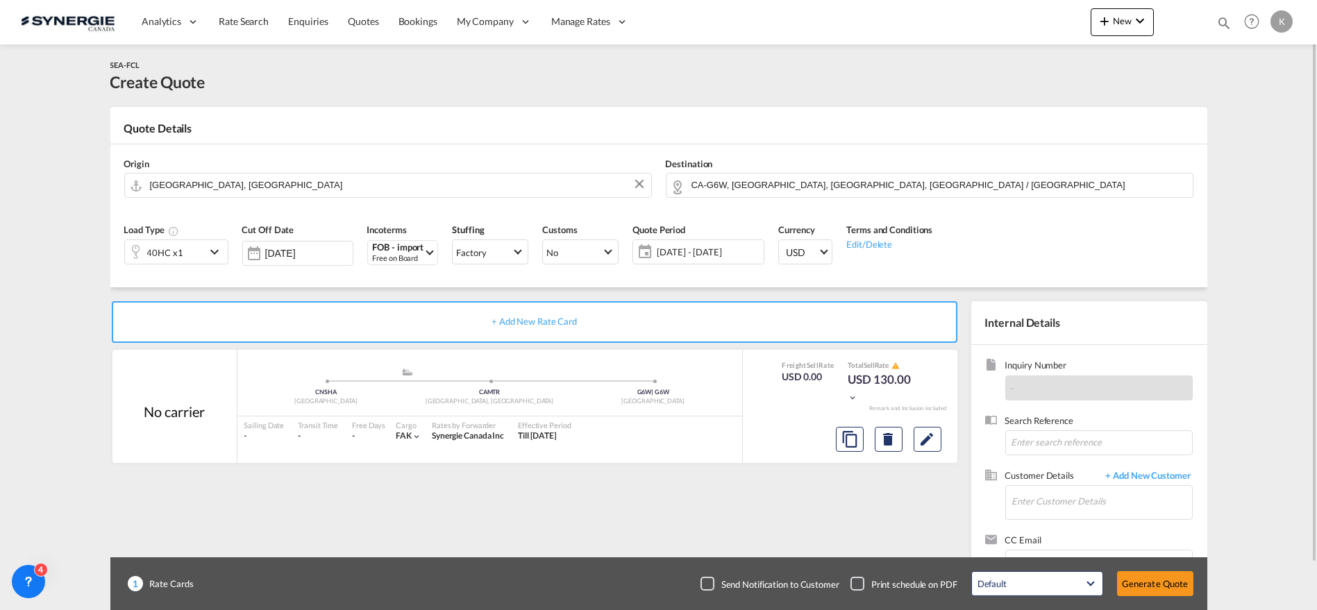
click at [709, 255] on span "[DATE] - [DATE]" at bounding box center [708, 252] width 103 height 12
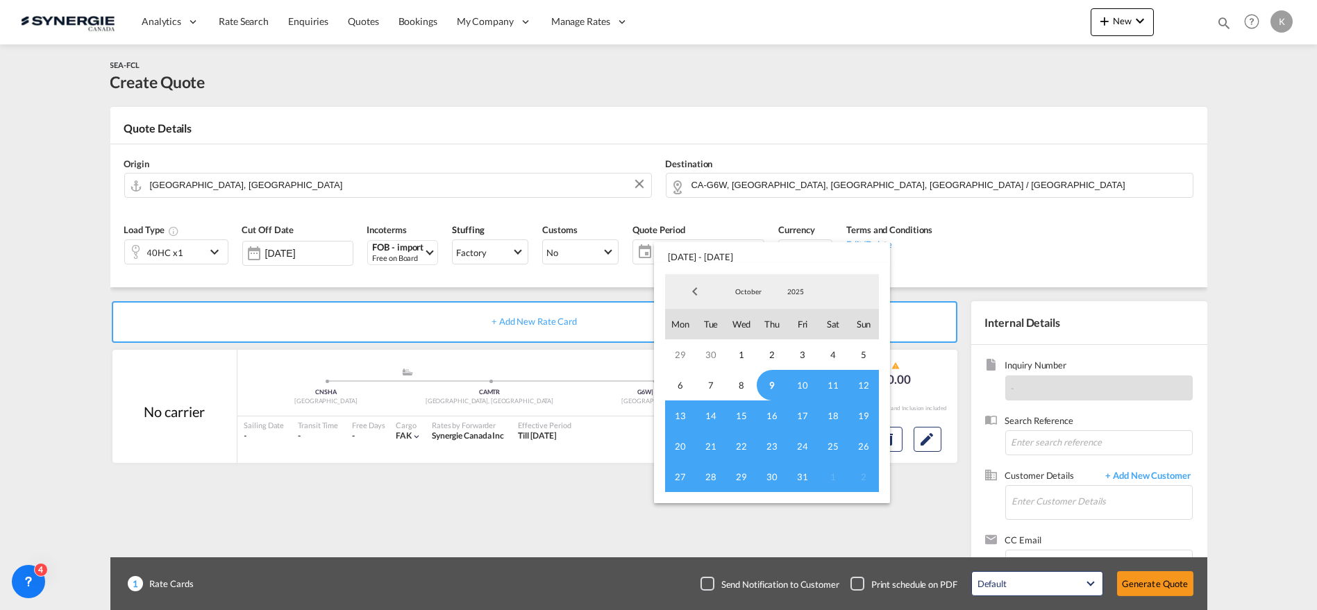
click at [773, 387] on span "9" at bounding box center [772, 385] width 31 height 31
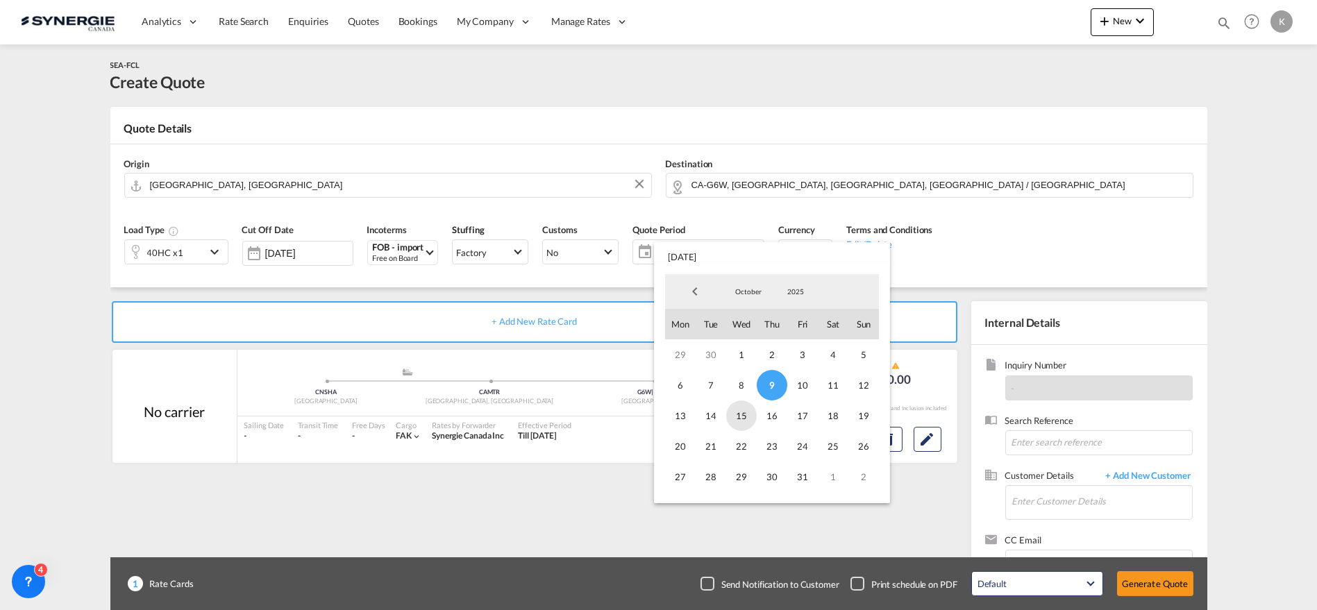
click at [739, 417] on span "15" at bounding box center [741, 416] width 31 height 31
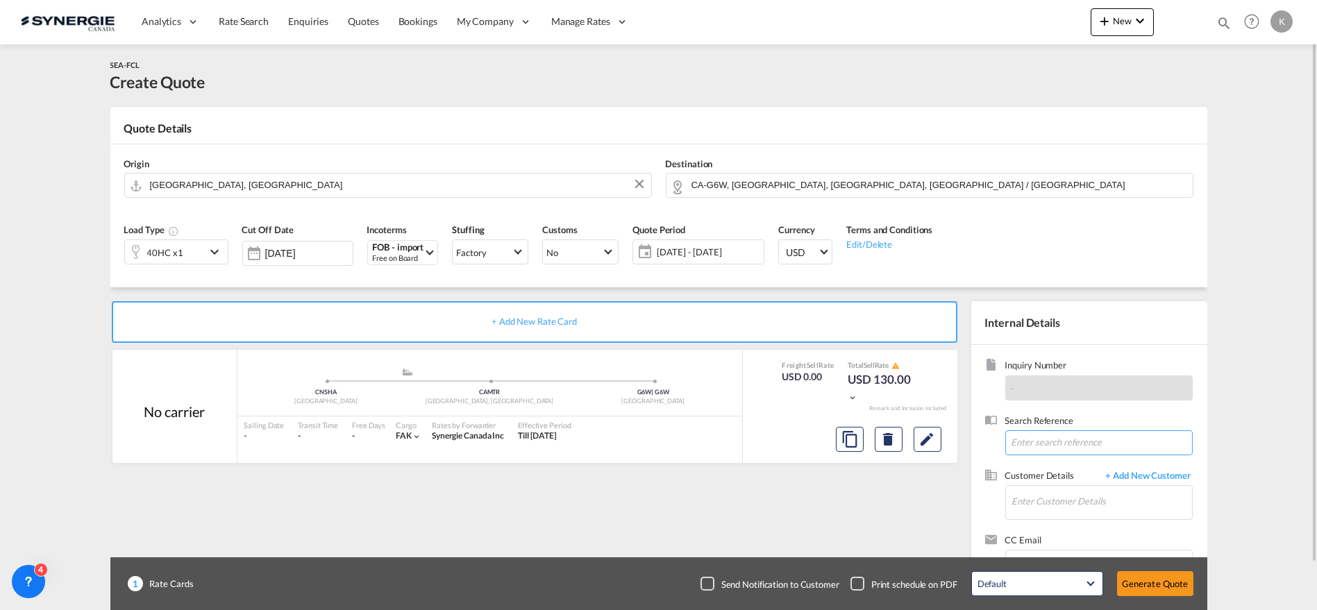
click at [1047, 441] on input at bounding box center [1098, 442] width 187 height 25
paste input "40' Container de [PERSON_NAME] (Lifecome)"
type input "40' Container de [PERSON_NAME] (Lifecome)"
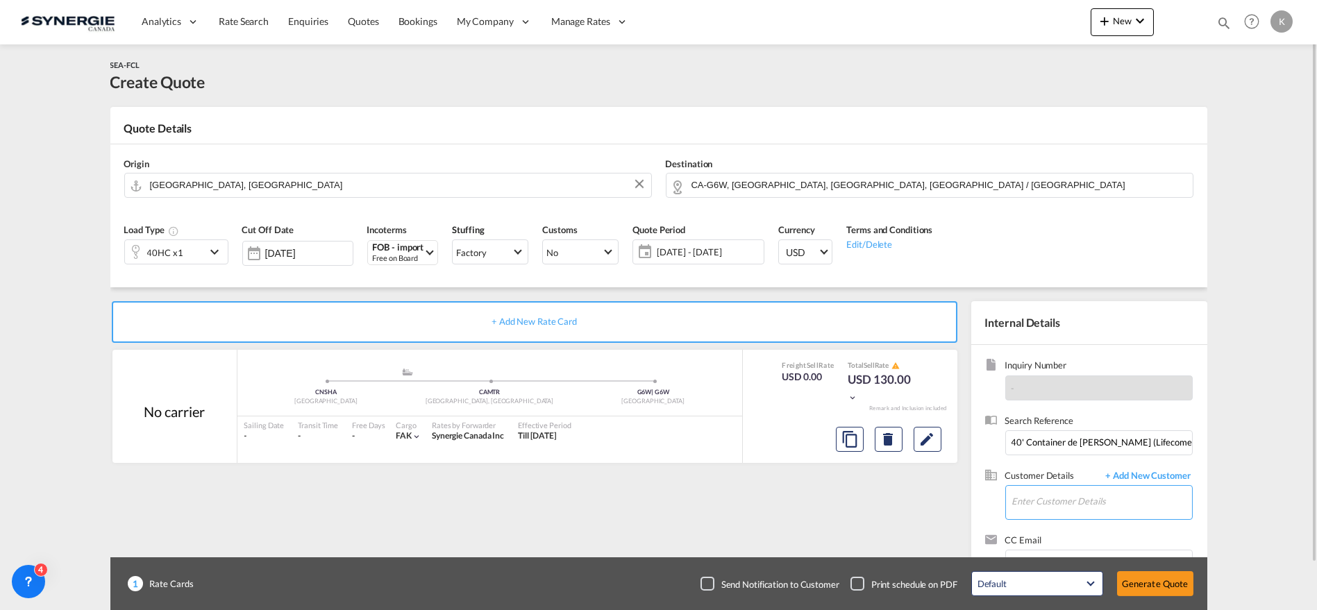
click at [1054, 501] on input "Enter Customer Details" at bounding box center [1102, 501] width 180 height 31
paste input "[EMAIL_ADDRESS][DOMAIN_NAME]"
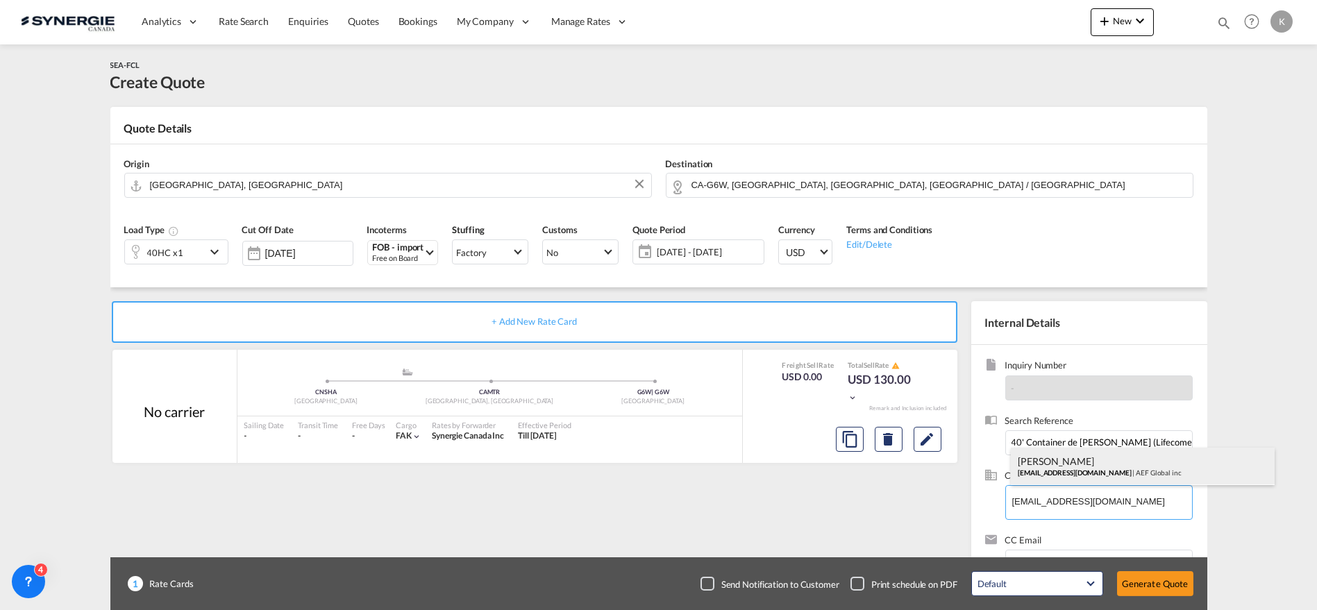
click at [1074, 457] on div "[PERSON_NAME] [EMAIL_ADDRESS][DOMAIN_NAME] | AEF Global inc" at bounding box center [1143, 466] width 264 height 37
type input "AEF Global inc, [PERSON_NAME], [EMAIL_ADDRESS][DOMAIN_NAME]"
click at [920, 439] on md-icon "Edit" at bounding box center [927, 439] width 17 height 17
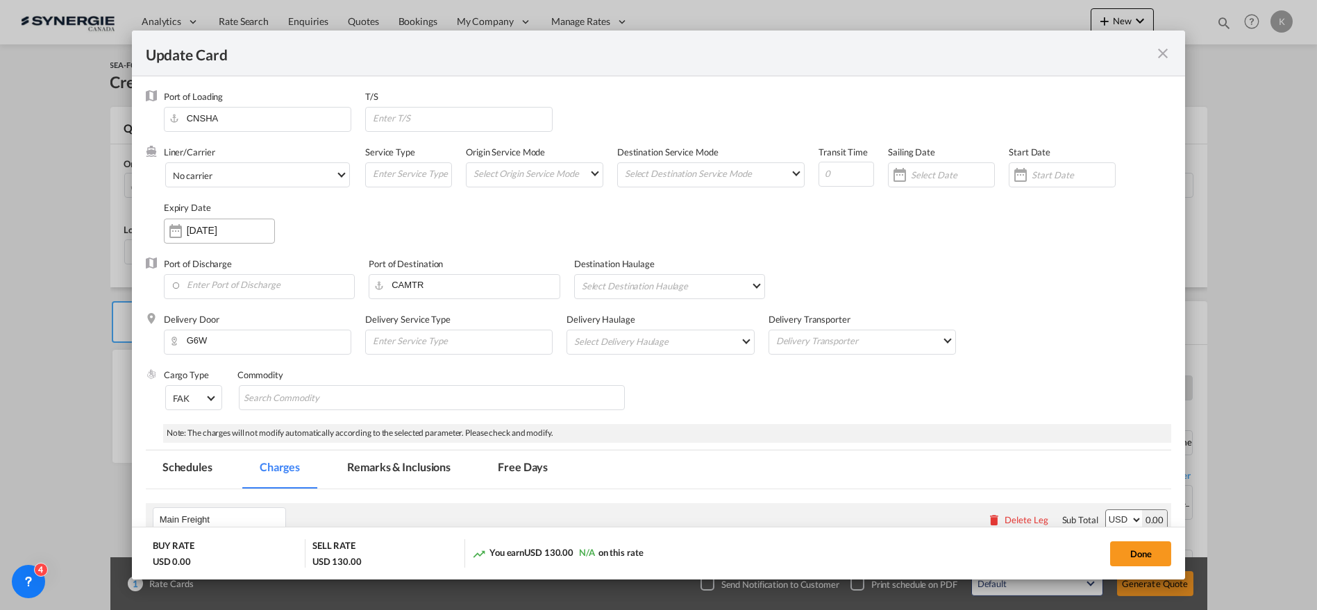
click at [220, 231] on input "[DATE]" at bounding box center [230, 230] width 87 height 11
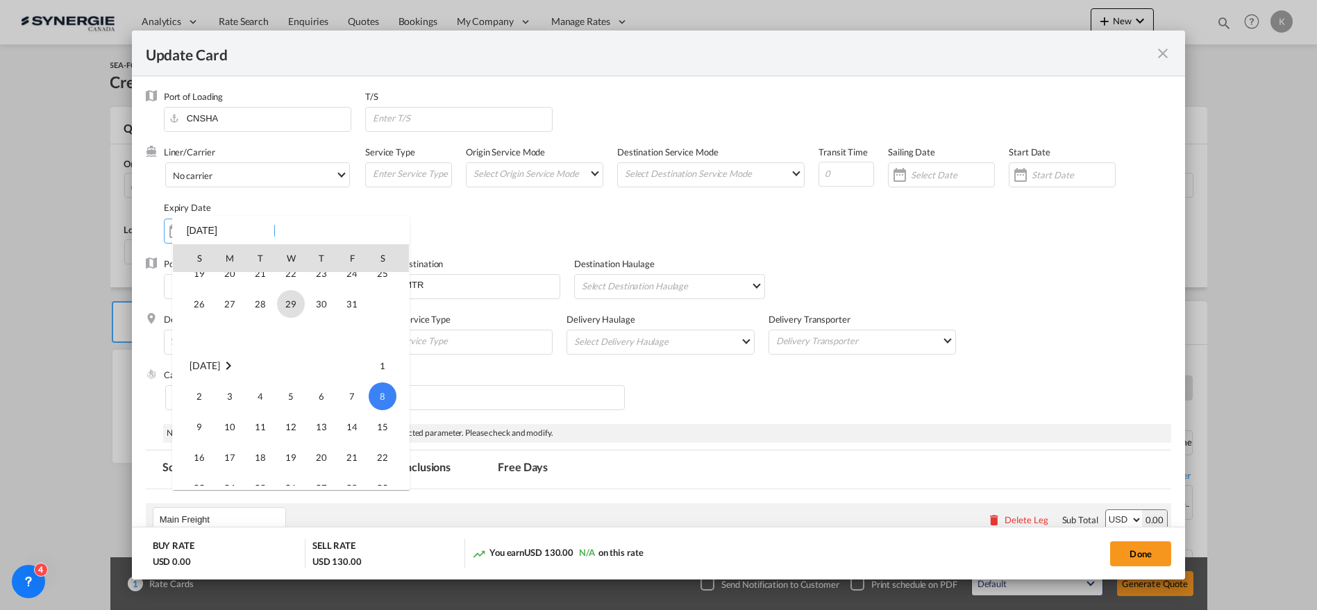
scroll to position [321763, 0]
click at [285, 314] on span "15" at bounding box center [291, 320] width 28 height 28
type input "[DATE]"
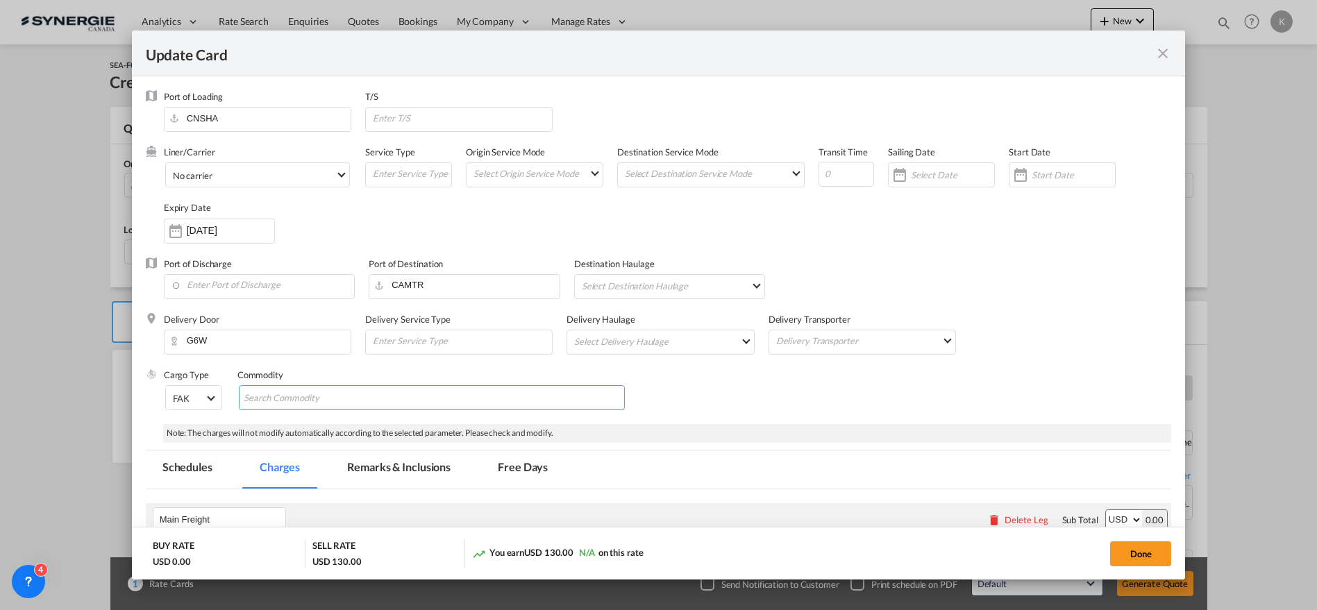
click at [317, 400] on input "Chips input." at bounding box center [307, 398] width 127 height 22
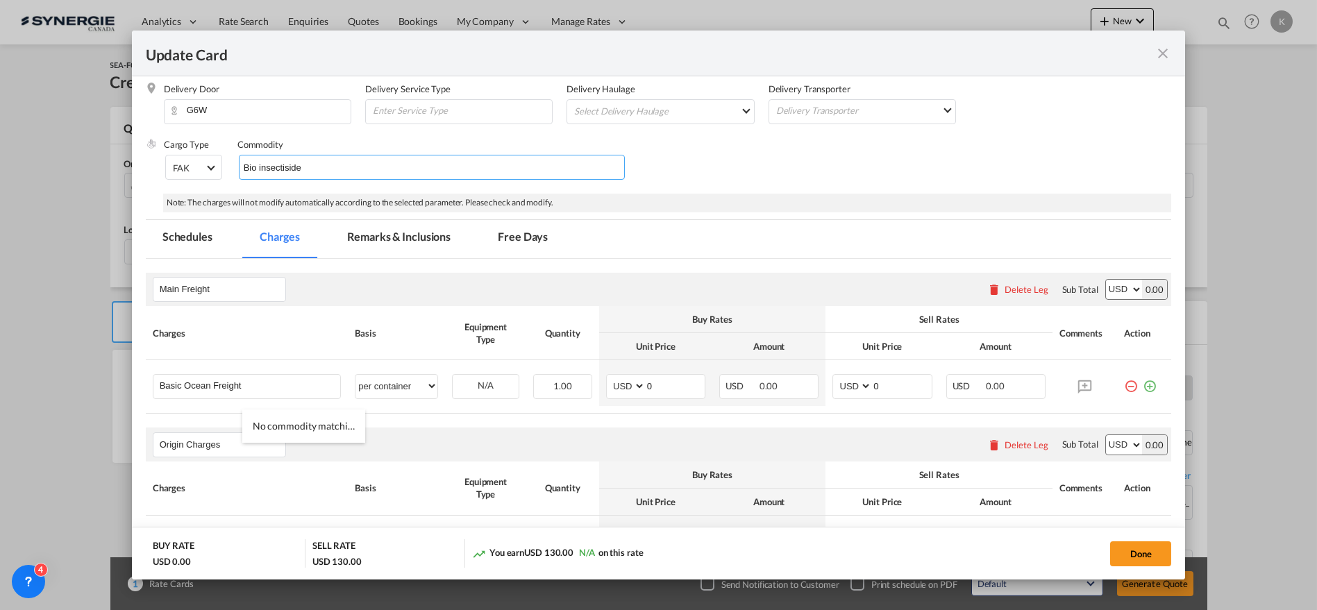
scroll to position [231, 0]
type input "Bio insectiside"
click at [623, 389] on md-input-container "AED AFN ALL AMD ANG AOA ARS AUD AWG AZN BAM BBD BDT BGN BHD BIF BMD BND [PERSON…" at bounding box center [655, 385] width 99 height 25
click at [680, 383] on input "0" at bounding box center [675, 384] width 59 height 21
drag, startPoint x: 659, startPoint y: 386, endPoint x: 576, endPoint y: 399, distance: 84.3
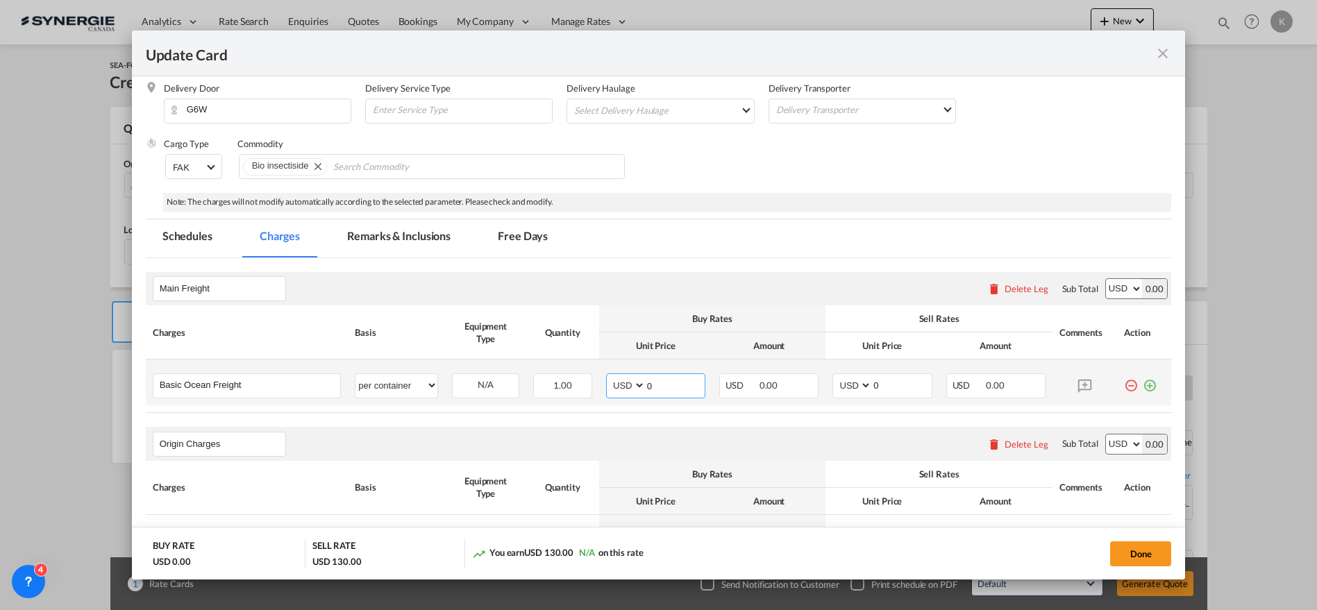
click at [580, 398] on tr "Basic Ocean Freight Please Enter User Defined Charges Cannot Be Published per e…" at bounding box center [659, 383] width 1026 height 46
type input "3050"
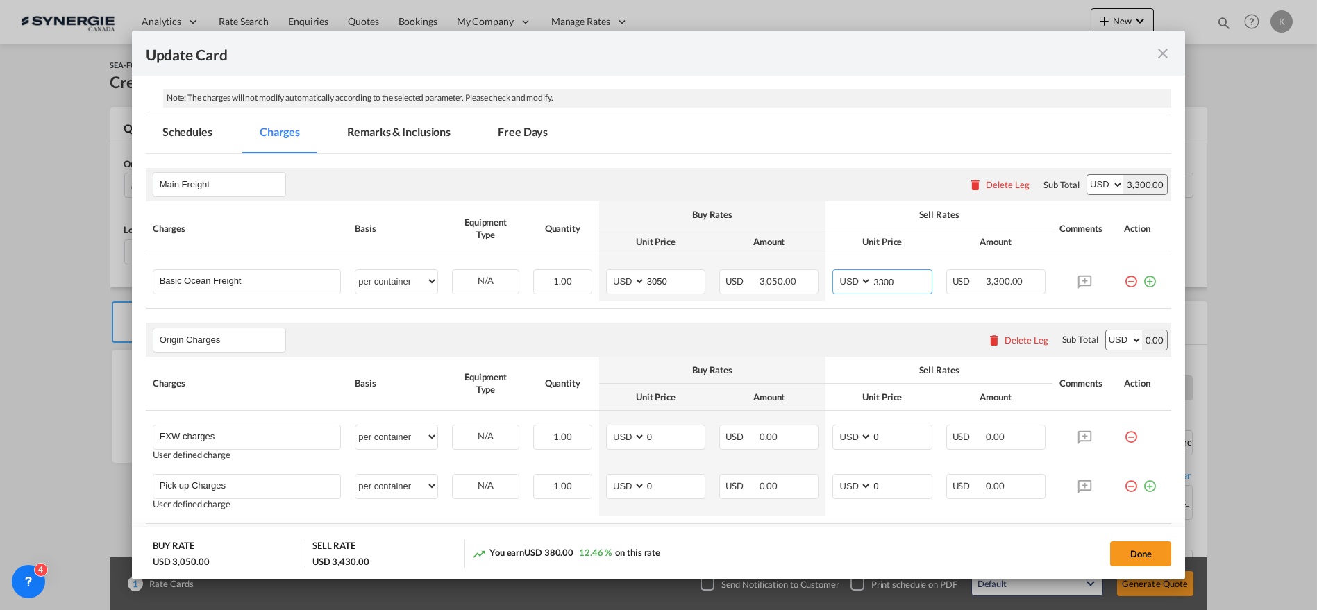
scroll to position [462, 0]
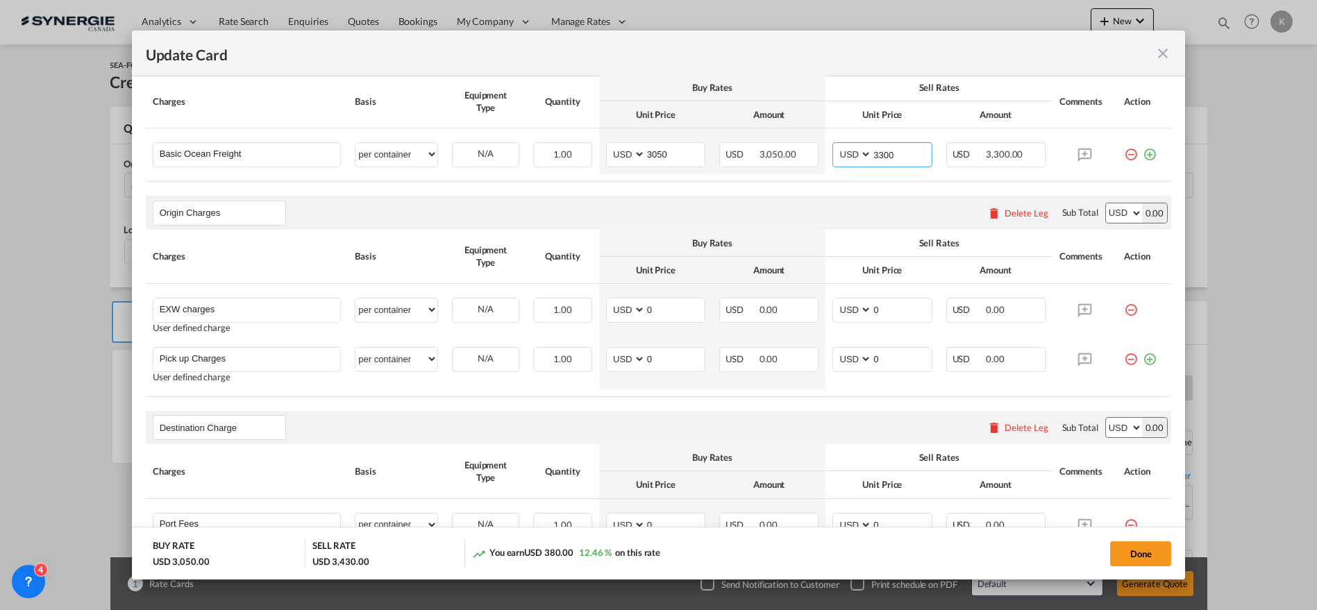
type input "3300"
click at [1008, 205] on div "Delete Leg" at bounding box center [1017, 213] width 75 height 25
click at [1008, 208] on div "Delete Leg" at bounding box center [1026, 213] width 44 height 11
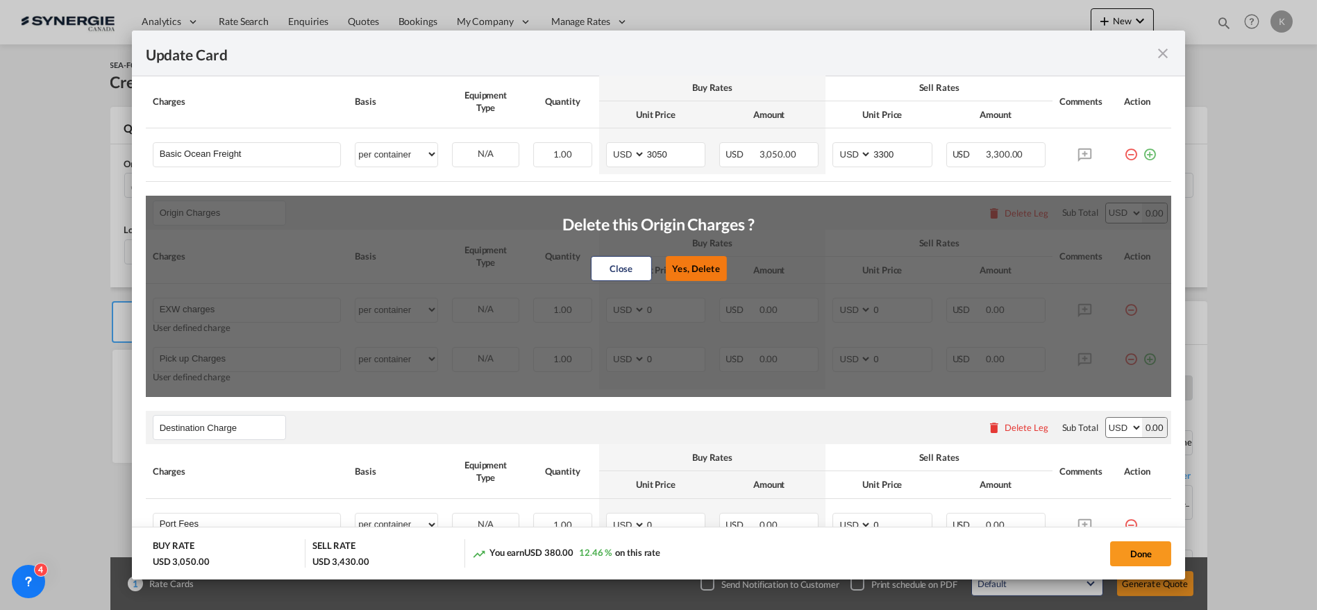
click at [690, 273] on button "Yes, Delete" at bounding box center [695, 268] width 61 height 25
type input "Destination Charge"
type input "Port Fees"
type input "Drayage"
type input "Doc and Handling fees"
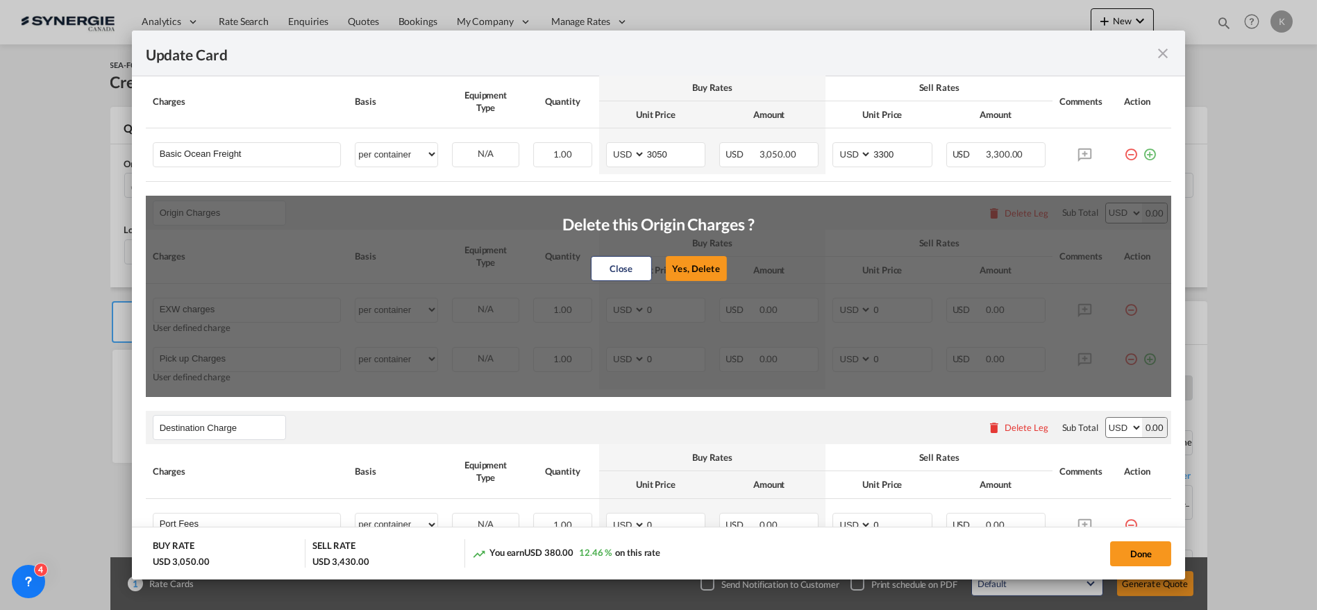
type input "E-manifest"
select select "per B/L"
type input "35"
type input "Doc fee"
select select "per B/L"
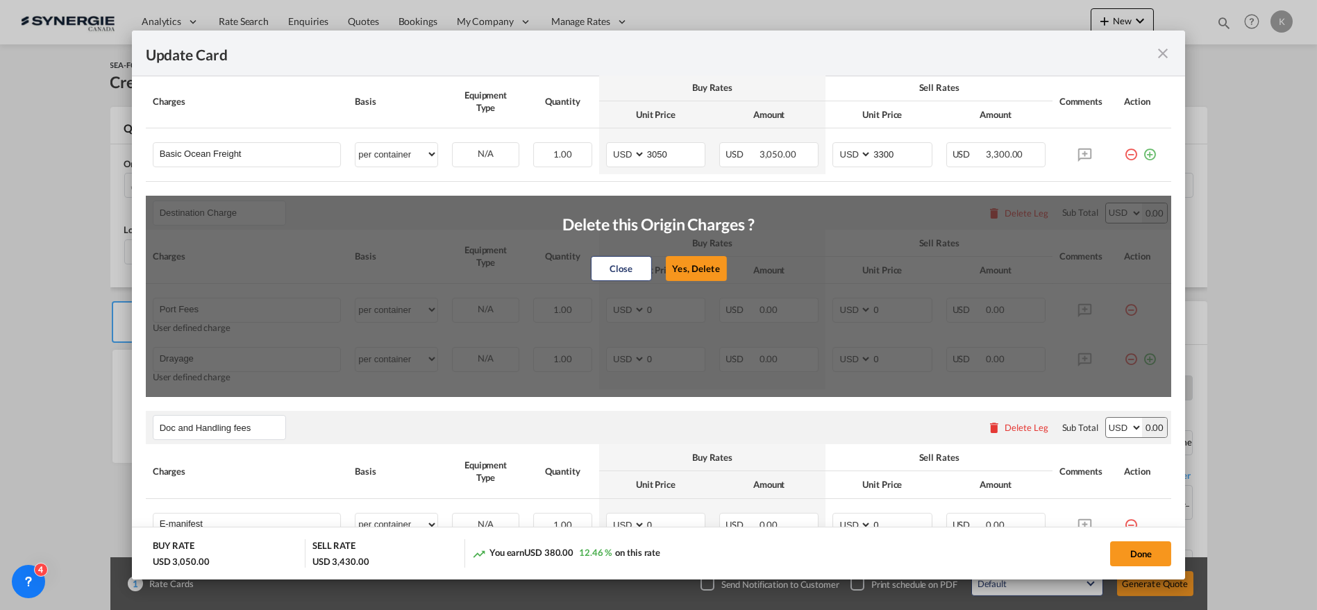
type input "30"
type input "Handling fee"
select select "per B/L"
type input "65"
type input "Cargo Coverage"
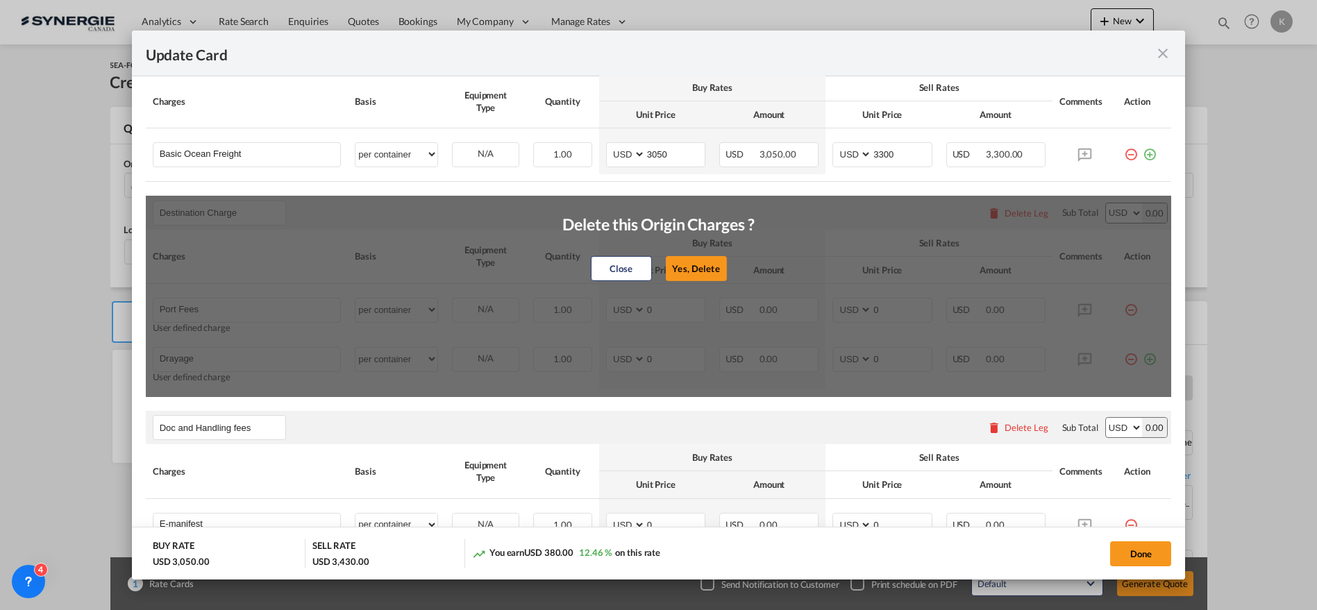
type input "Cargo Coverage - Rate to be confirmed depending on commodity and value Min 50 U…"
select select "per shipment"
type input "0"
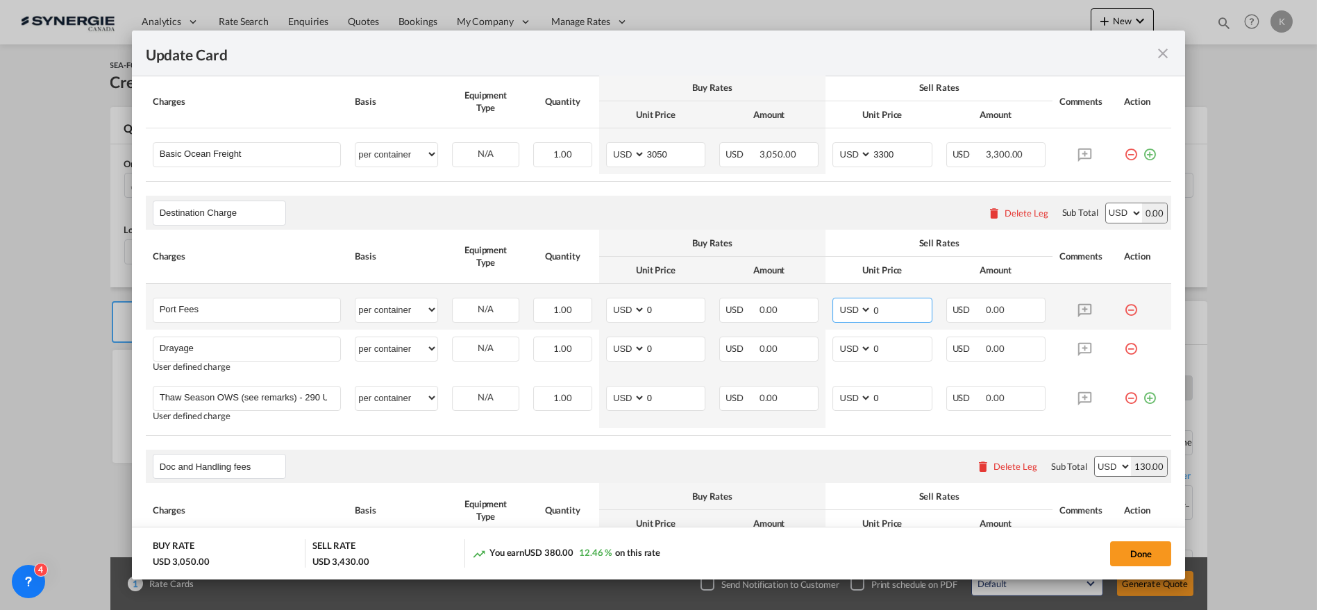
drag, startPoint x: 889, startPoint y: 305, endPoint x: 813, endPoint y: 319, distance: 76.9
click at [815, 314] on tr "Port Fees Please Enter User Defined Charges Cannot Be Published per equipment p…" at bounding box center [659, 307] width 1026 height 46
type input "65"
click at [612, 353] on select "AED AFN ALL AMD ANG AOA ARS AUD AWG AZN BAM BBD BDT BGN BHD BIF BMD BND [PERSON…" at bounding box center [627, 348] width 36 height 19
select select "string:CAD"
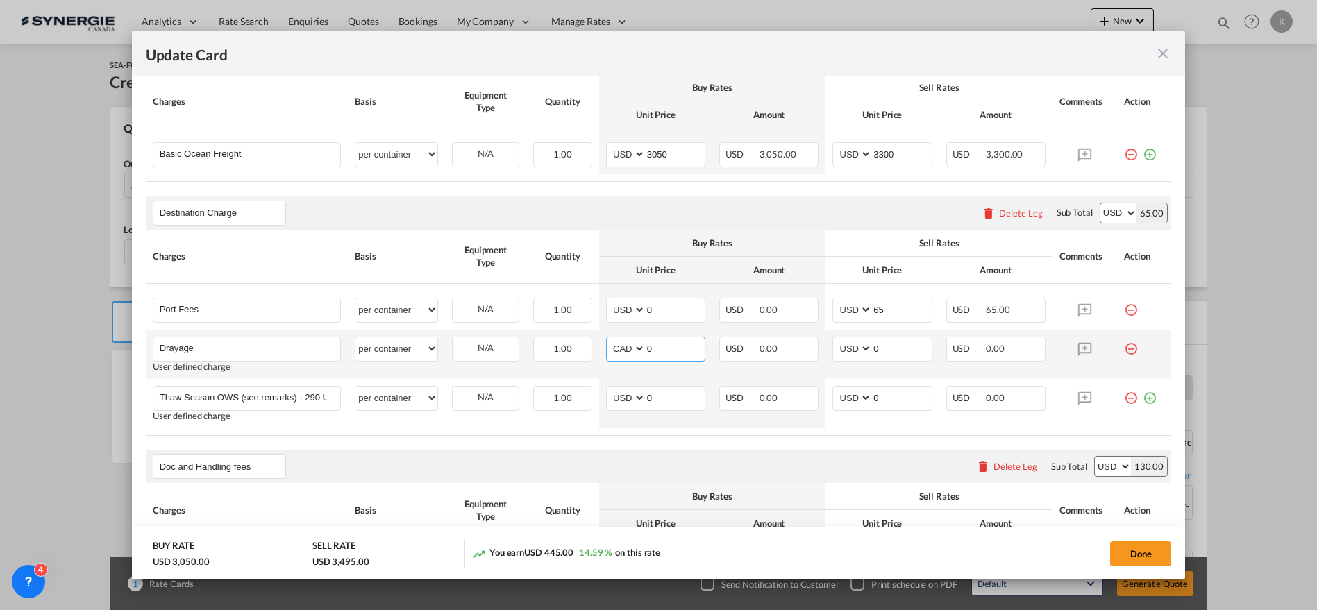
click at [609, 339] on select "AED AFN ALL AMD ANG AOA ARS AUD AWG AZN BAM BBD BDT BGN BHD BIF BMD BND [PERSON…" at bounding box center [627, 348] width 36 height 19
type input "1155"
type input "889"
click at [1124, 396] on md-icon "icon-minus-circle-outline red-400-fg" at bounding box center [1131, 393] width 14 height 14
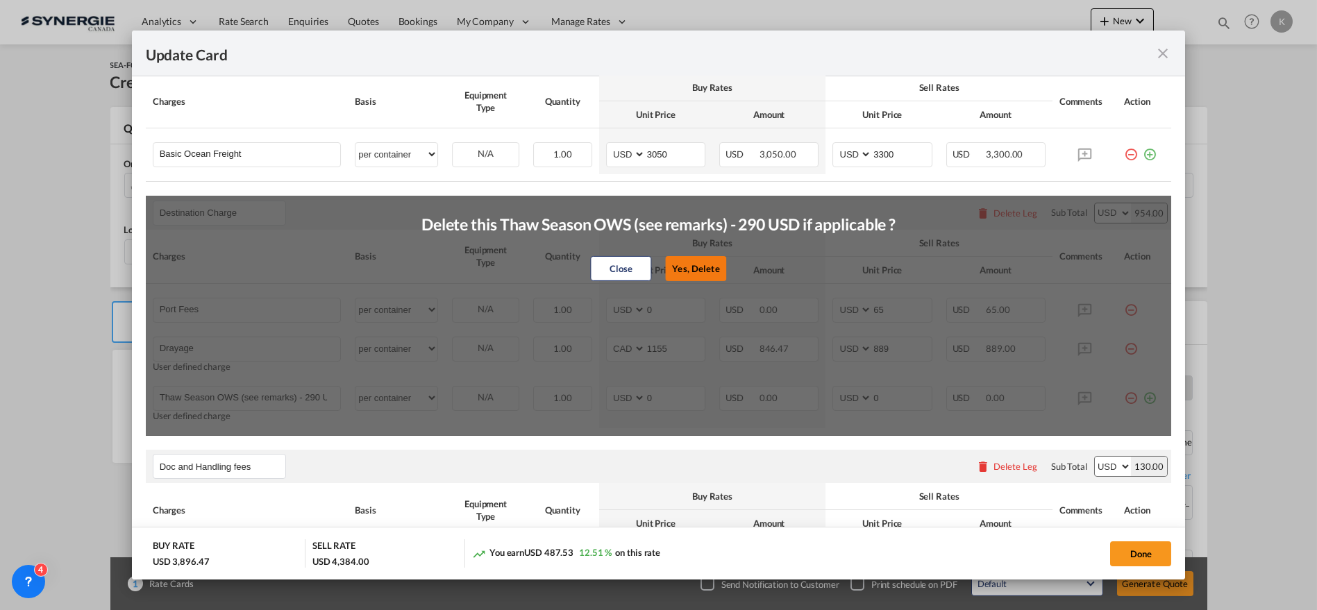
click at [716, 264] on button "Yes, Delete" at bounding box center [696, 268] width 61 height 25
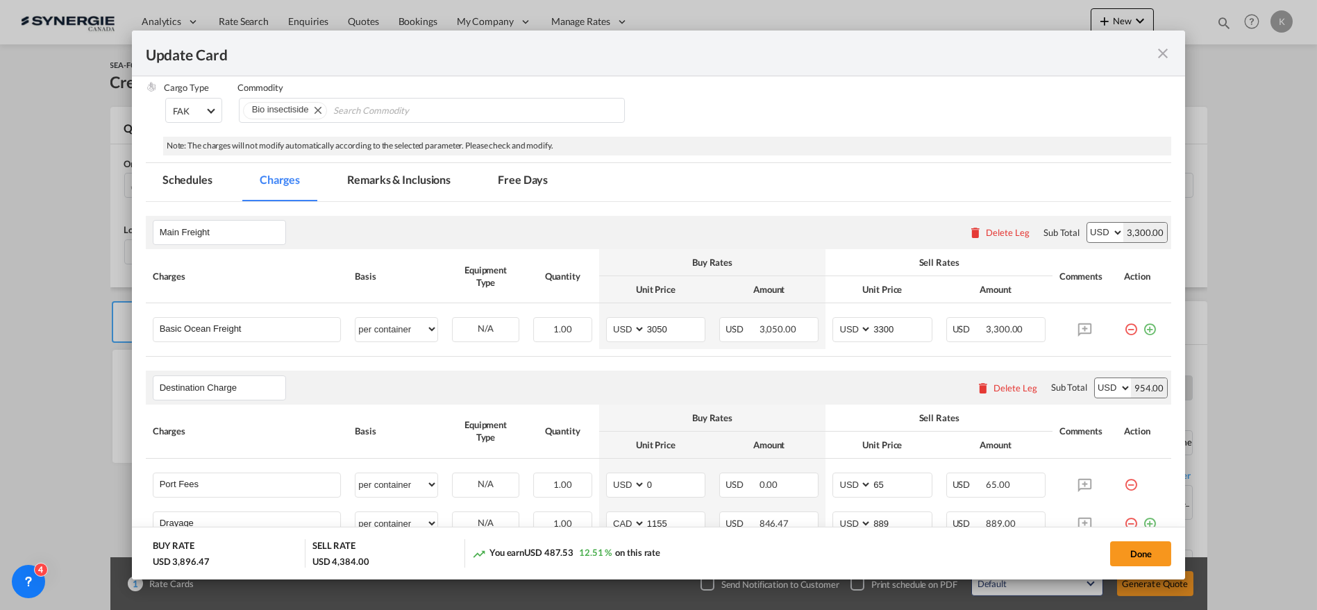
scroll to position [77, 0]
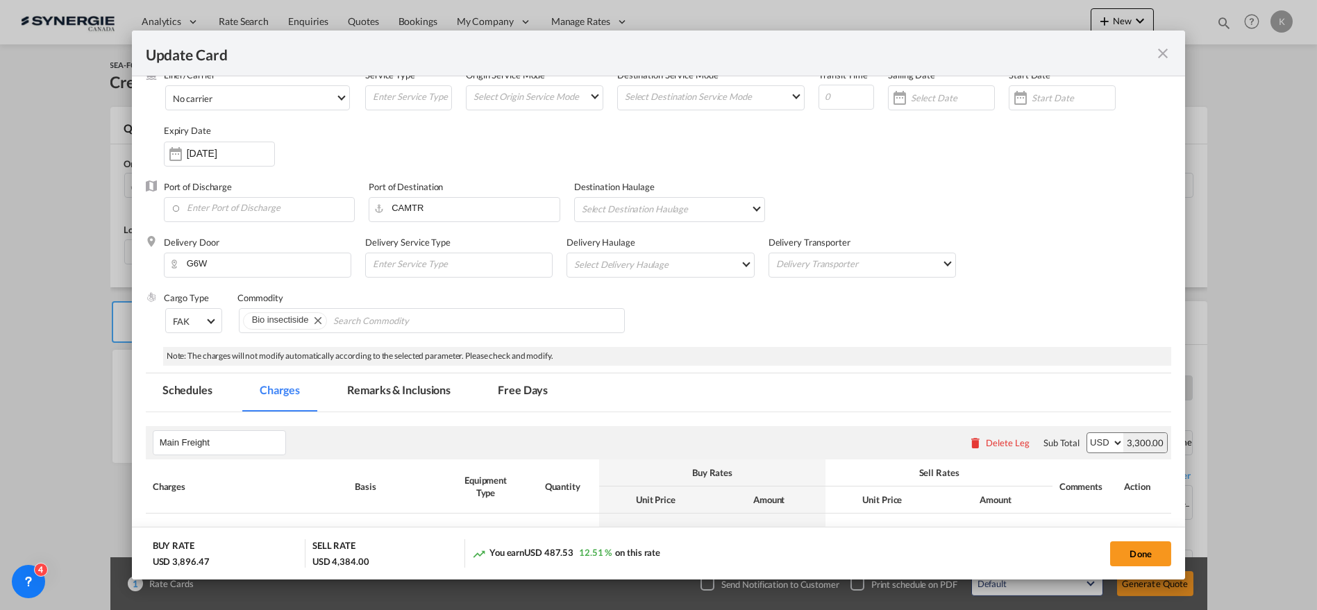
click at [400, 384] on md-tab-item "Remarks & Inclusions" at bounding box center [398, 392] width 137 height 38
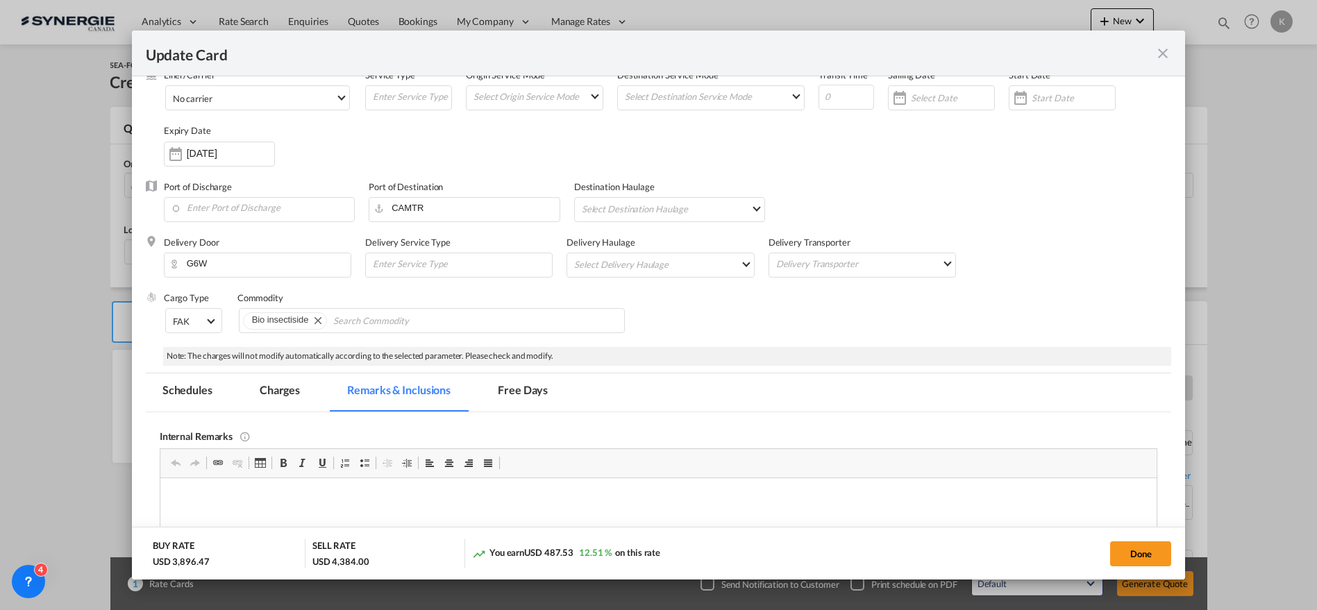
scroll to position [231, 0]
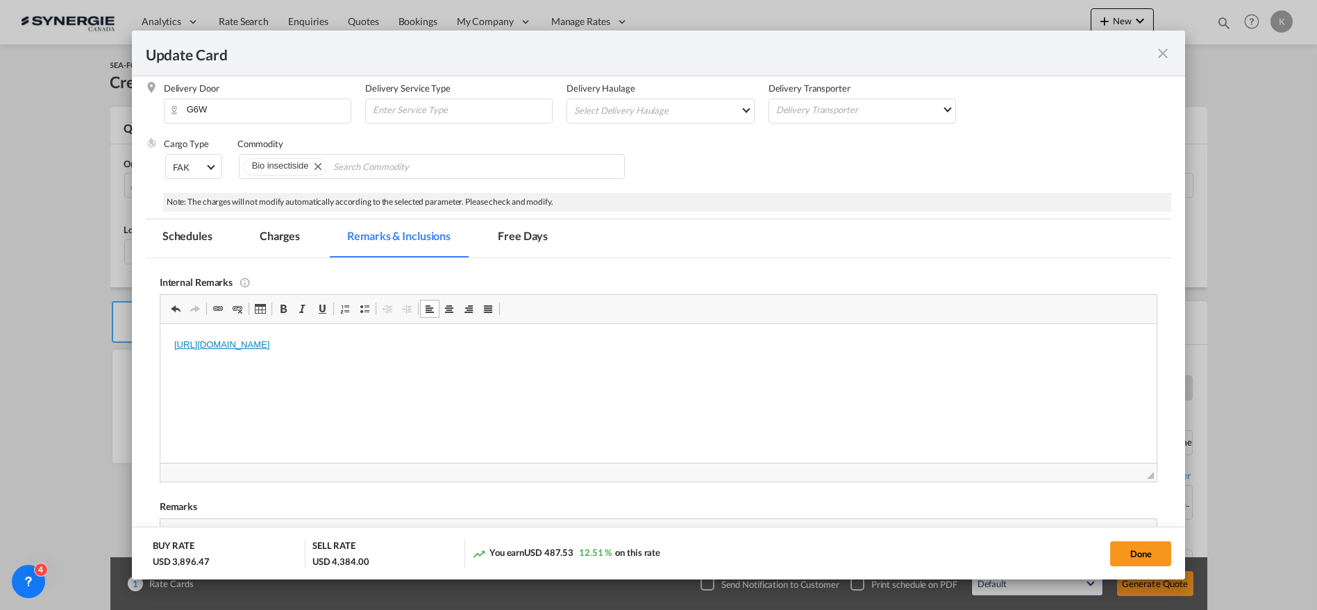
click at [169, 337] on html "[URL][DOMAIN_NAME]" at bounding box center [658, 344] width 997 height 42
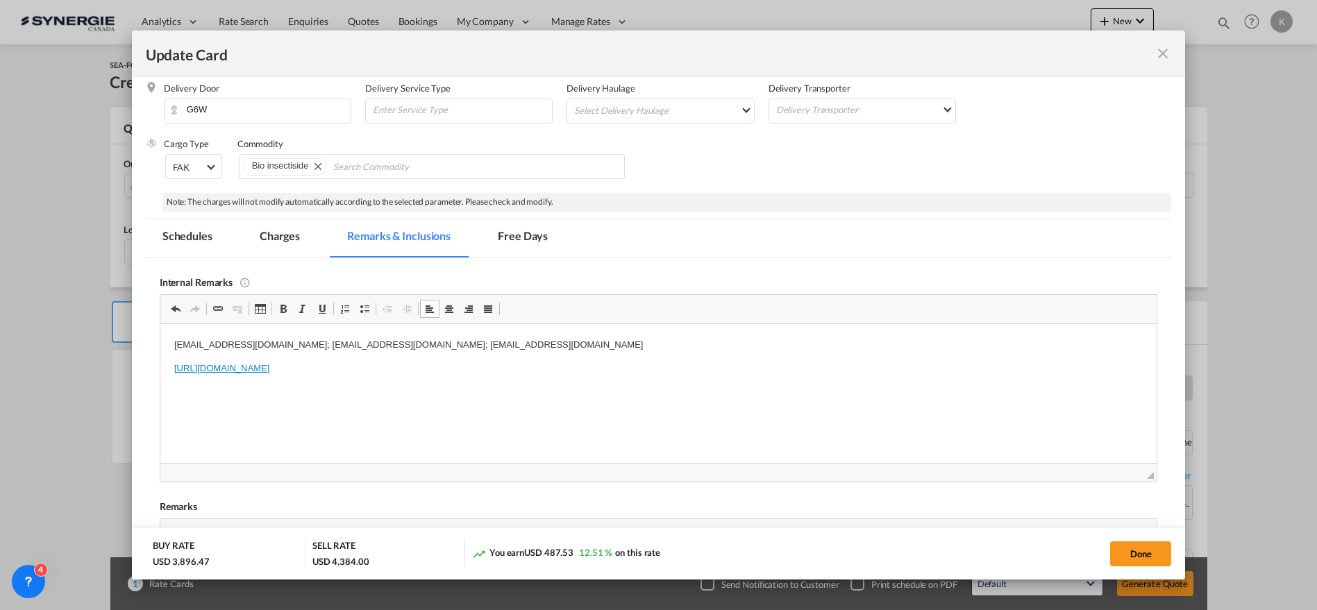
click at [601, 362] on p "[URL][DOMAIN_NAME]" at bounding box center [658, 368] width 969 height 15
click at [293, 239] on md-tab-item "Charges" at bounding box center [280, 238] width 74 height 38
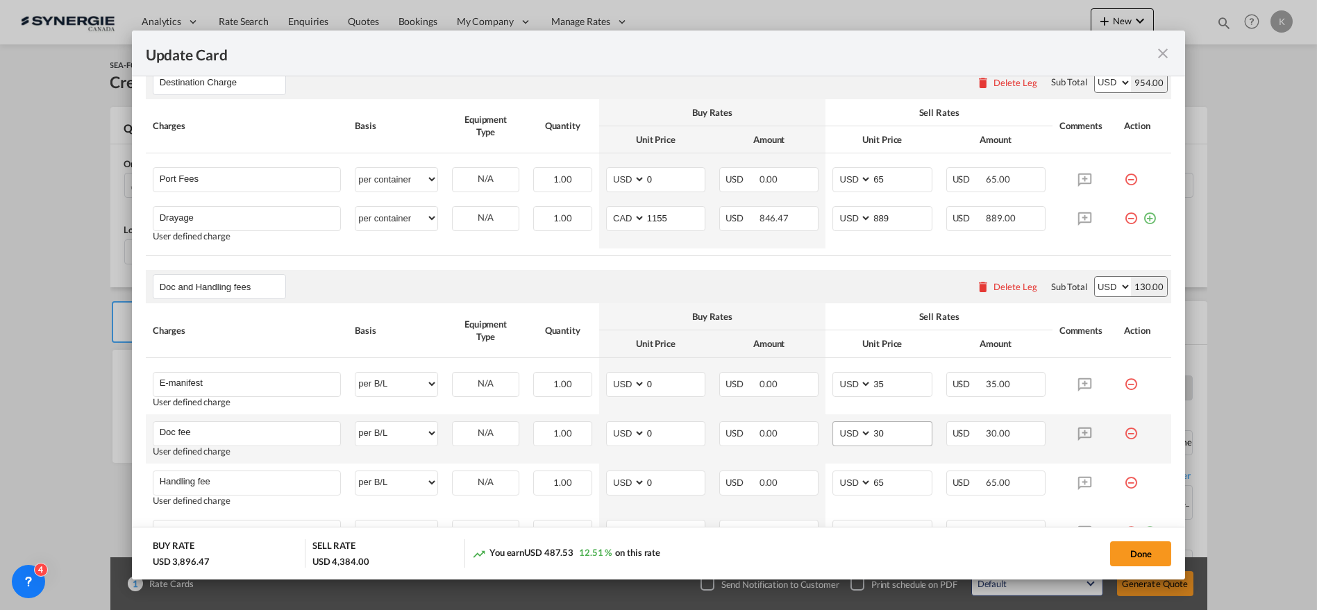
scroll to position [694, 0]
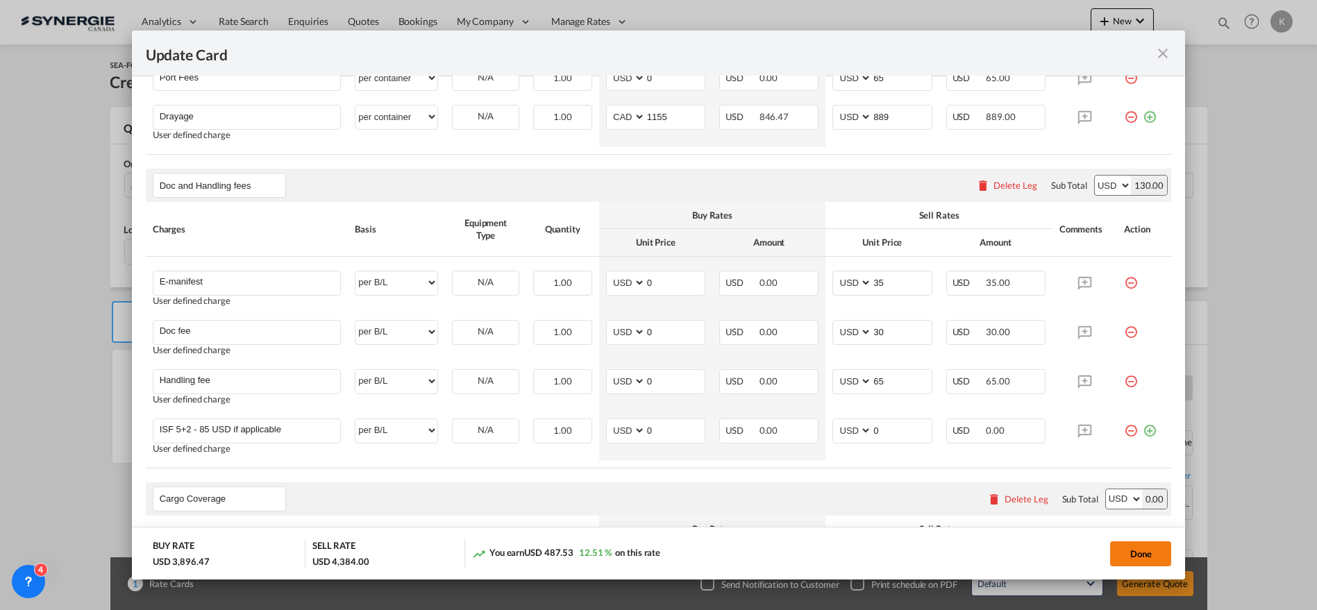
click at [1136, 546] on button "Done" at bounding box center [1140, 553] width 61 height 25
type input "[DATE]"
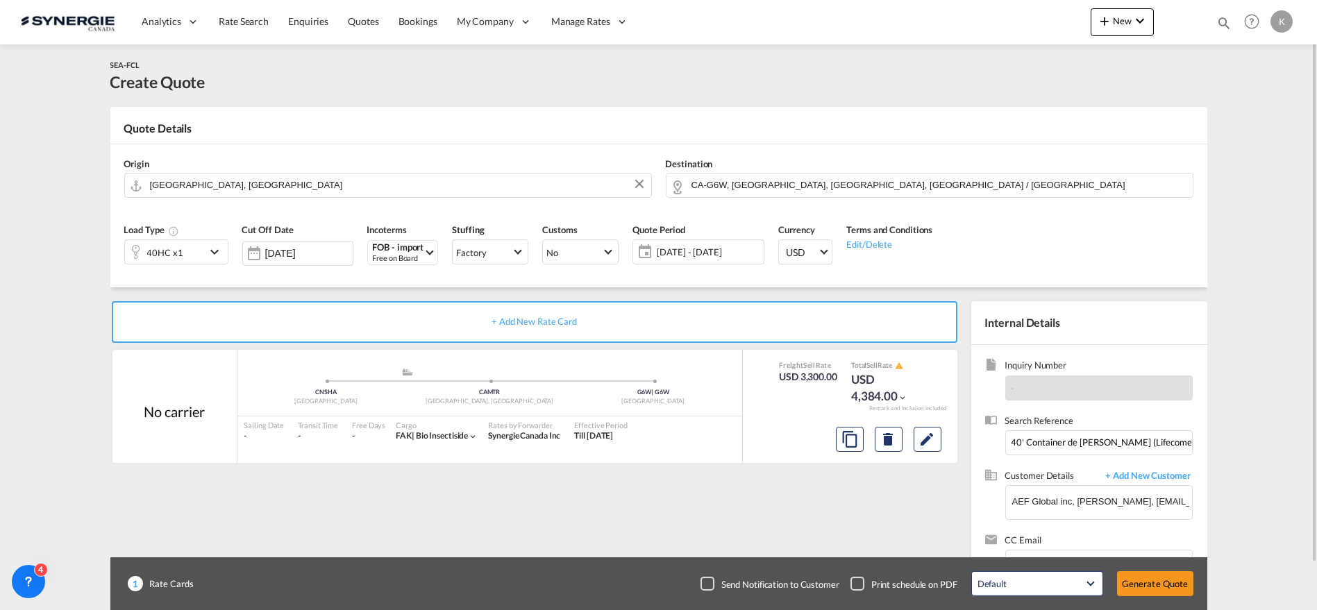
click at [700, 584] on div "Checkbox No Ink" at bounding box center [707, 584] width 14 height 14
click at [1156, 577] on button "Generate Quote" at bounding box center [1155, 583] width 76 height 25
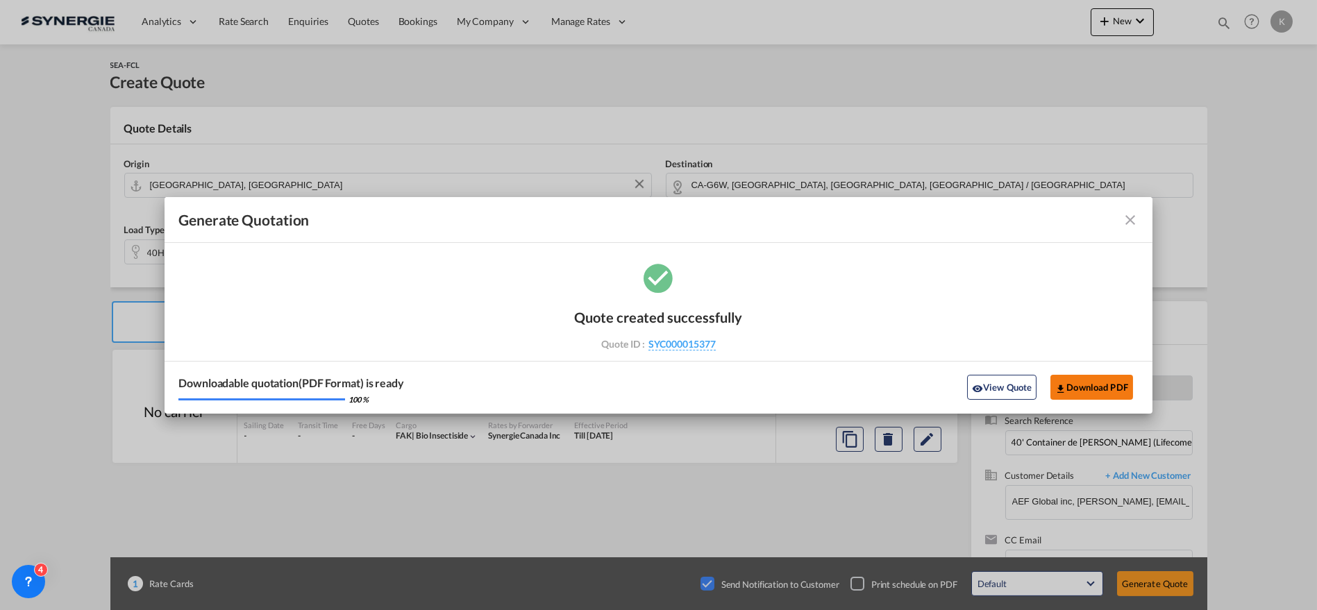
click at [1093, 389] on button "Download PDF" at bounding box center [1091, 387] width 83 height 25
click at [1134, 216] on md-icon "icon-close fg-AAA8AD cursor m-0" at bounding box center [1130, 220] width 17 height 17
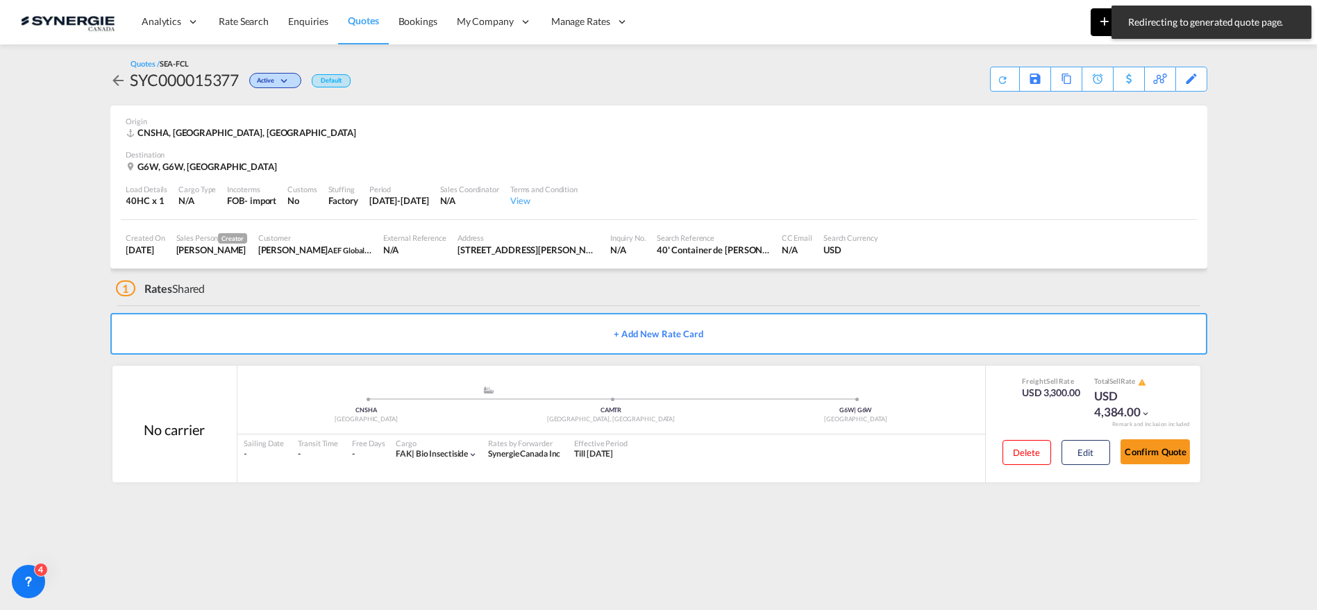
click at [1102, 23] on md-icon "icon-plus 400-fg" at bounding box center [1104, 20] width 17 height 17
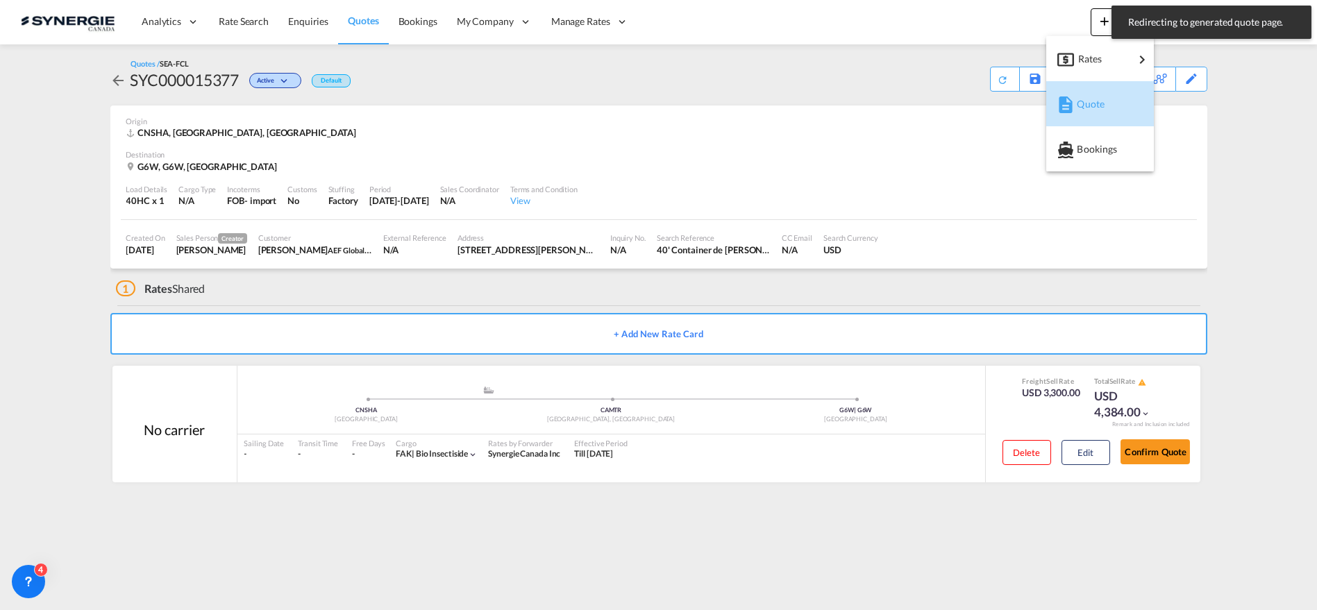
click at [1077, 103] on span "Quote" at bounding box center [1084, 104] width 15 height 28
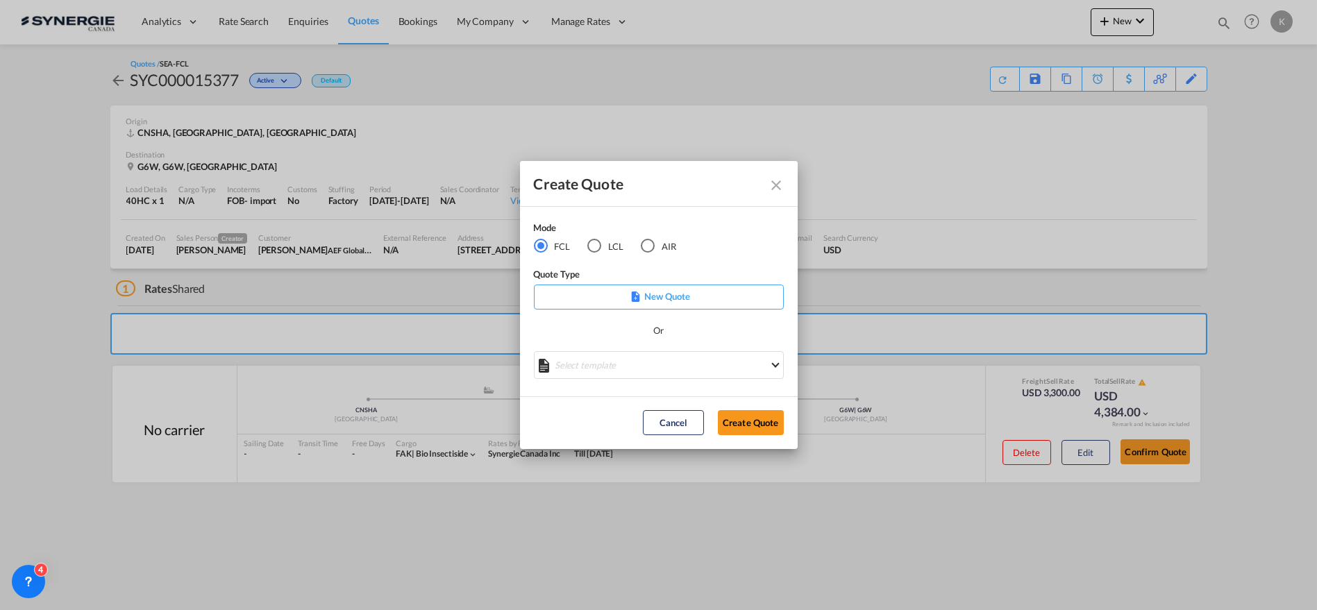
click at [772, 184] on md-icon "Close dialog" at bounding box center [776, 185] width 17 height 17
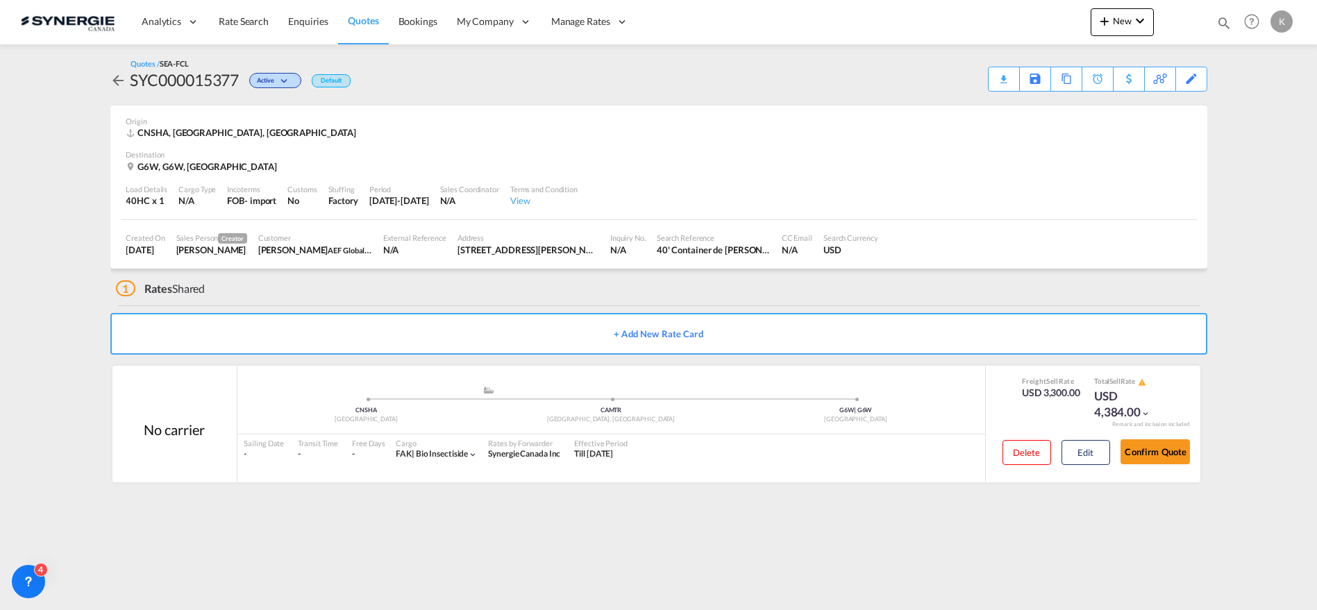
click at [362, 22] on span "Quotes" at bounding box center [363, 21] width 31 height 12
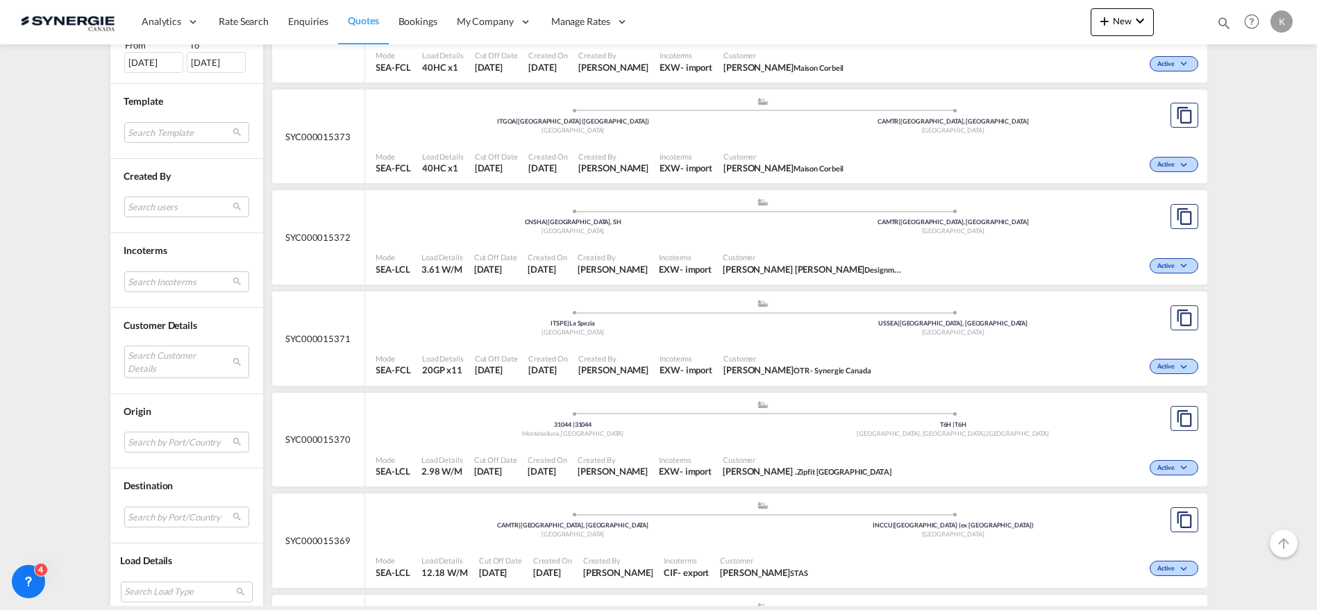
scroll to position [462, 0]
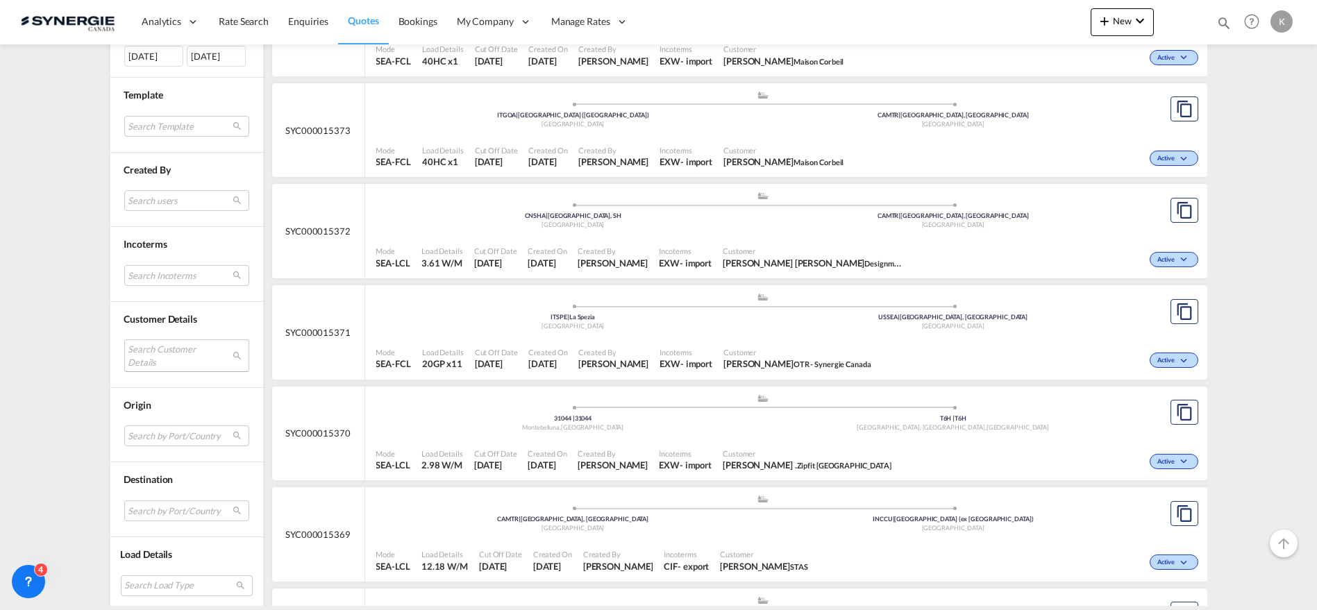
click at [163, 351] on md-select "Search Customer Details user name user [PERSON_NAME] [EMAIL_ADDRESS][DOMAIN_NAM…" at bounding box center [186, 355] width 125 height 32
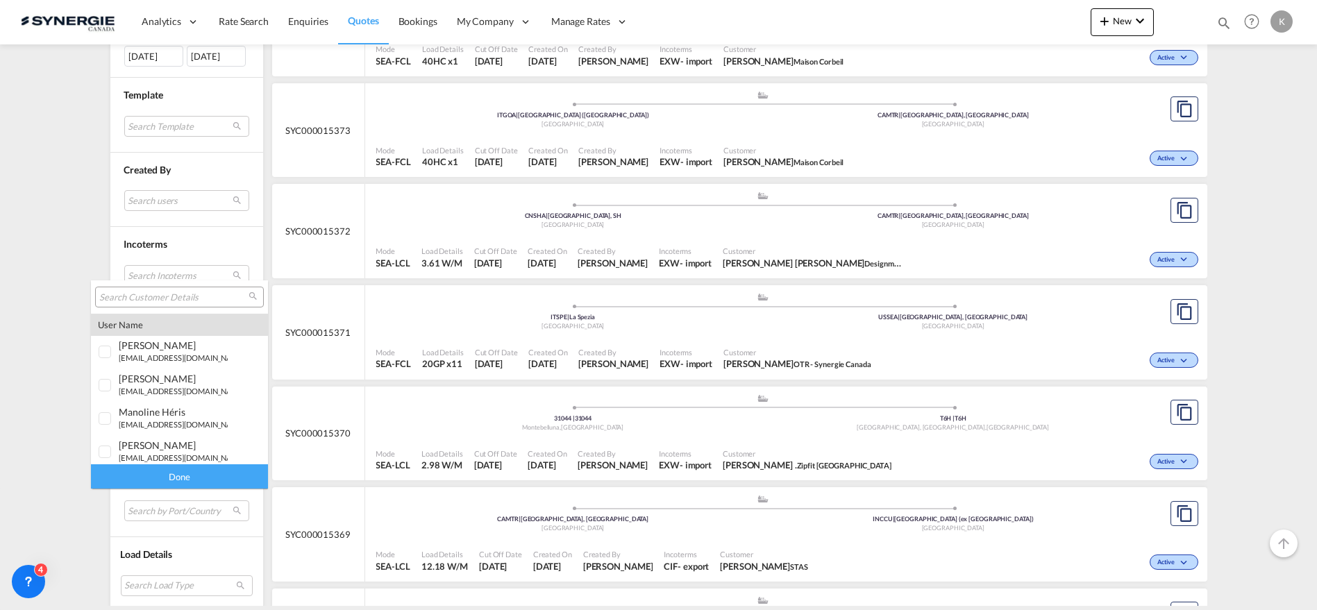
click at [184, 299] on input "search" at bounding box center [173, 298] width 149 height 12
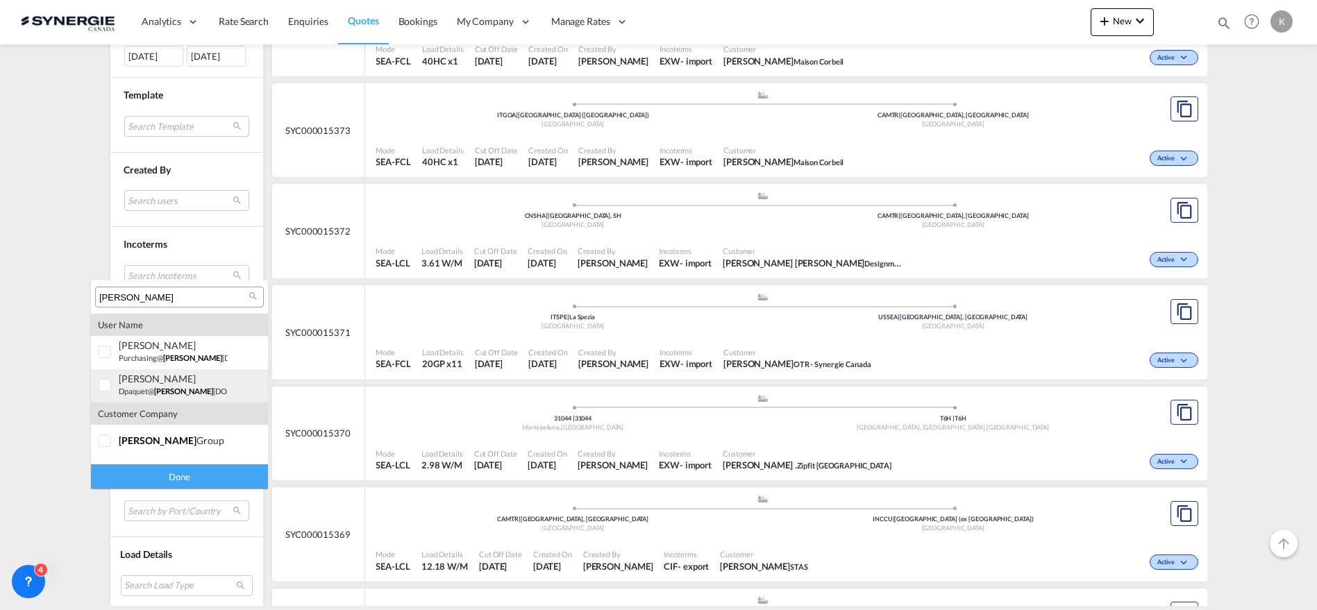
type input "[PERSON_NAME]"
click at [105, 381] on div at bounding box center [106, 386] width 14 height 14
click at [190, 471] on div "Done" at bounding box center [179, 476] width 177 height 24
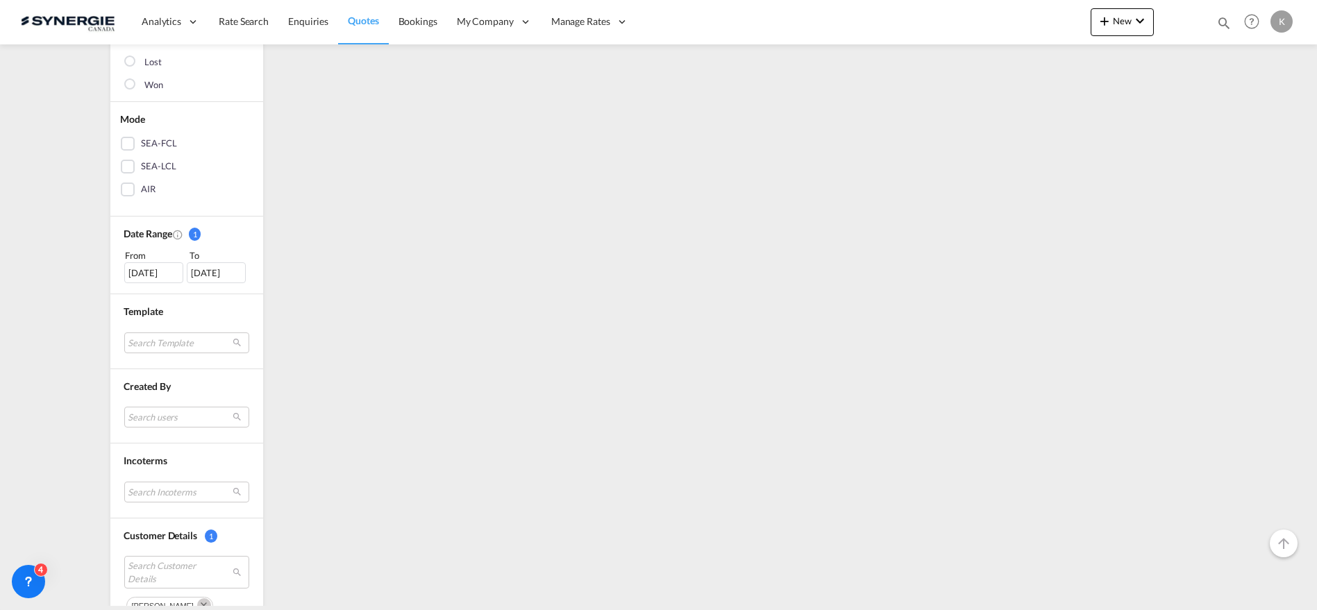
scroll to position [0, 0]
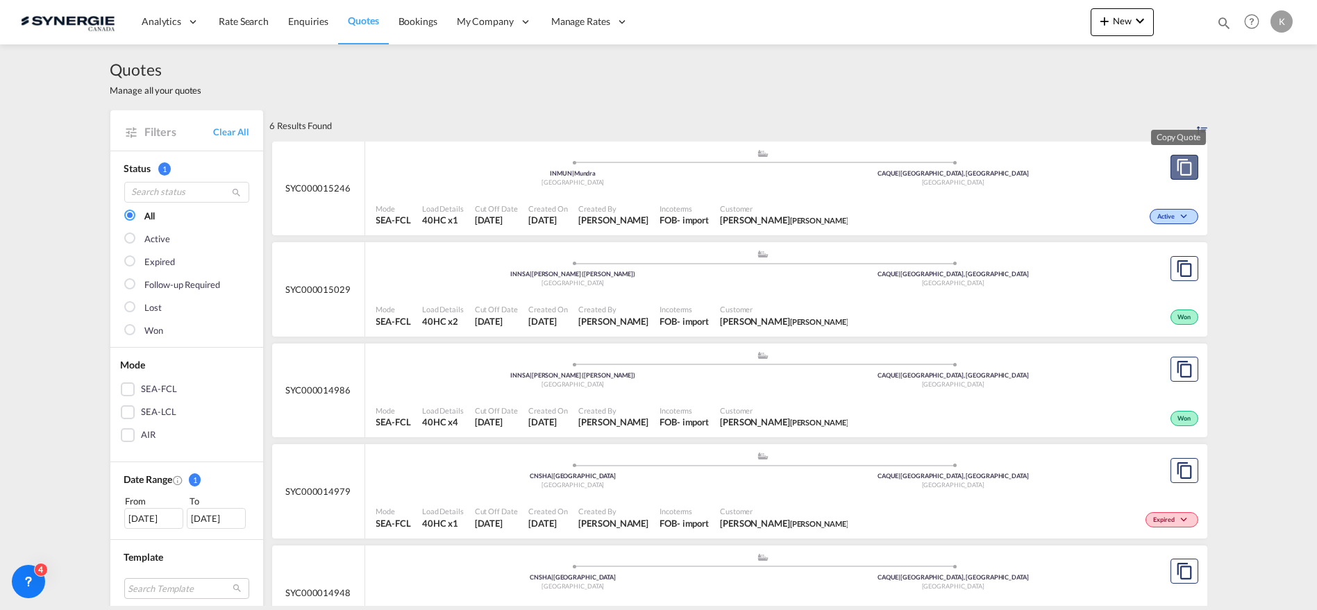
click at [1186, 174] on md-icon "assets/icons/custom/copyQuote.svg" at bounding box center [1184, 167] width 17 height 17
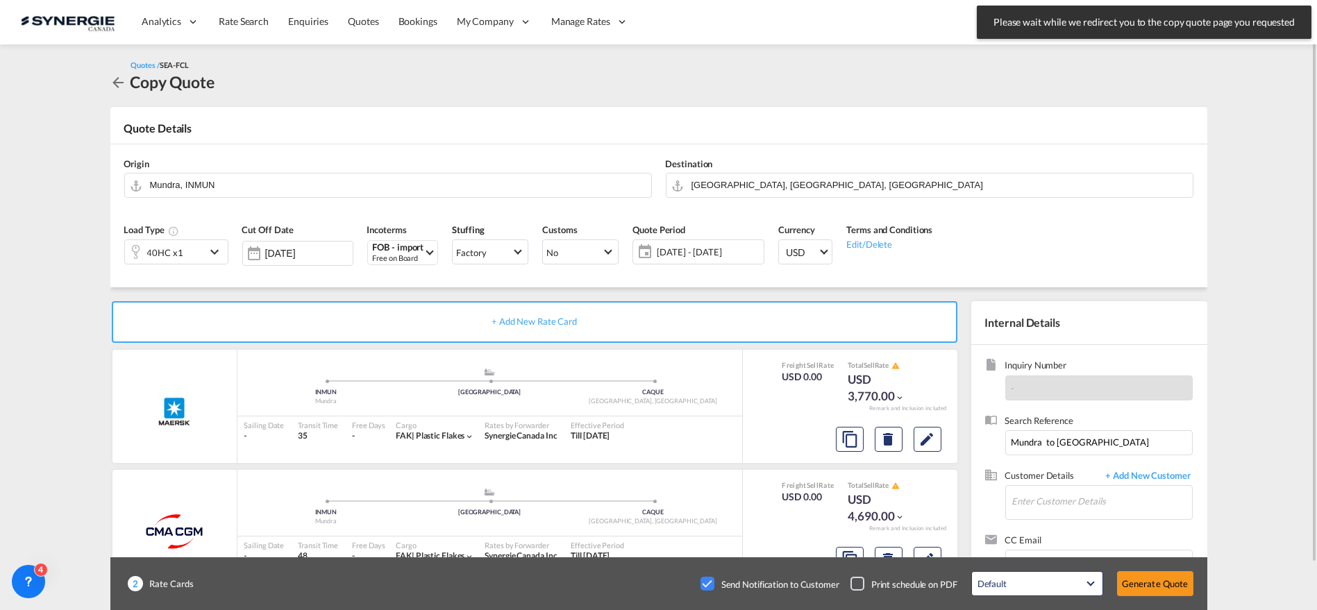
click at [314, 198] on div "Origin Mundra, INMUN" at bounding box center [387, 178] width 541 height 56
click at [311, 189] on input "Mundra, INMUN" at bounding box center [397, 185] width 494 height 24
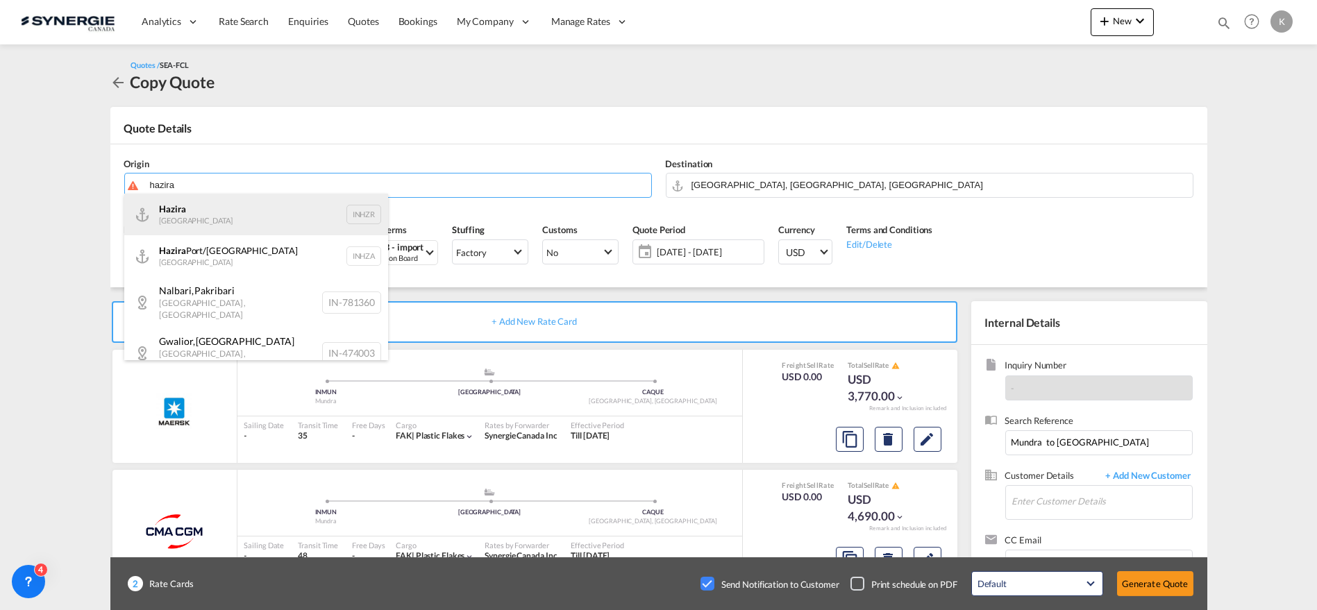
click at [272, 213] on div "Hazira India INHZR" at bounding box center [256, 215] width 264 height 42
type input "Hazira, INHZR"
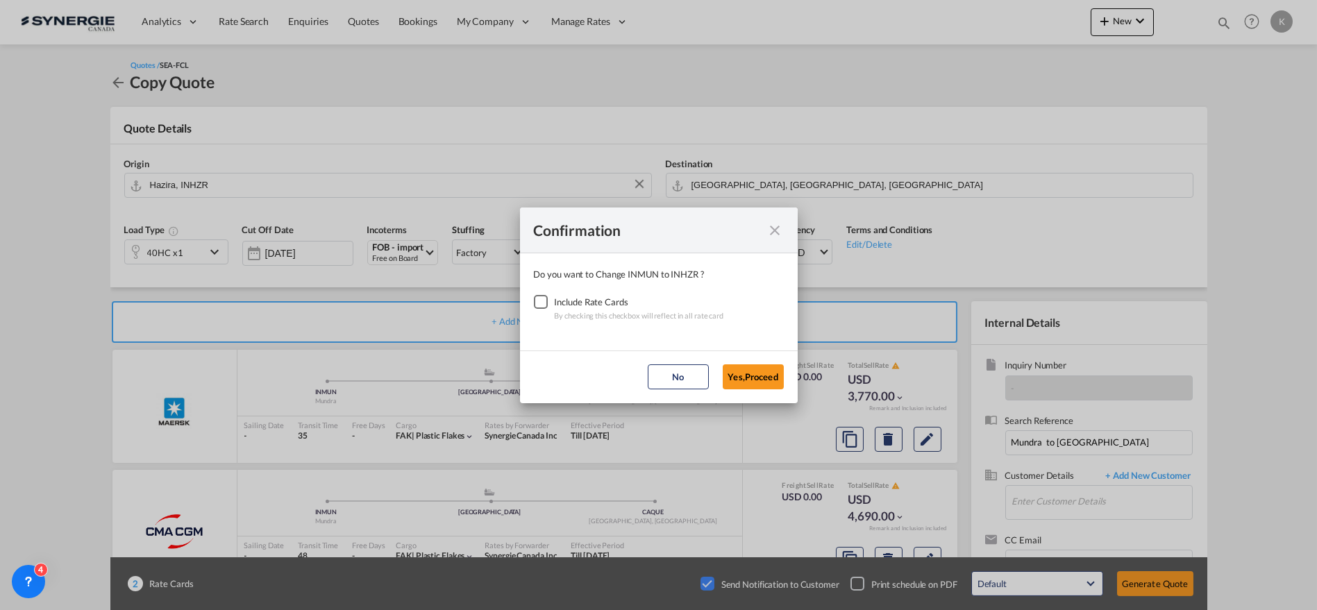
click at [535, 302] on div "Checkbox No Ink" at bounding box center [541, 302] width 14 height 14
click at [755, 369] on button "Yes,Proceed" at bounding box center [753, 376] width 61 height 25
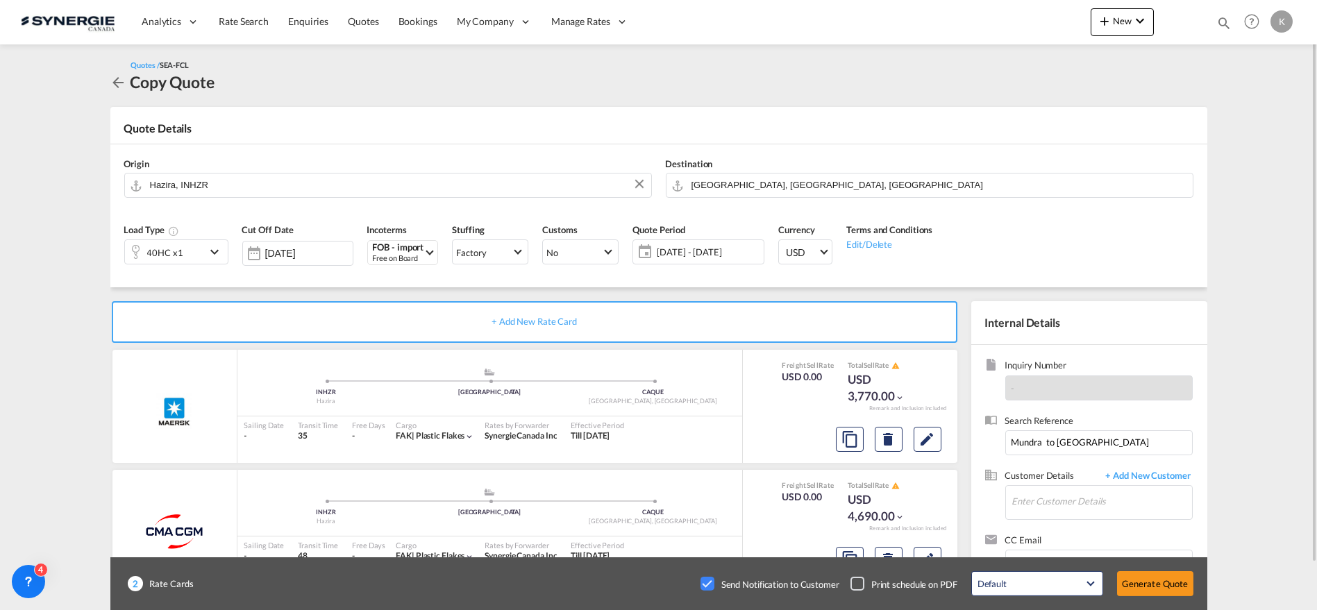
click at [687, 250] on span "[DATE] - [DATE]" at bounding box center [708, 252] width 103 height 12
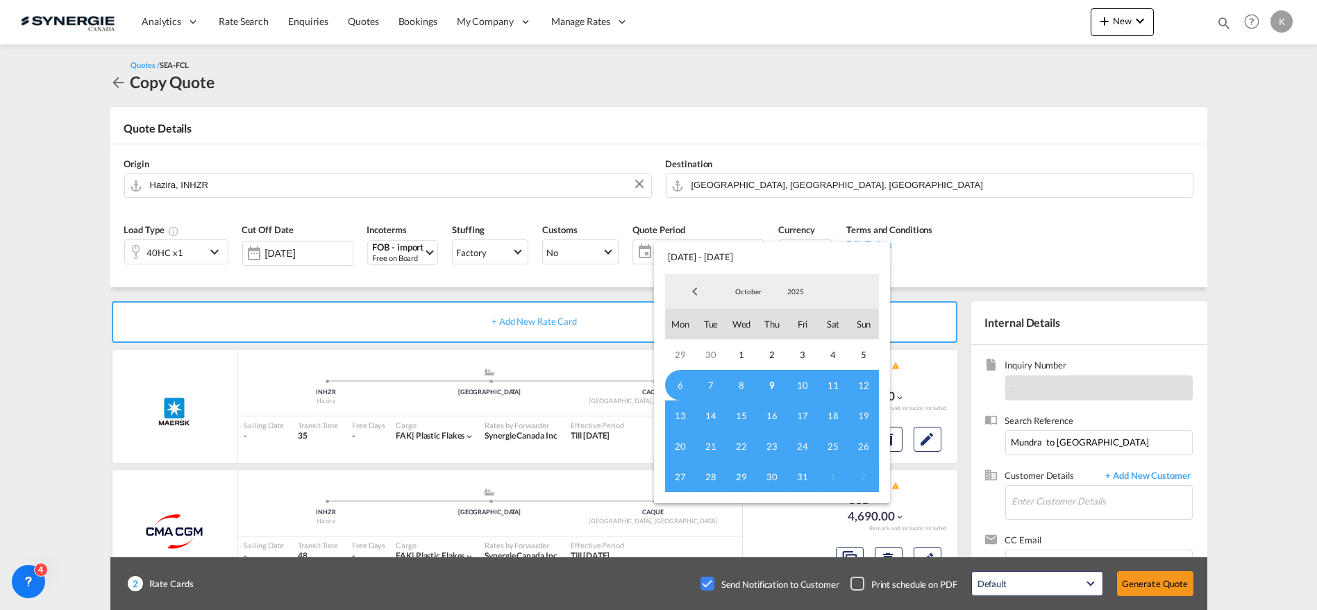
click at [683, 386] on span "6" at bounding box center [680, 385] width 31 height 31
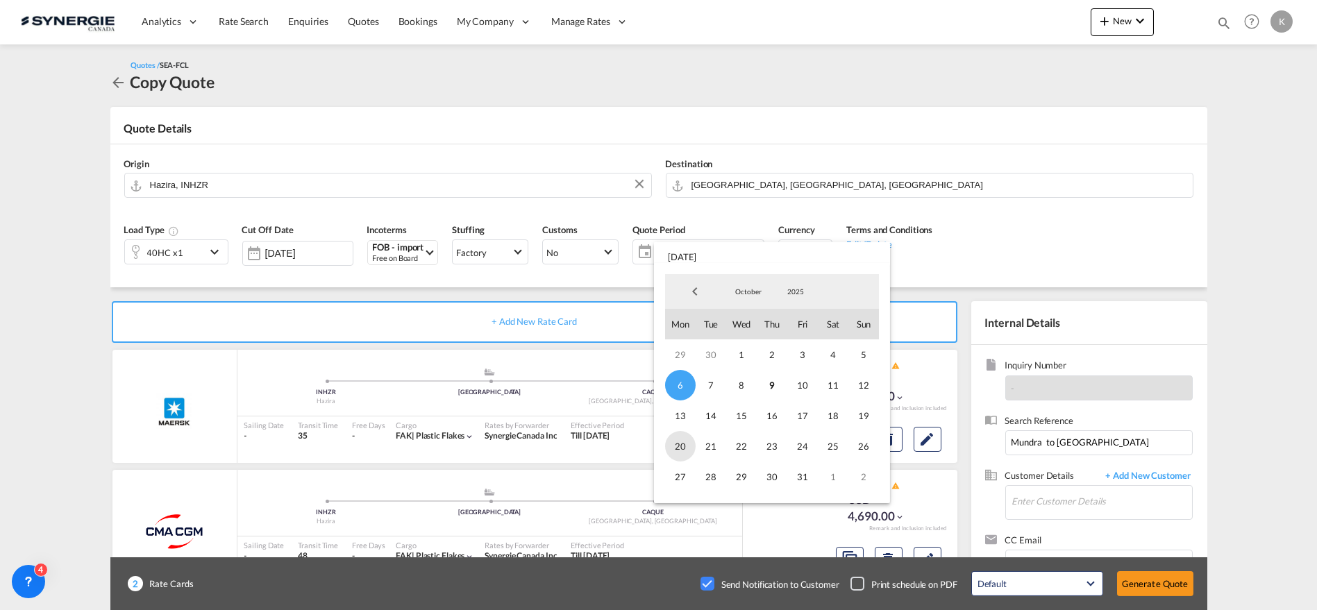
click at [682, 445] on span "20" at bounding box center [680, 446] width 31 height 31
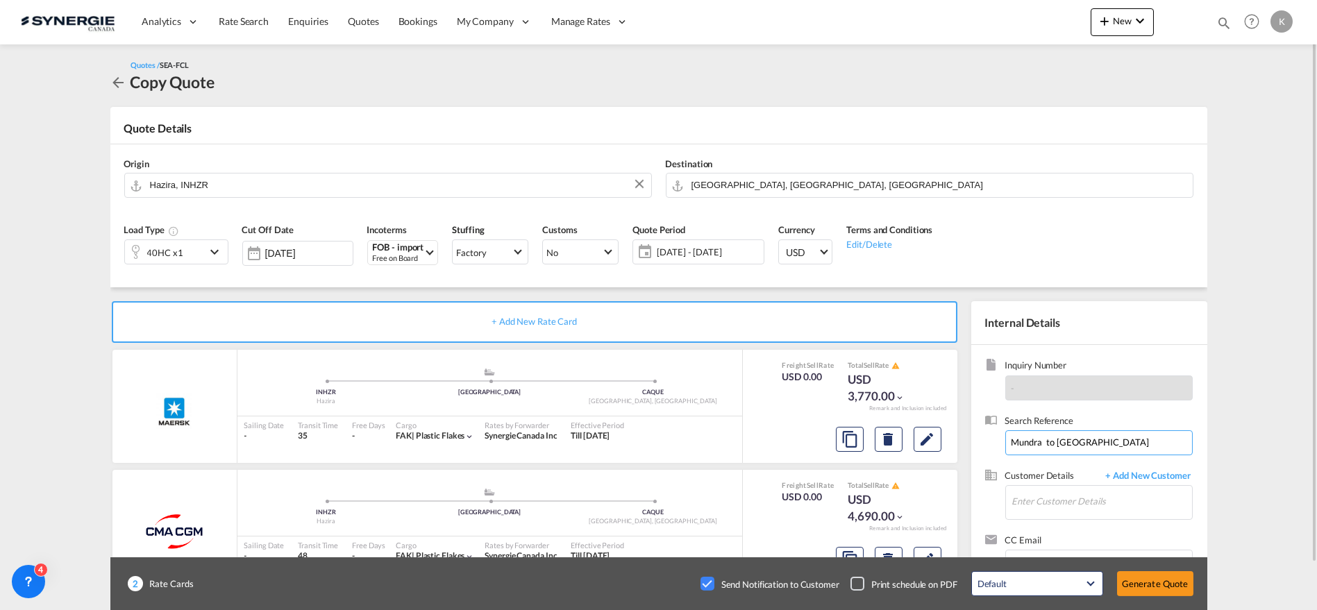
click at [1067, 448] on input "Mundra to [GEOGRAPHIC_DATA]" at bounding box center [1098, 442] width 187 height 25
click at [1029, 446] on input "Mundra to [GEOGRAPHIC_DATA]" at bounding box center [1098, 442] width 187 height 25
type input "Hazira to [GEOGRAPHIC_DATA]"
click at [1042, 508] on input "Enter Customer Details" at bounding box center [1102, 501] width 180 height 31
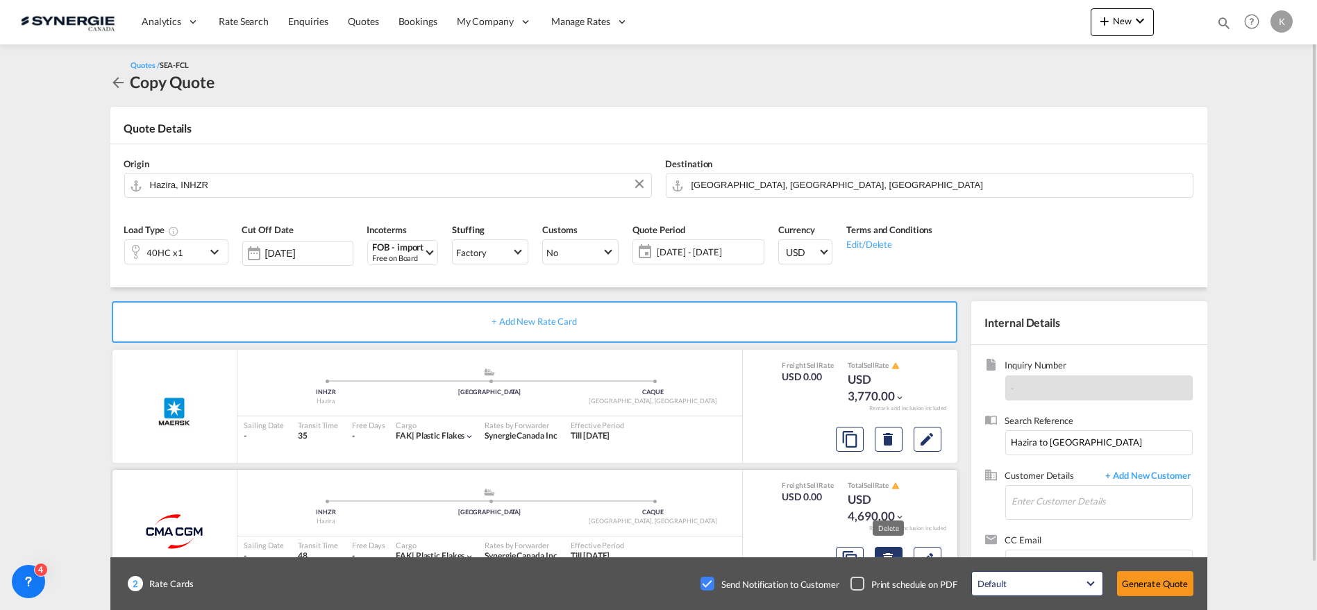
click at [896, 555] on md-icon "Delete" at bounding box center [888, 559] width 17 height 17
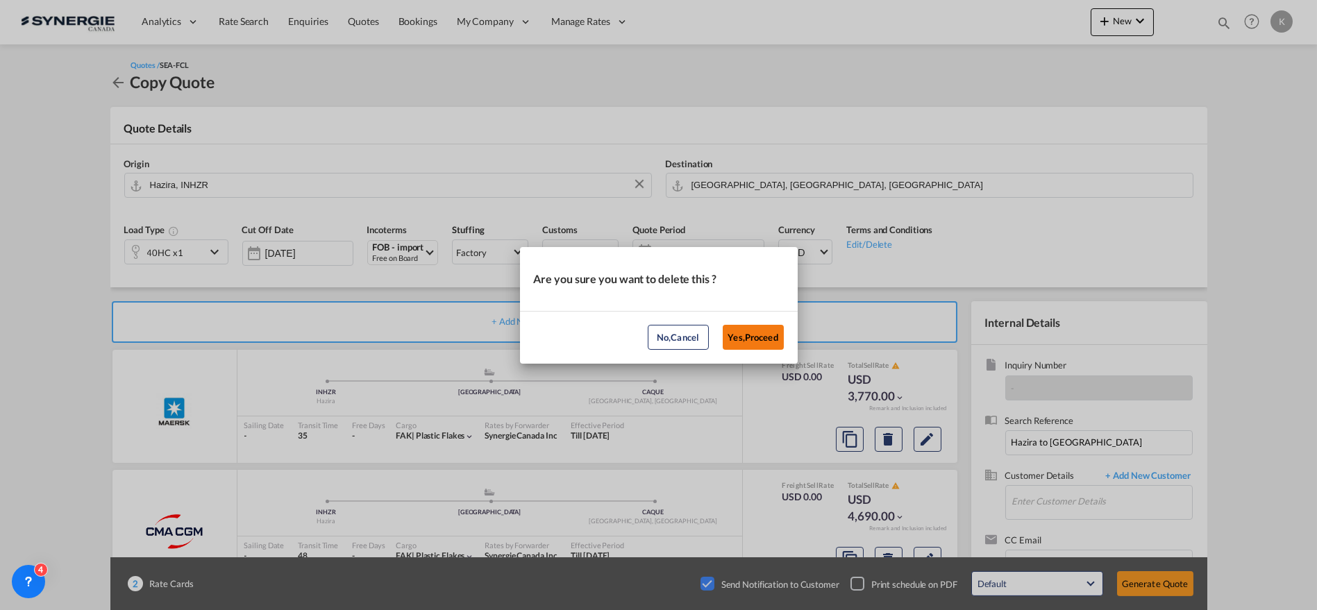
click at [771, 337] on button "Yes,Proceed" at bounding box center [753, 337] width 61 height 25
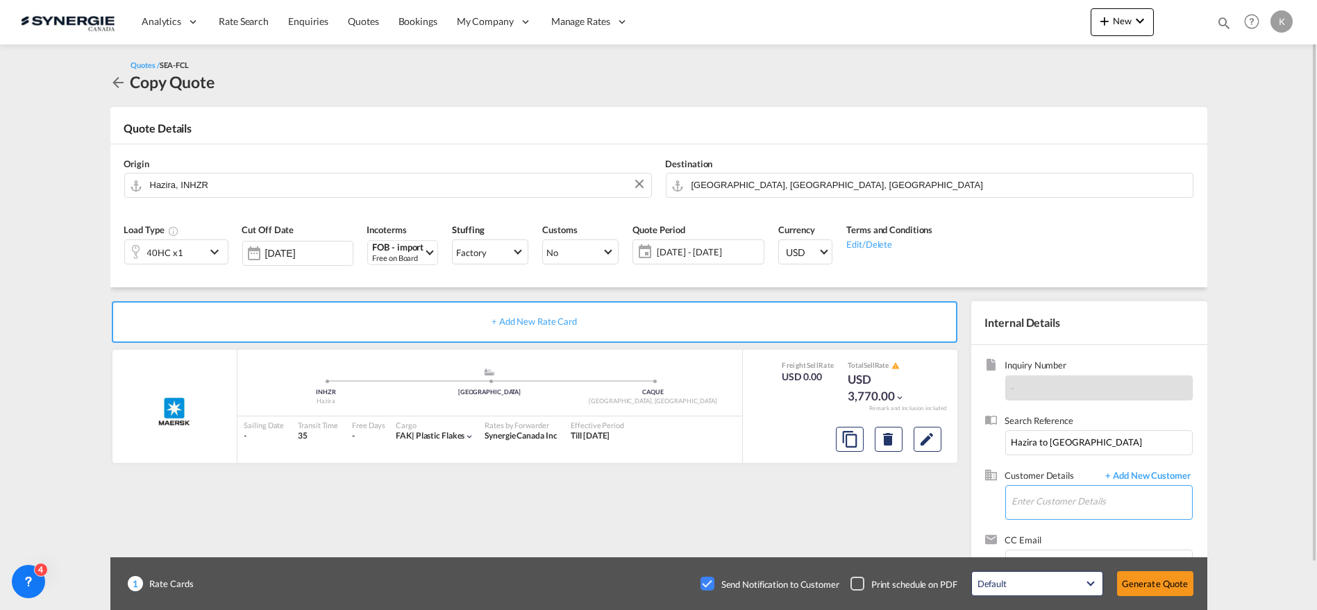
click at [1060, 503] on input "Enter Customer Details" at bounding box center [1102, 501] width 180 height 31
click at [1082, 471] on div "[PERSON_NAME] dpaquet@ [PERSON_NAME] [DOMAIN_NAME] | [PERSON_NAME]" at bounding box center [1143, 465] width 264 height 37
type input "[PERSON_NAME], [PERSON_NAME], [EMAIL_ADDRESS][DOMAIN_NAME]"
click at [924, 442] on md-icon "Edit" at bounding box center [927, 439] width 17 height 17
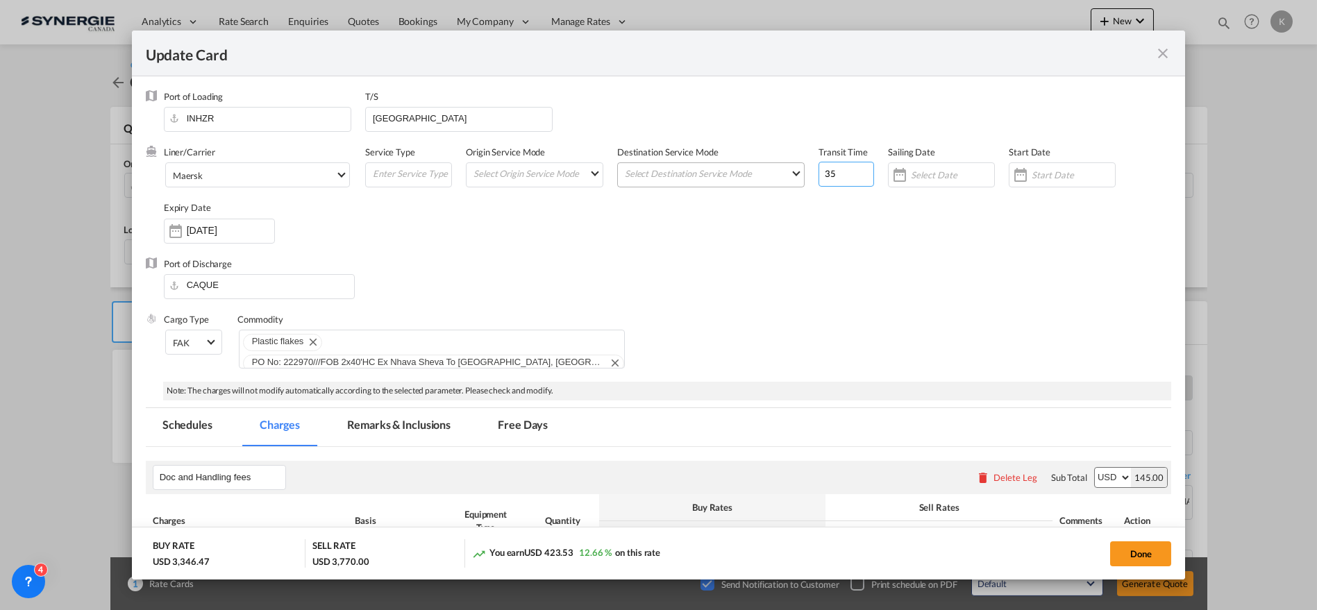
drag, startPoint x: 839, startPoint y: 173, endPoint x: 796, endPoint y: 178, distance: 42.6
click at [797, 178] on div "Liner/Carrier Maersk Atlantic Container Line (ACL) [PERSON_NAME] Transport ([GE…" at bounding box center [668, 201] width 1008 height 111
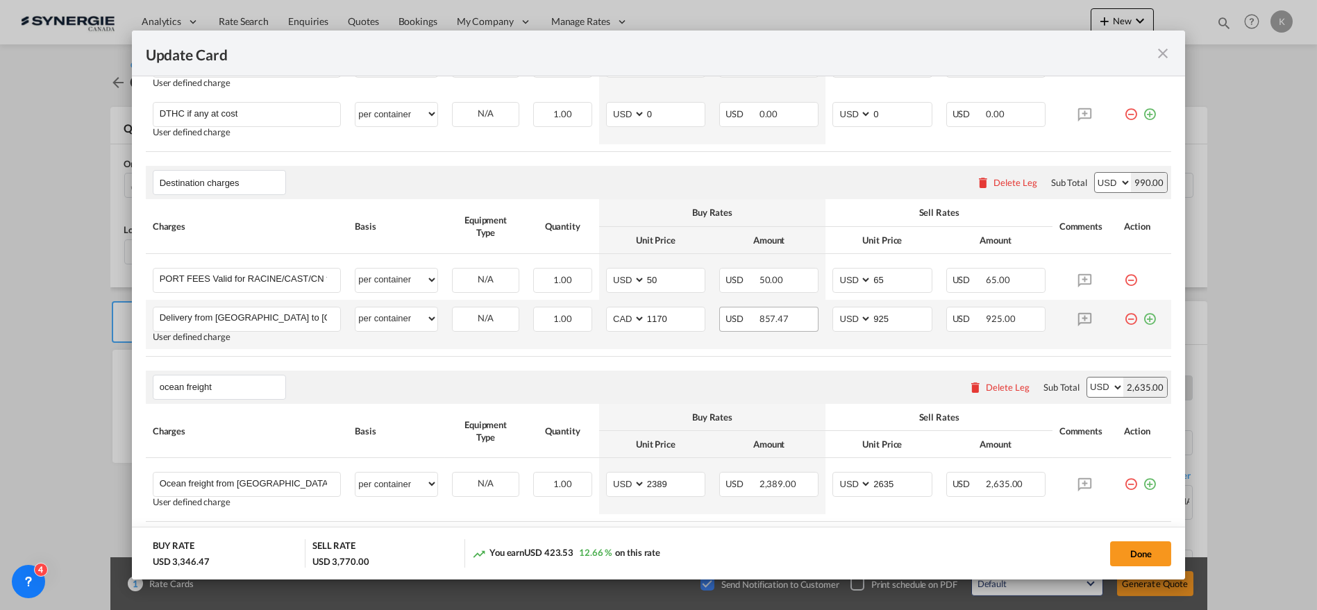
scroll to position [692, 0]
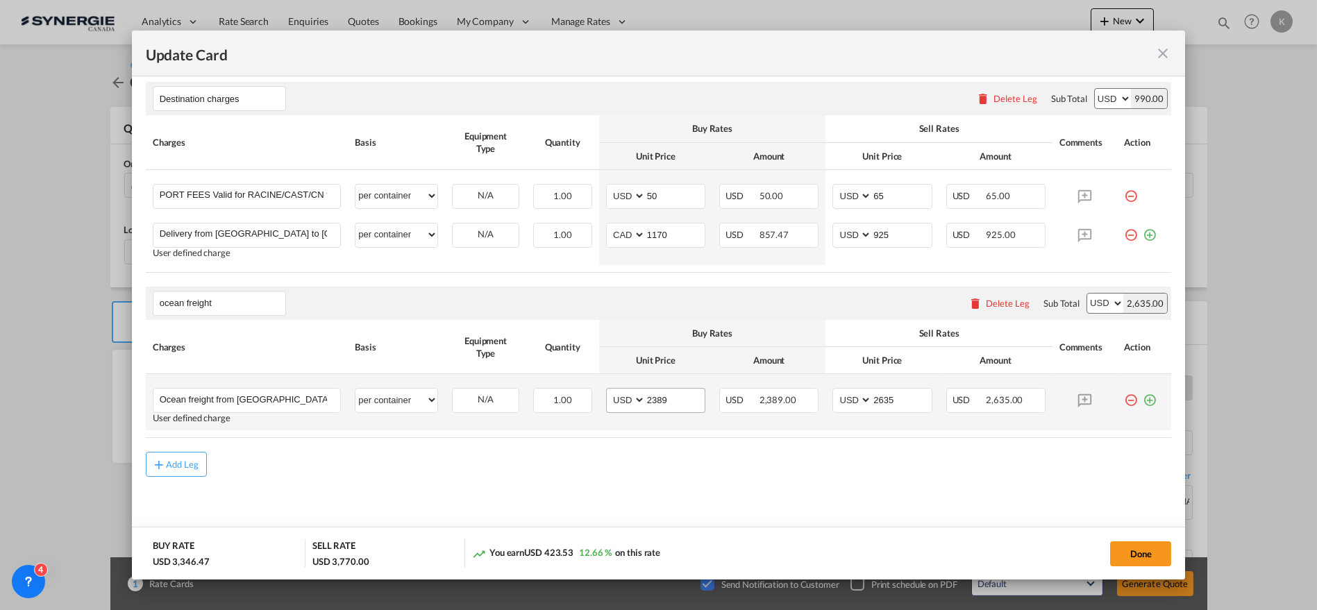
type input "46"
drag, startPoint x: 665, startPoint y: 399, endPoint x: 598, endPoint y: 407, distance: 67.8
click at [599, 407] on td "AED AFN ALL AMD ANG AOA ARS AUD AWG AZN BAM BBD BDT BGN BHD BIF BMD BND [PERSON…" at bounding box center [655, 402] width 113 height 56
type input "2774"
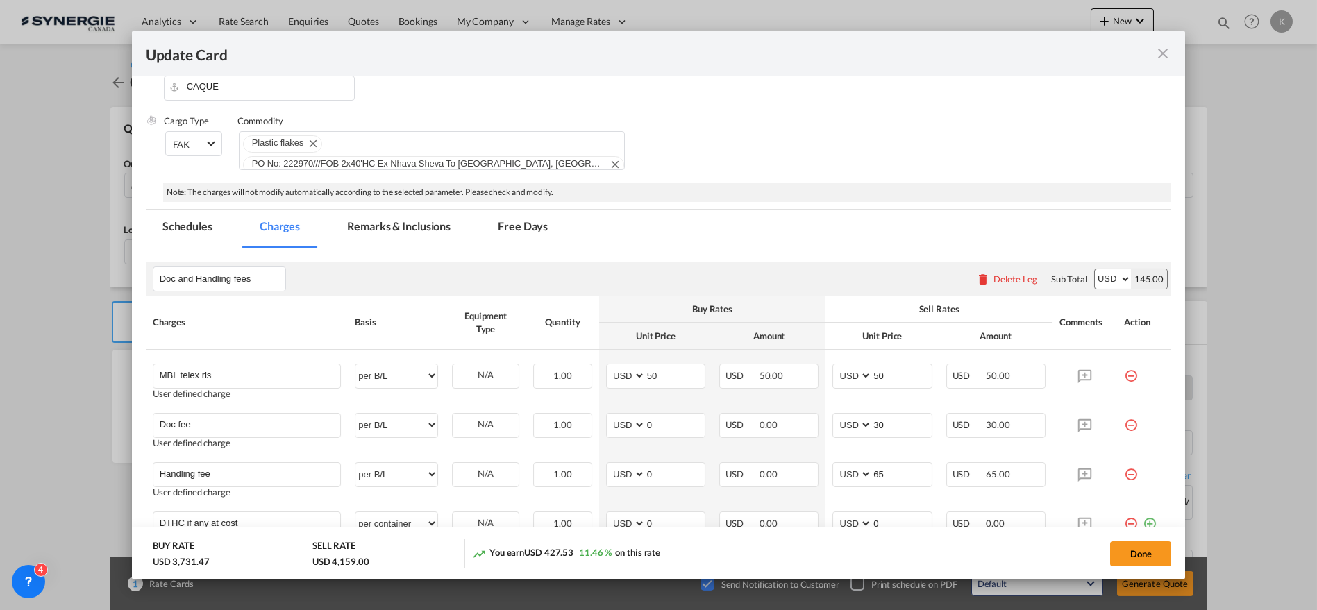
scroll to position [153, 0]
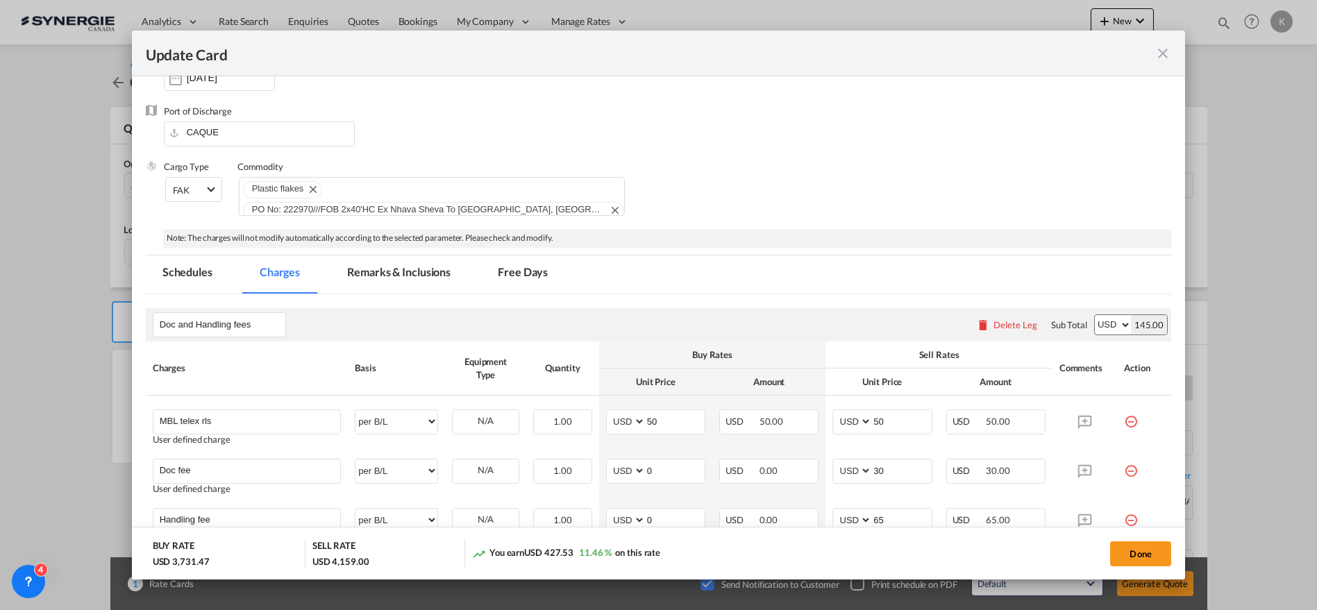
type input "3024"
click at [408, 273] on md-tab-item "Remarks & Inclusions" at bounding box center [398, 274] width 137 height 38
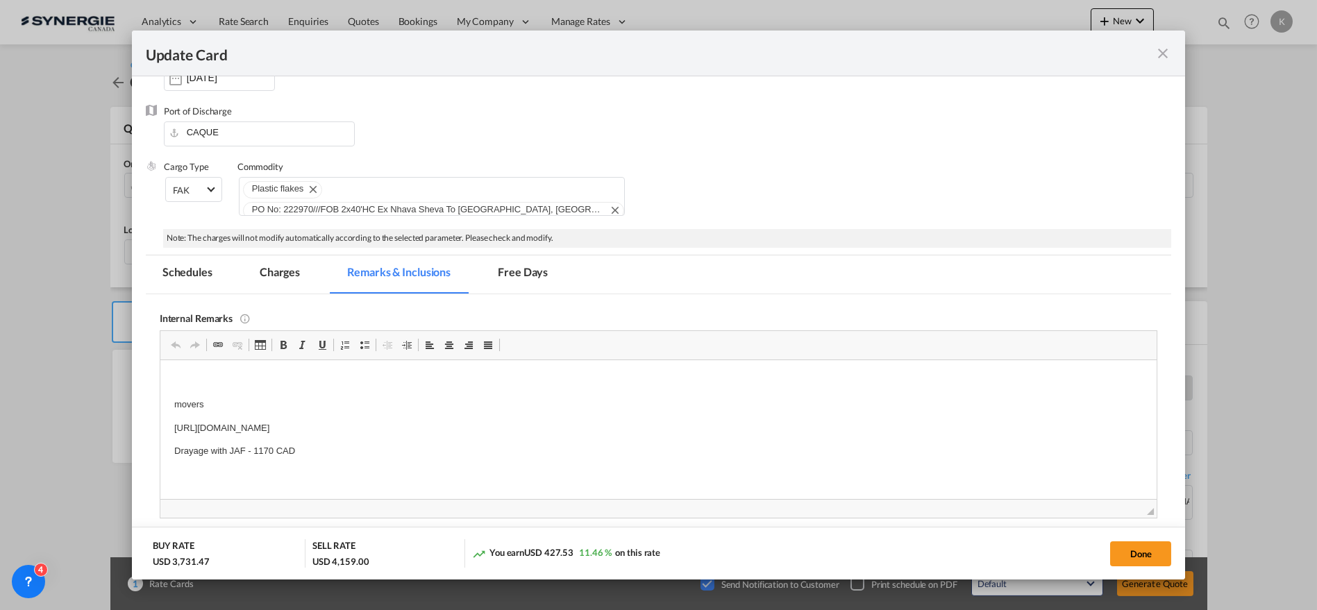
scroll to position [0, 0]
click at [281, 419] on p "[URL][DOMAIN_NAME]" at bounding box center [658, 415] width 969 height 10
click at [281, 425] on p "[URL][DOMAIN_NAME]" at bounding box center [658, 428] width 969 height 15
click at [1146, 553] on button "Done" at bounding box center [1140, 553] width 61 height 25
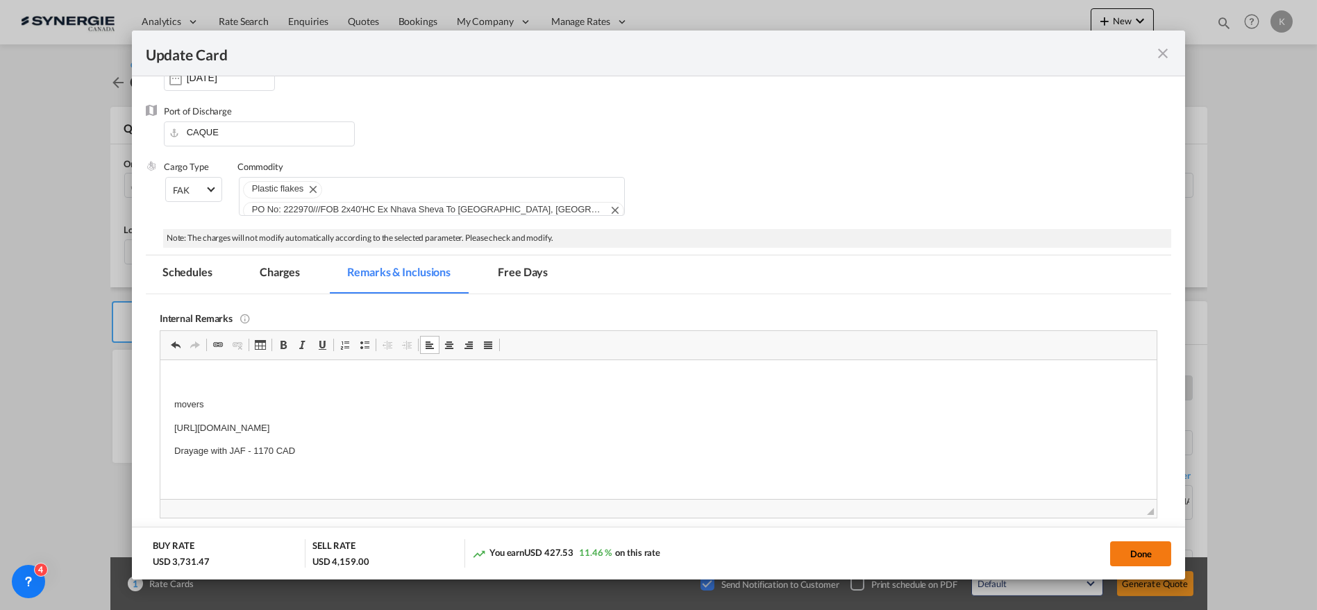
type input "[DATE]"
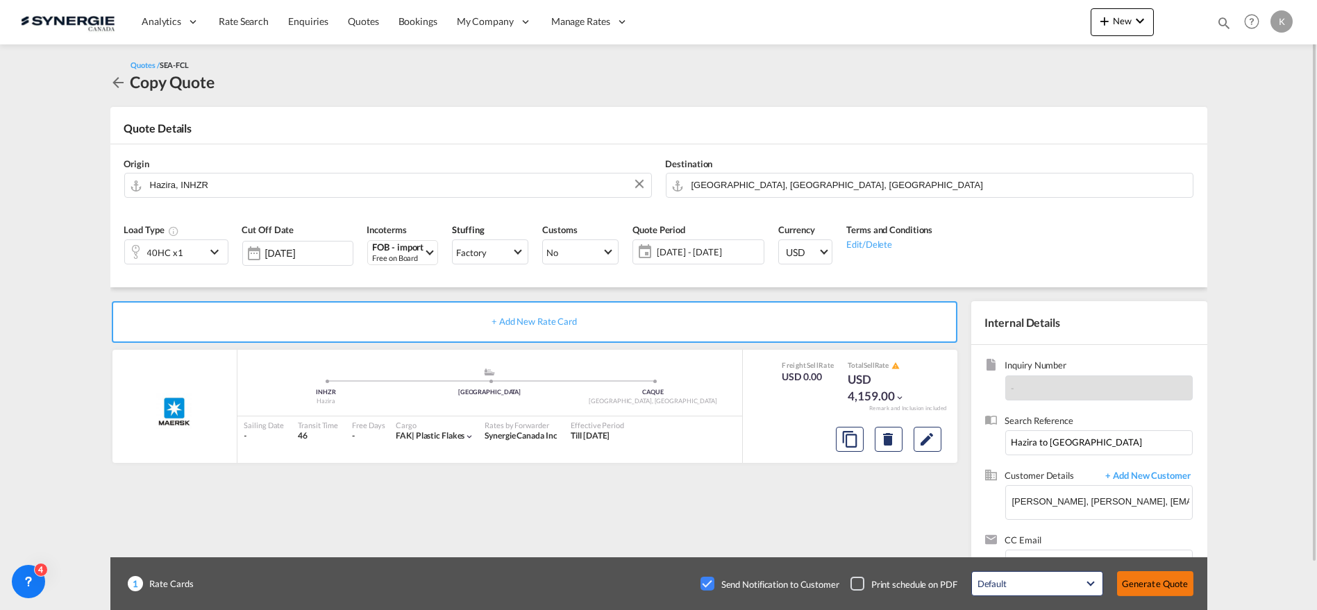
click at [1159, 586] on button "Generate Quote" at bounding box center [1155, 583] width 76 height 25
